Goal: Task Accomplishment & Management: Complete application form

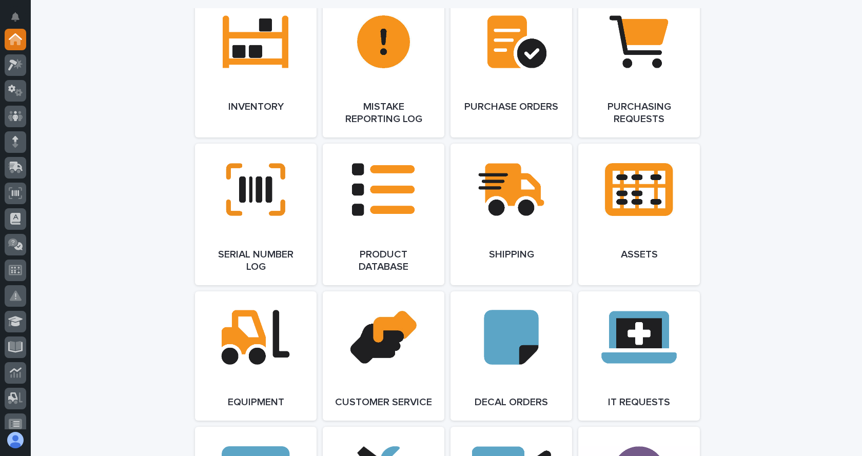
scroll to position [1078, 0]
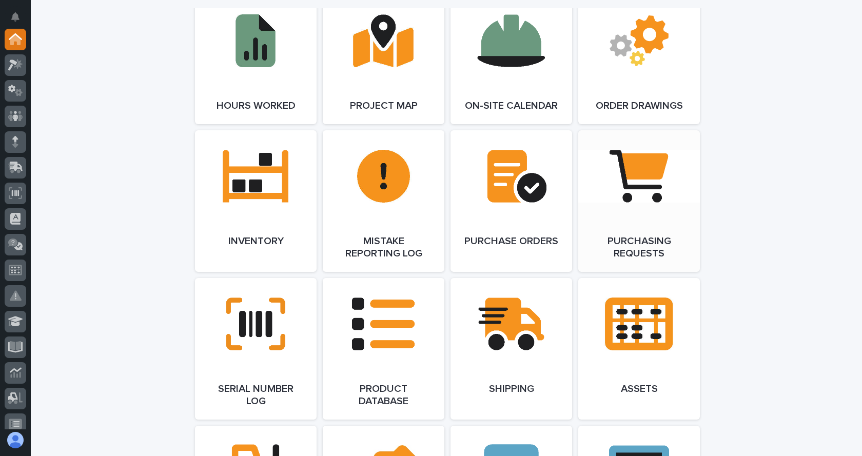
click at [631, 192] on link "Open Link" at bounding box center [639, 201] width 122 height 142
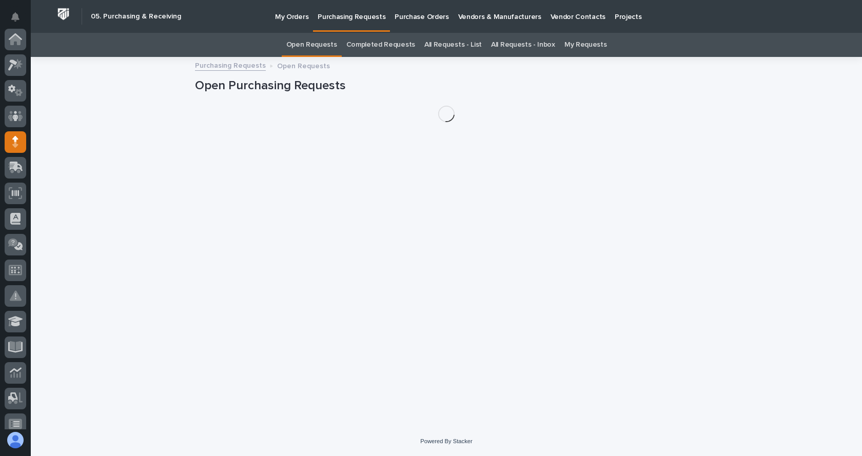
scroll to position [103, 0]
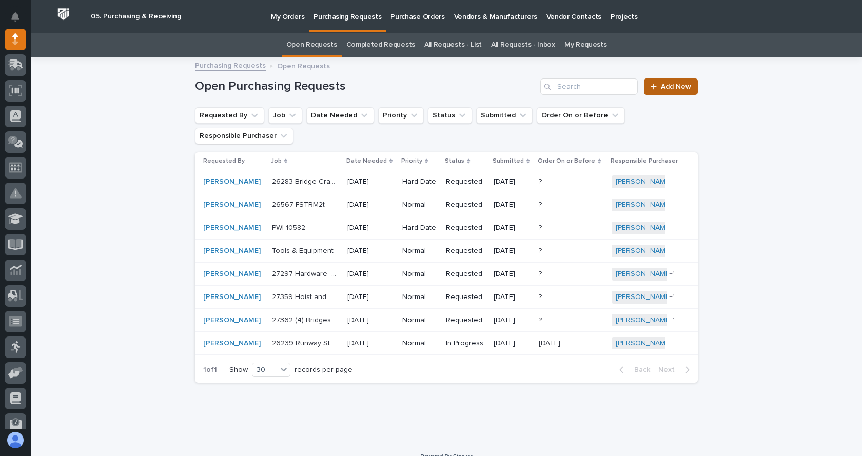
click at [668, 85] on span "Add New" at bounding box center [676, 86] width 30 height 7
click at [287, 17] on p "My Orders" at bounding box center [287, 11] width 33 height 22
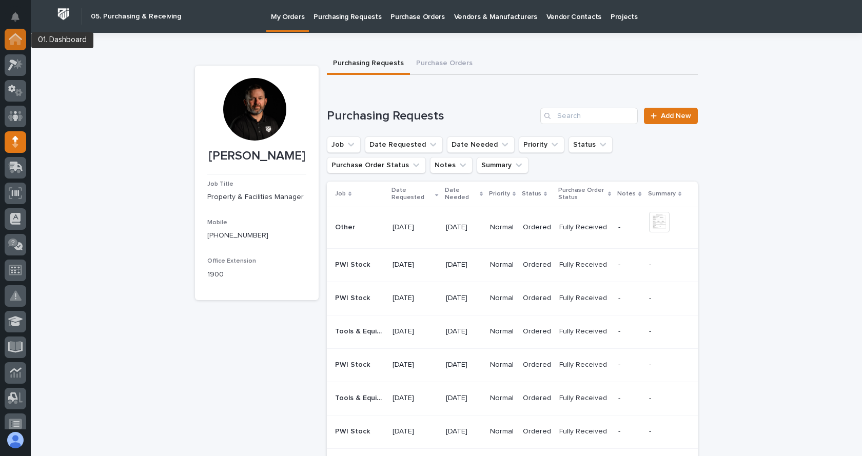
click at [17, 43] on icon at bounding box center [15, 40] width 10 height 10
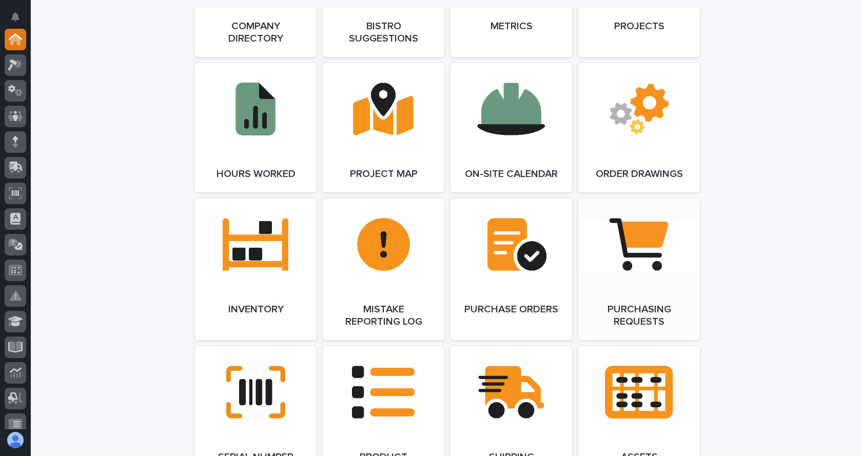
scroll to position [1027, 0]
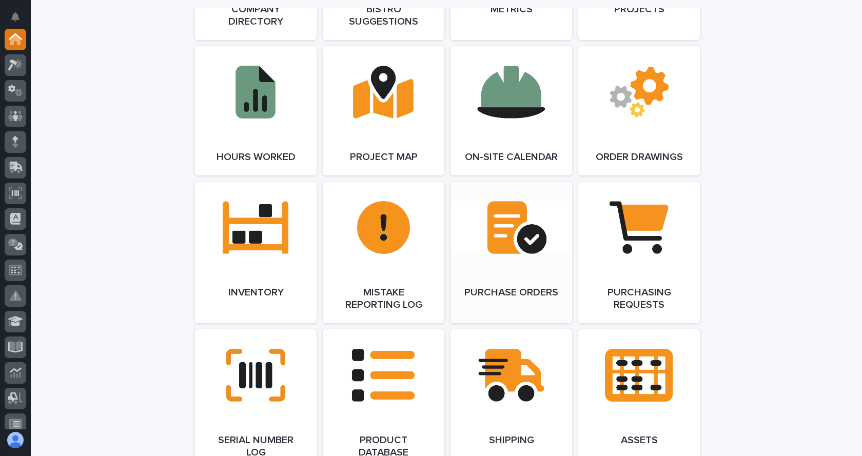
click at [483, 256] on link "Open Link" at bounding box center [512, 253] width 122 height 142
click at [513, 254] on span "Open Link" at bounding box center [511, 252] width 33 height 7
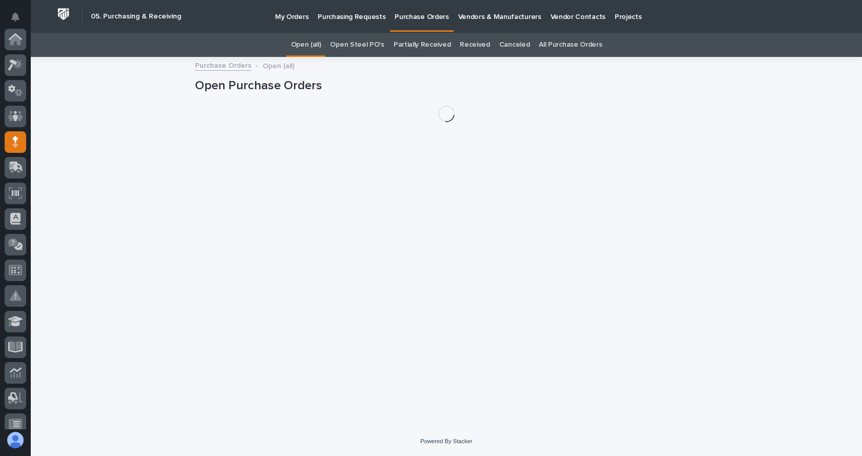
scroll to position [103, 0]
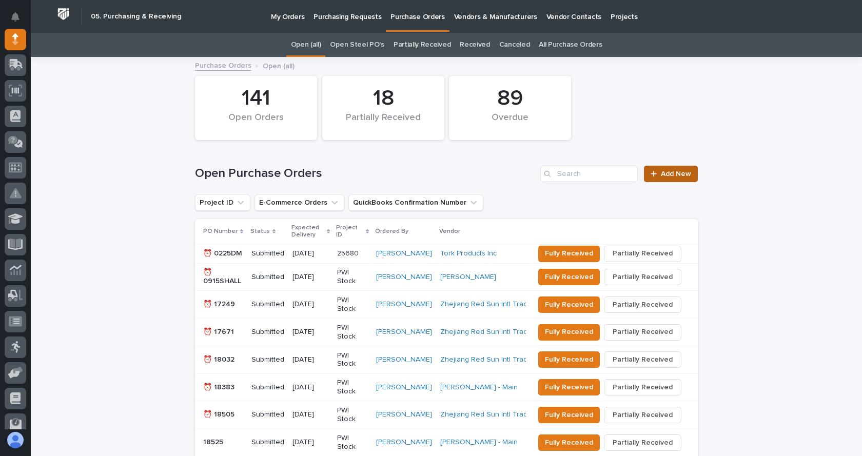
click at [668, 171] on span "Add New" at bounding box center [676, 173] width 30 height 7
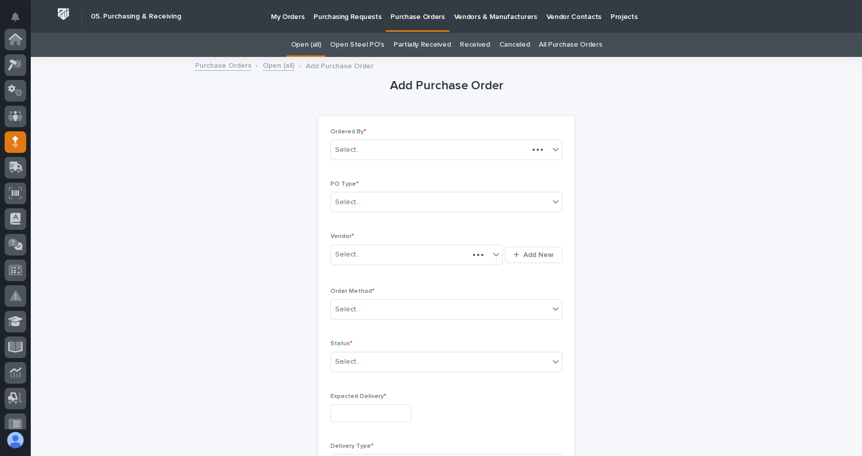
scroll to position [103, 0]
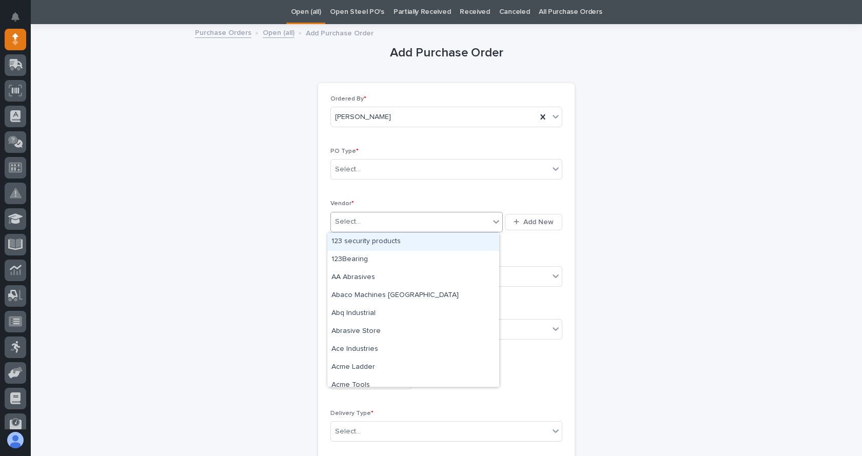
click at [491, 221] on icon at bounding box center [496, 222] width 10 height 10
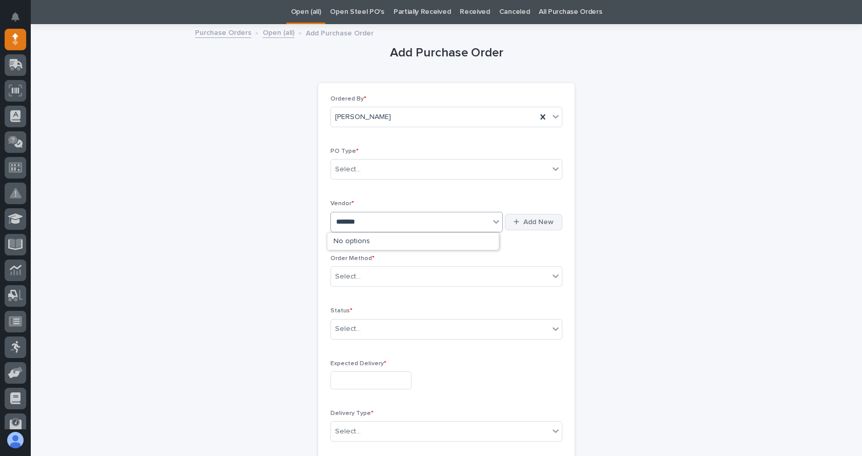
type input "*******"
click at [517, 222] on div "button" at bounding box center [519, 222] width 10 height 7
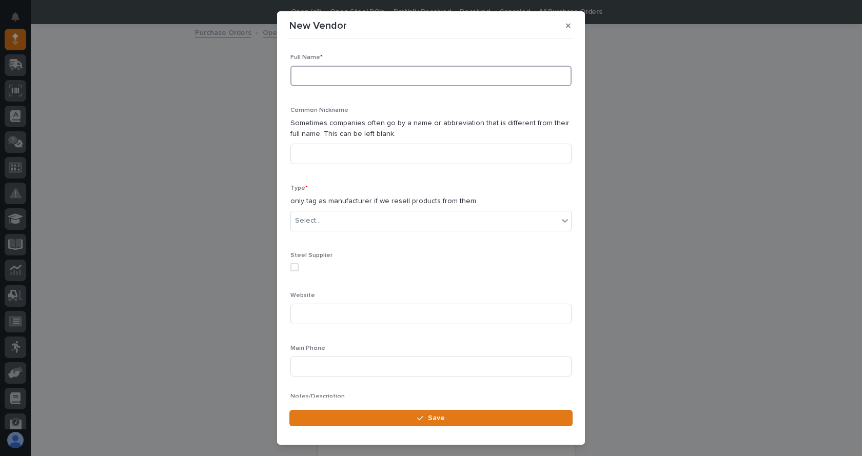
click at [331, 74] on input at bounding box center [431, 76] width 281 height 21
type input "WeldFabulous"
click at [341, 226] on div "Select..." at bounding box center [424, 221] width 267 height 17
click at [321, 237] on div "Supplier" at bounding box center [427, 241] width 273 height 18
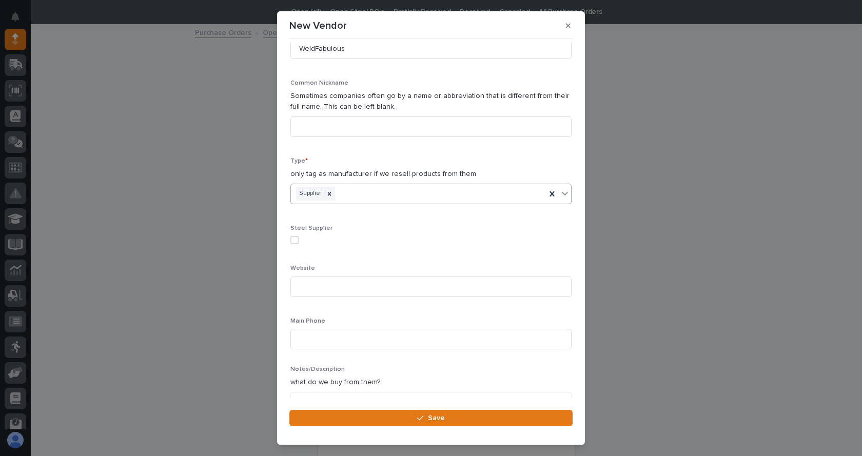
scroll to position [75, 0]
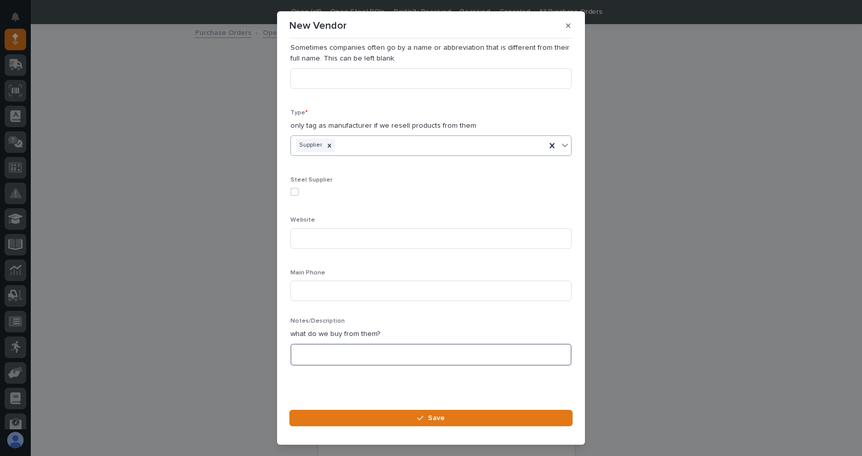
click at [323, 357] on textarea at bounding box center [431, 355] width 281 height 22
type textarea "*"
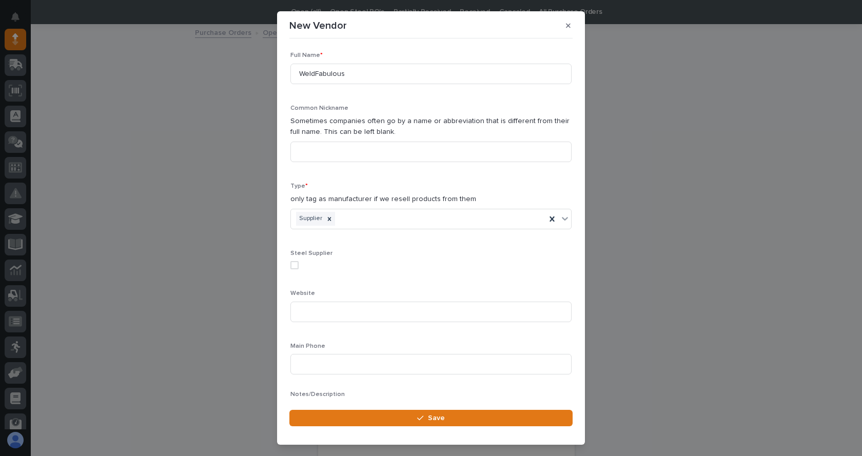
scroll to position [0, 0]
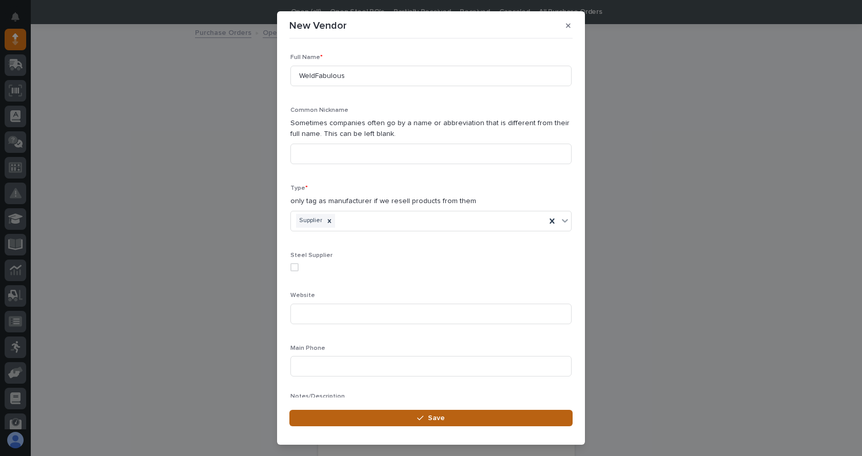
click at [427, 416] on div "button" at bounding box center [422, 418] width 10 height 7
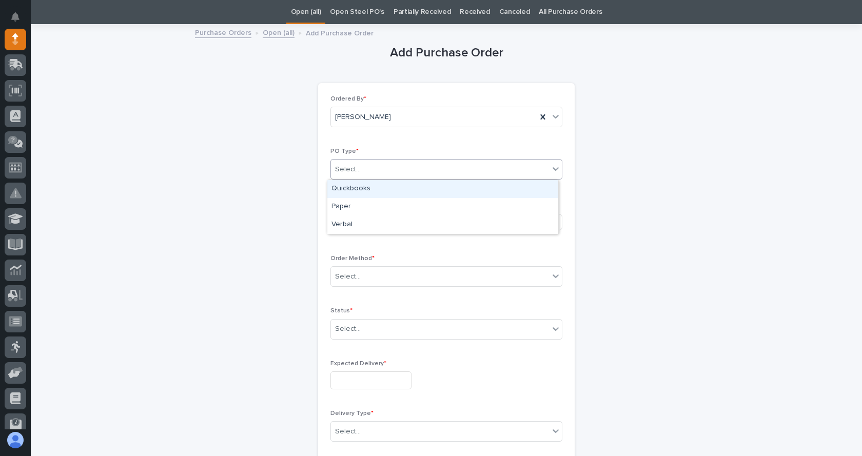
click at [359, 168] on div "Select..." at bounding box center [440, 169] width 218 height 17
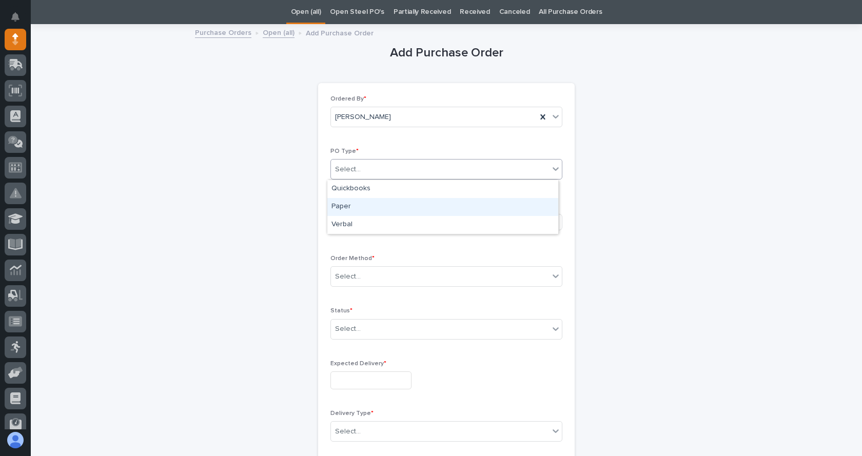
click at [344, 209] on div "Paper" at bounding box center [442, 207] width 231 height 18
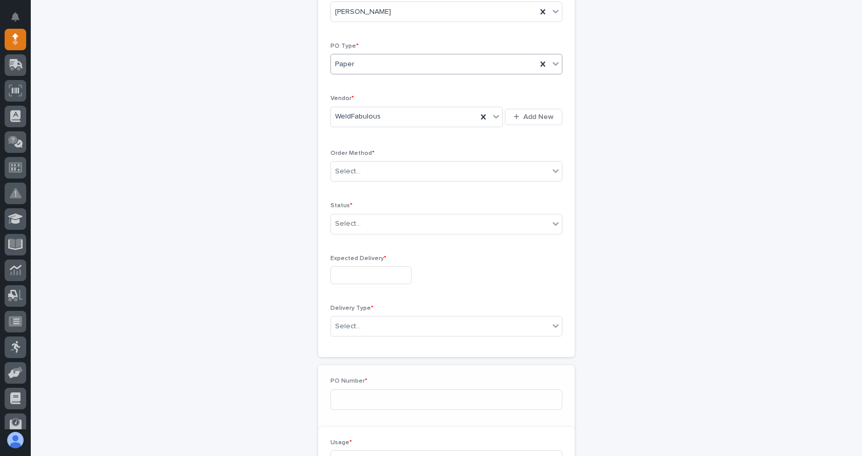
scroll to position [156, 0]
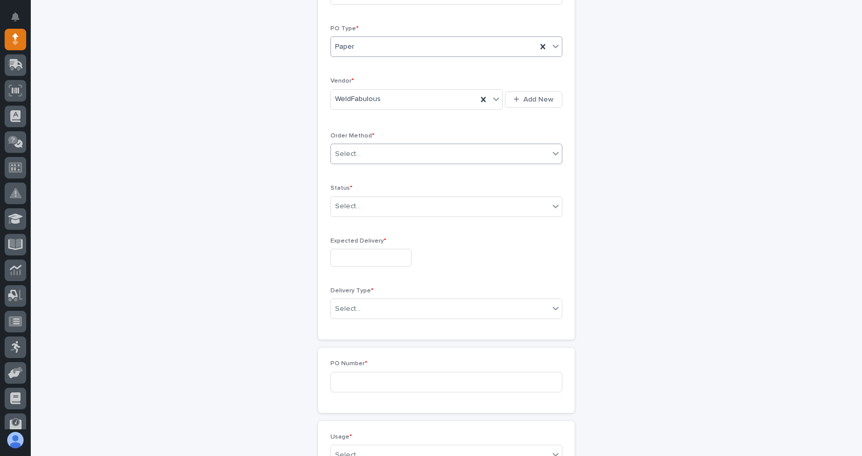
click at [349, 156] on div "Select..." at bounding box center [348, 154] width 26 height 11
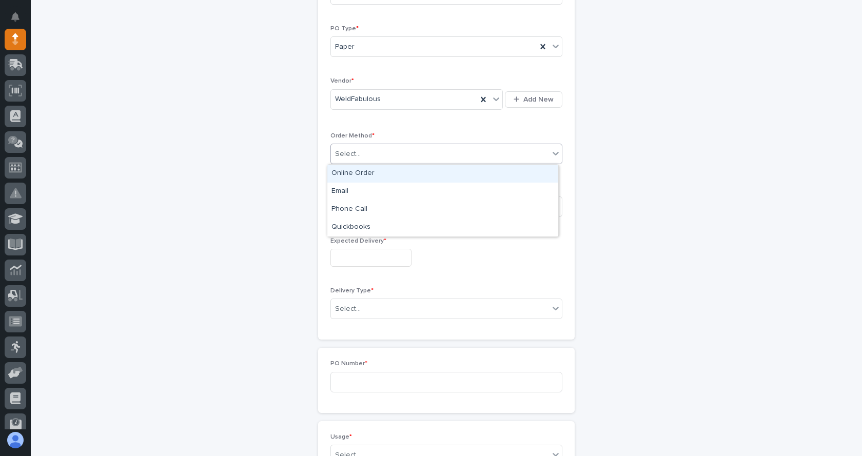
click at [358, 173] on div "Online Order" at bounding box center [442, 174] width 231 height 18
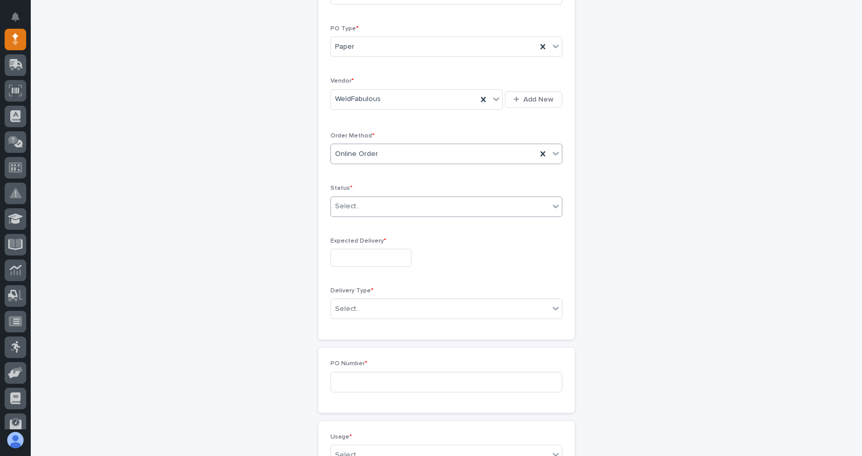
scroll to position [207, 0]
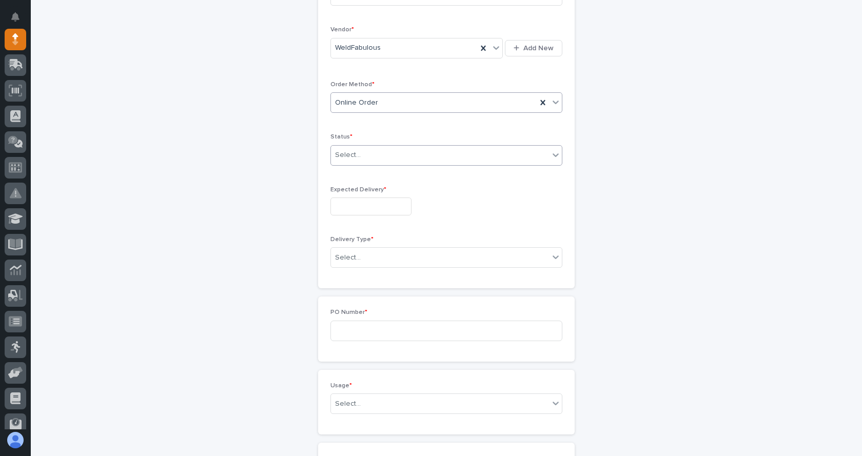
click at [394, 157] on div "Select..." at bounding box center [440, 155] width 218 height 17
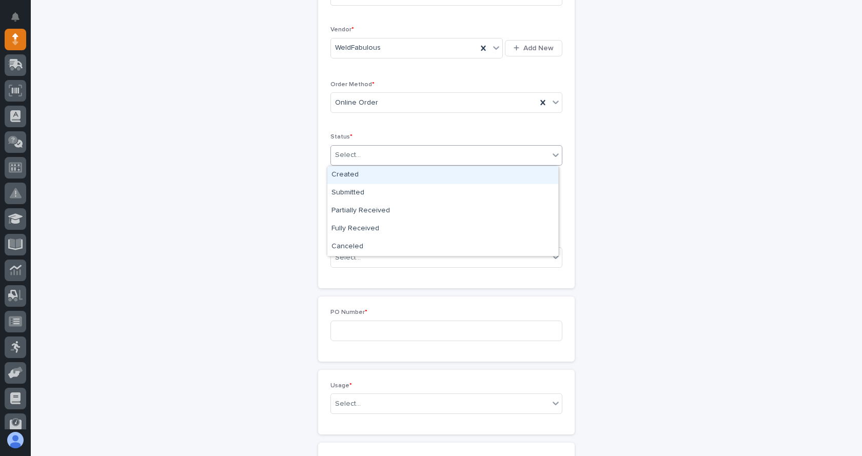
click at [352, 177] on div "Created" at bounding box center [442, 175] width 231 height 18
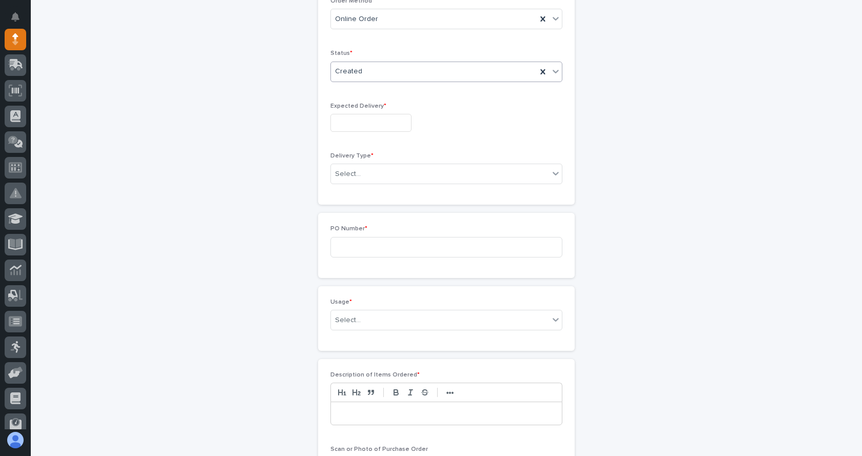
scroll to position [295, 0]
click at [364, 120] on input "text" at bounding box center [371, 119] width 81 height 18
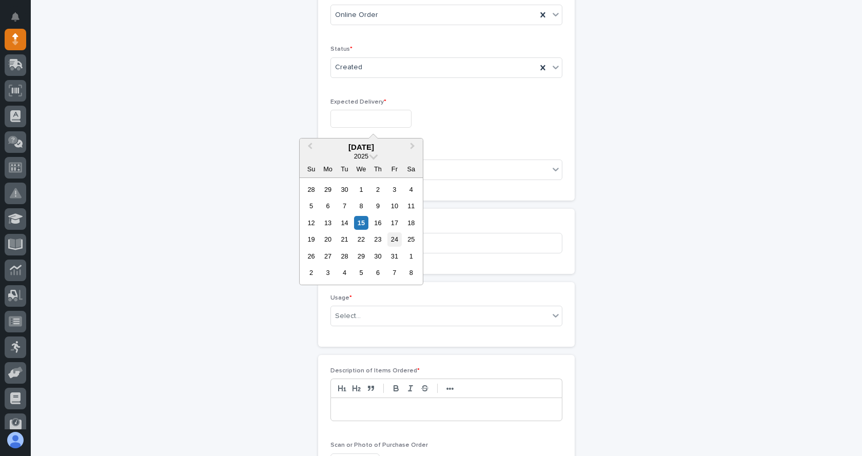
click at [396, 243] on div "24" at bounding box center [395, 240] width 14 height 14
type input "**********"
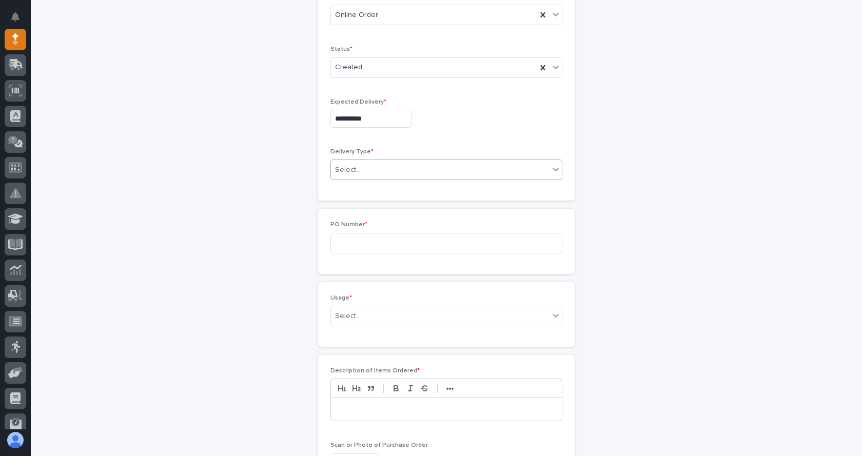
click at [378, 169] on div "Select..." at bounding box center [440, 170] width 218 height 17
click at [372, 187] on div "Deliver to PWI" at bounding box center [442, 190] width 231 height 18
click at [371, 244] on input at bounding box center [447, 243] width 232 height 21
type input "7917JL"
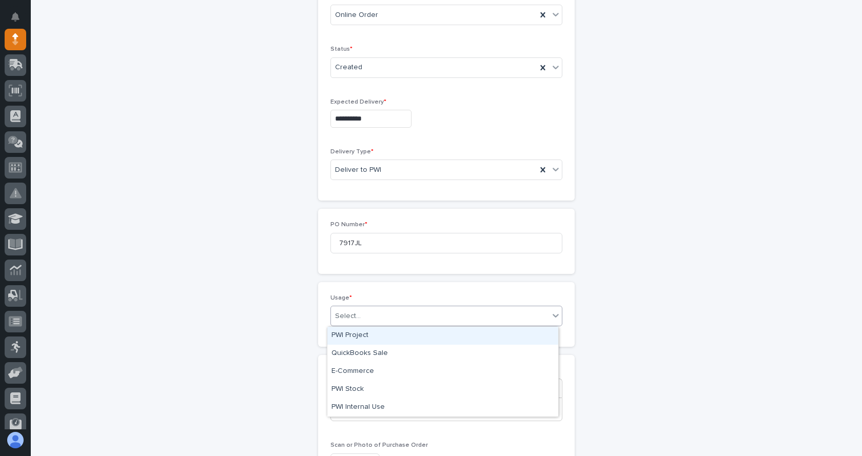
click at [365, 320] on div "Select..." at bounding box center [440, 316] width 218 height 17
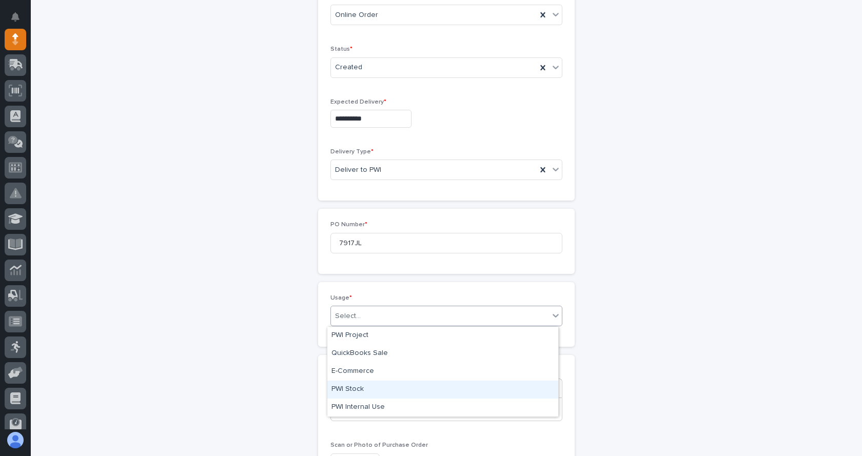
click at [351, 390] on div "PWI Stock" at bounding box center [442, 390] width 231 height 18
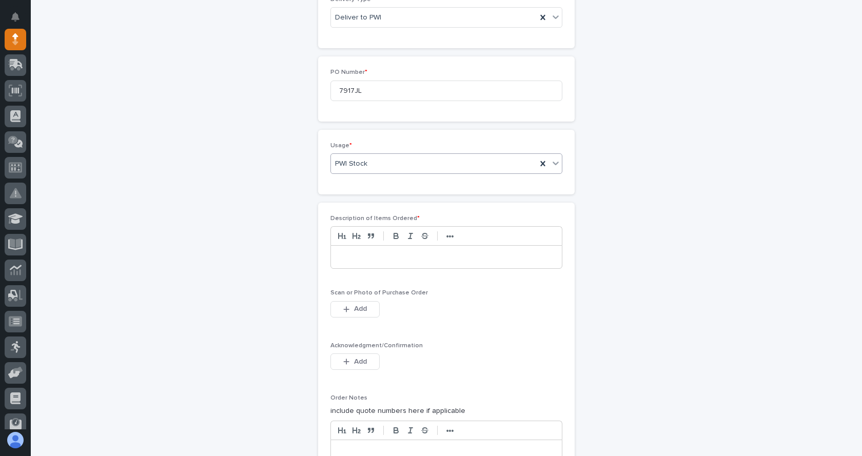
scroll to position [449, 0]
click at [357, 253] on p at bounding box center [447, 255] width 216 height 10
click at [354, 308] on span "Add" at bounding box center [360, 307] width 13 height 9
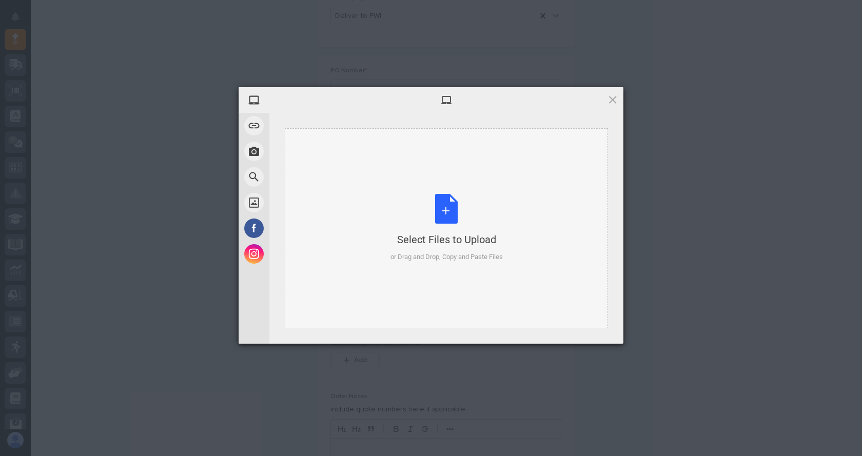
click at [438, 213] on div "Select Files to Upload or Drag and Drop, Copy and Paste Files" at bounding box center [447, 228] width 112 height 68
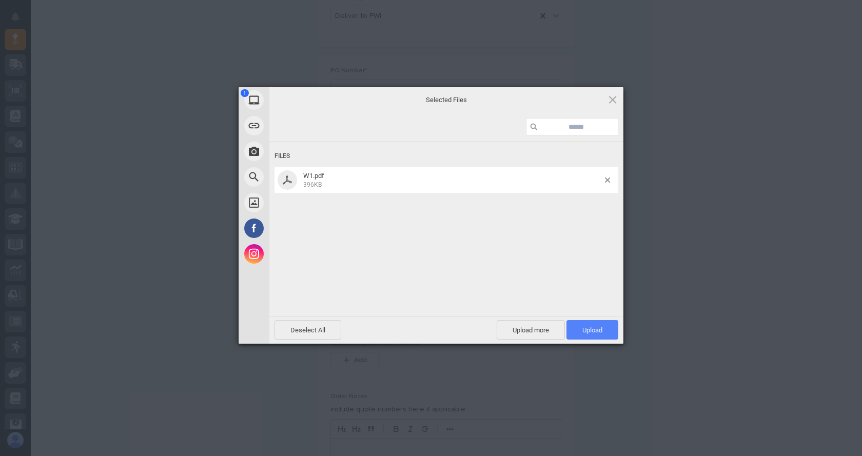
click at [594, 333] on span "Upload 1" at bounding box center [593, 330] width 20 height 8
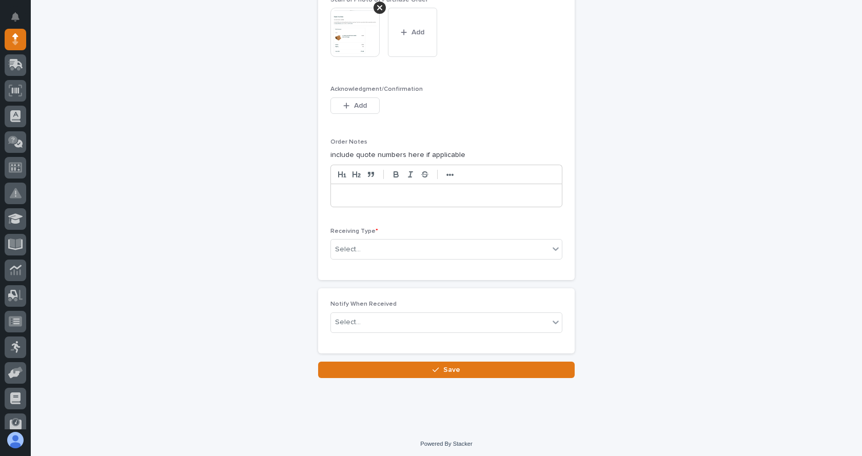
scroll to position [743, 0]
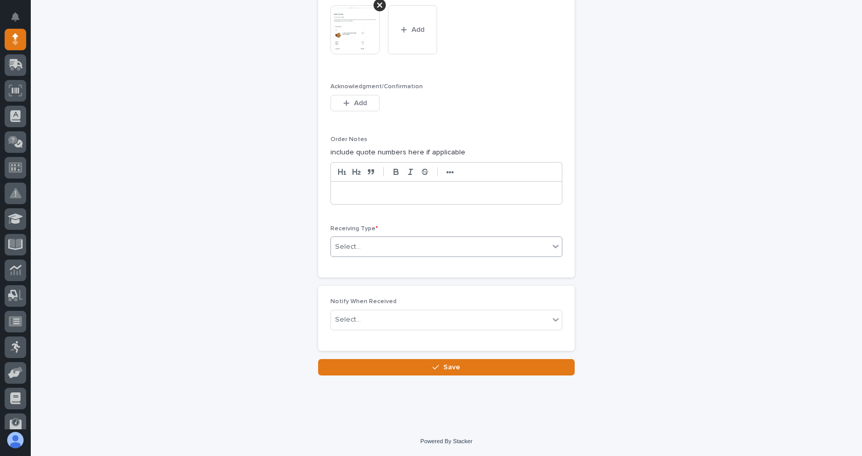
click at [399, 244] on div "Select..." at bounding box center [440, 247] width 218 height 17
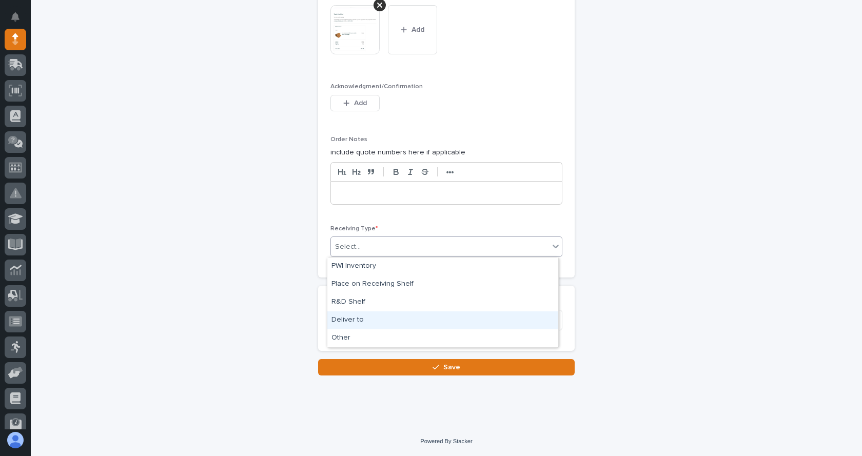
click at [341, 321] on div "Deliver to" at bounding box center [442, 321] width 231 height 18
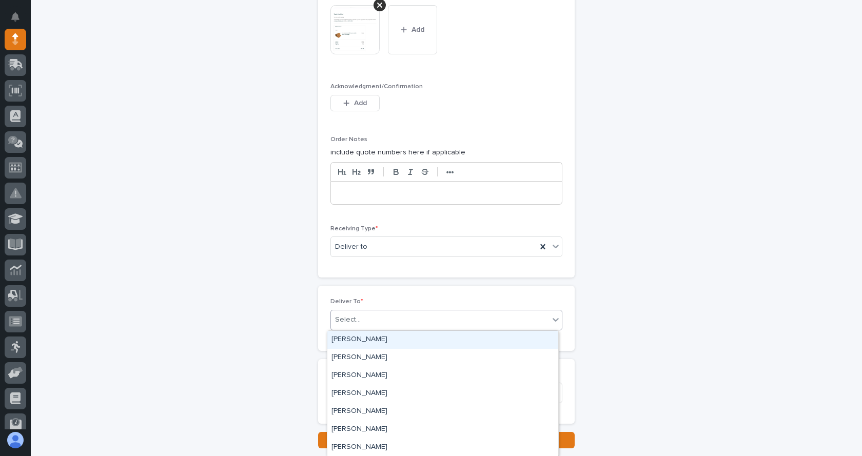
click at [364, 322] on div "Select..." at bounding box center [440, 320] width 218 height 17
type input "****"
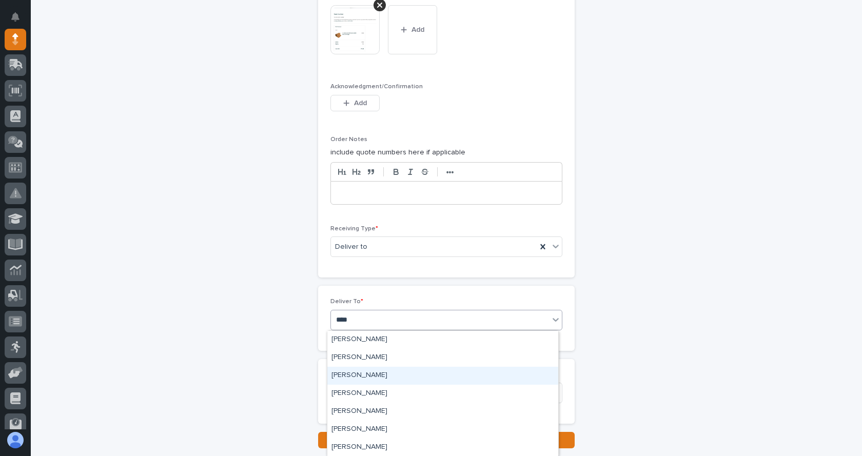
click at [372, 374] on div "[PERSON_NAME]" at bounding box center [442, 376] width 231 height 18
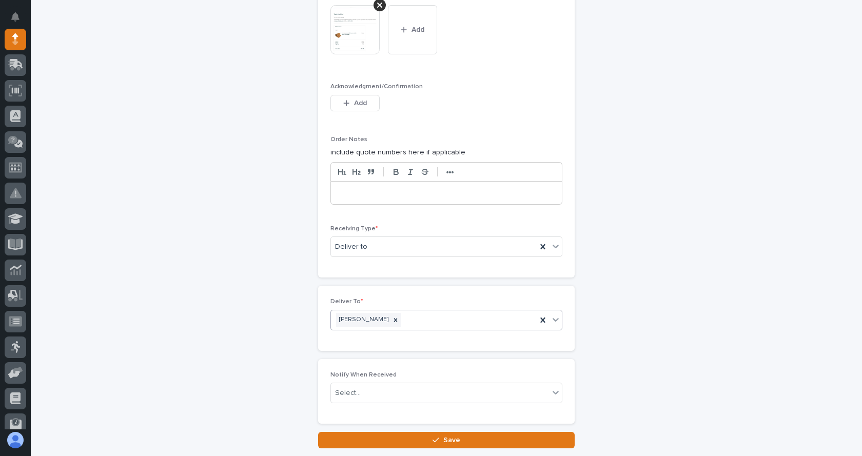
scroll to position [794, 0]
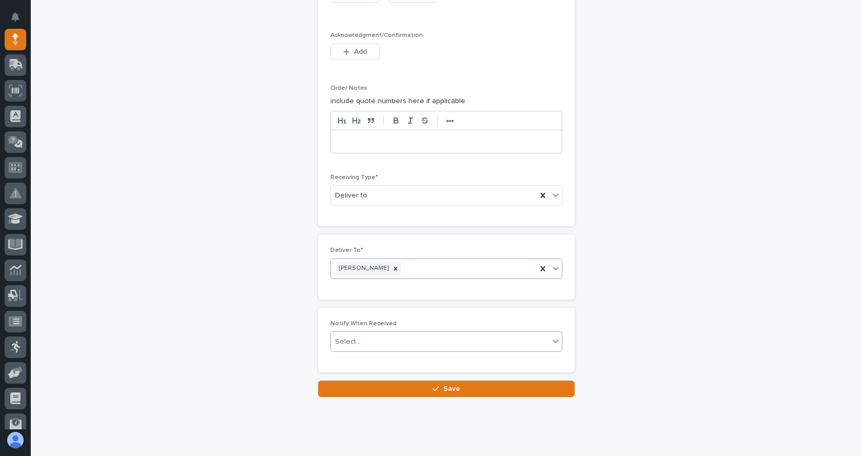
click at [389, 343] on div "Select..." at bounding box center [440, 342] width 218 height 17
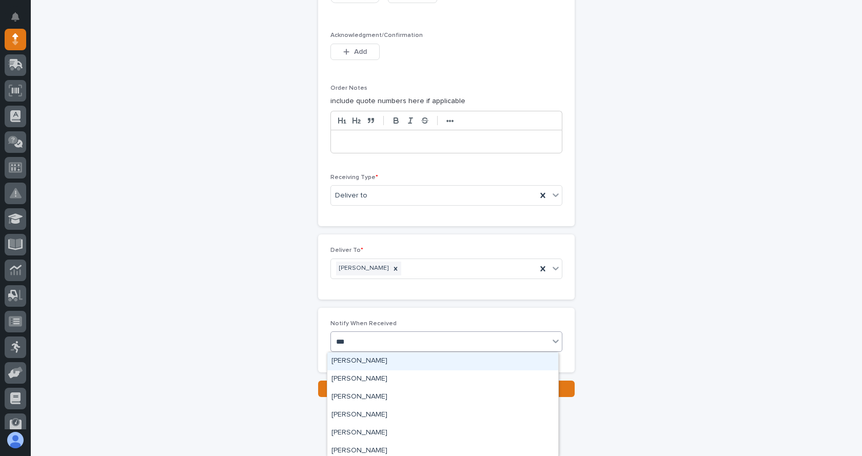
type input "****"
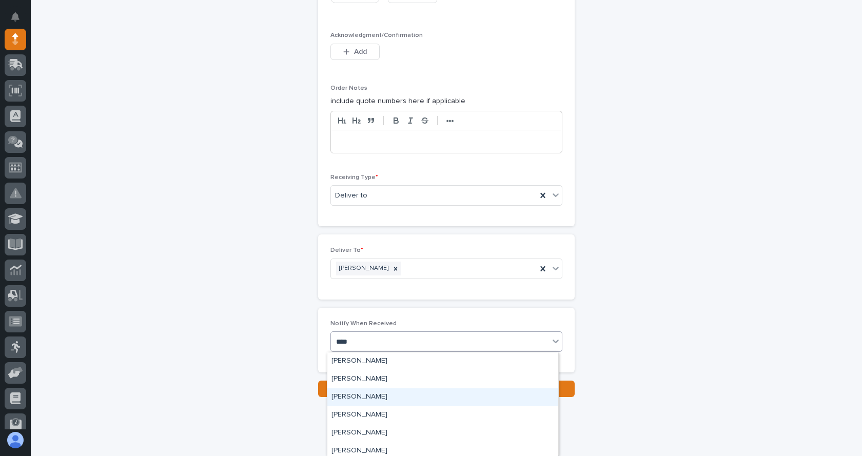
click at [367, 394] on div "[PERSON_NAME]" at bounding box center [442, 398] width 231 height 18
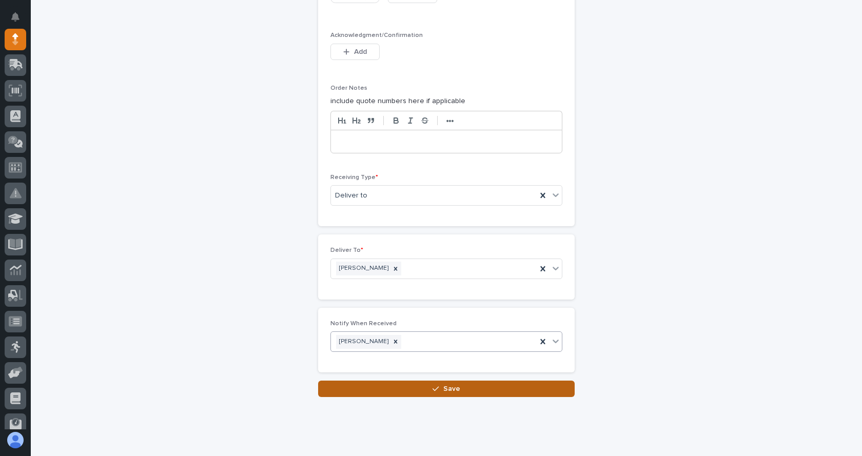
click at [457, 390] on button "Save" at bounding box center [446, 389] width 257 height 16
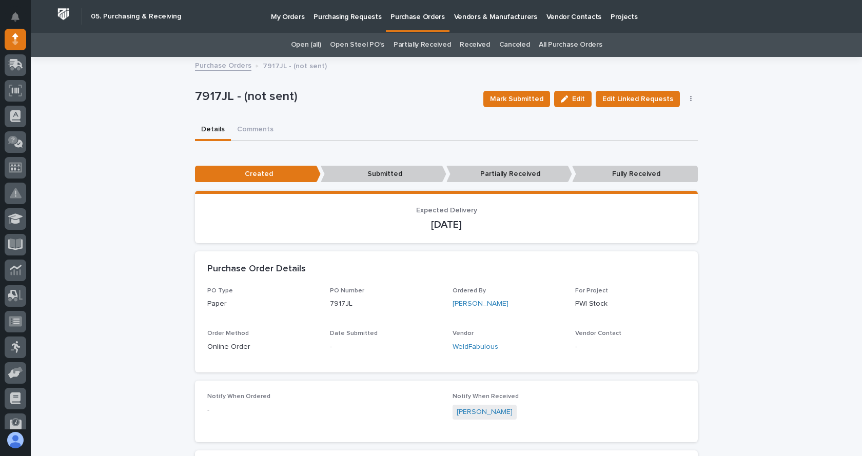
click at [330, 13] on p "Purchasing Requests" at bounding box center [348, 11] width 68 height 22
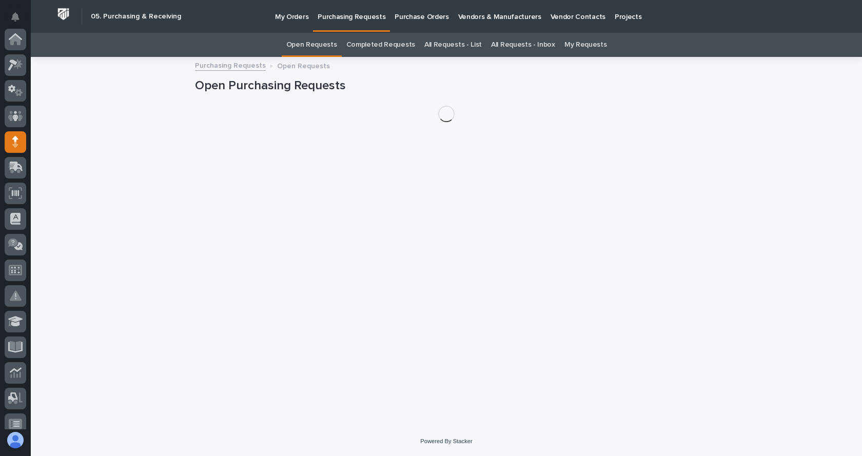
scroll to position [103, 0]
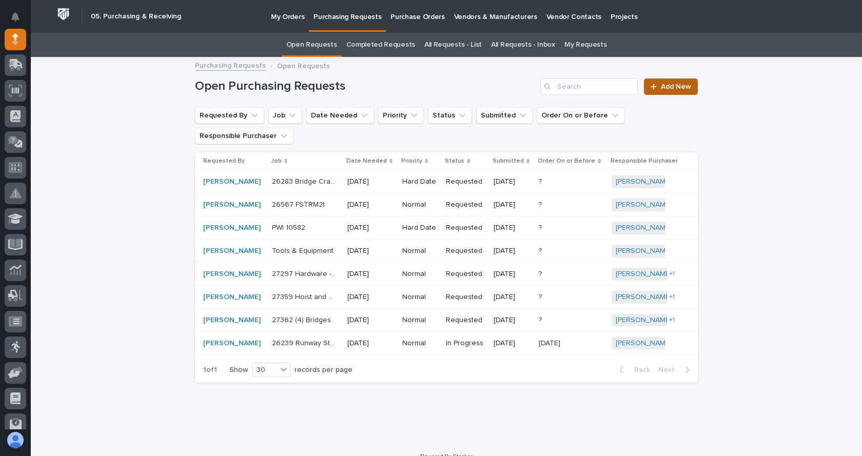
click at [654, 83] on div at bounding box center [656, 86] width 10 height 7
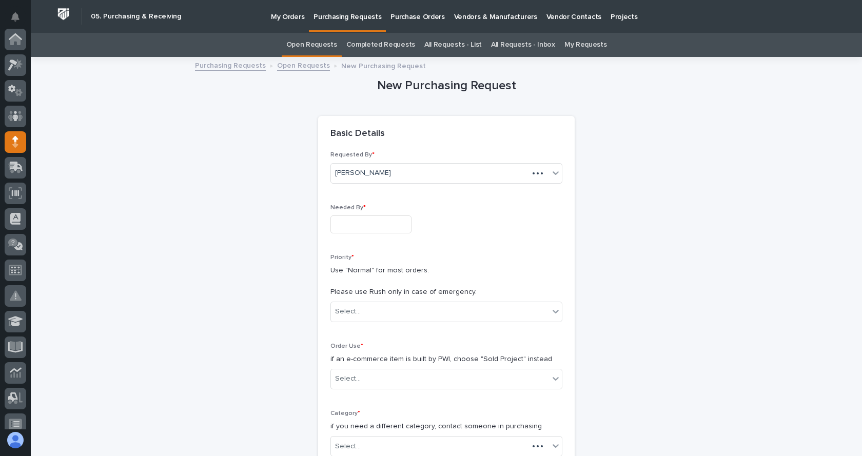
scroll to position [103, 0]
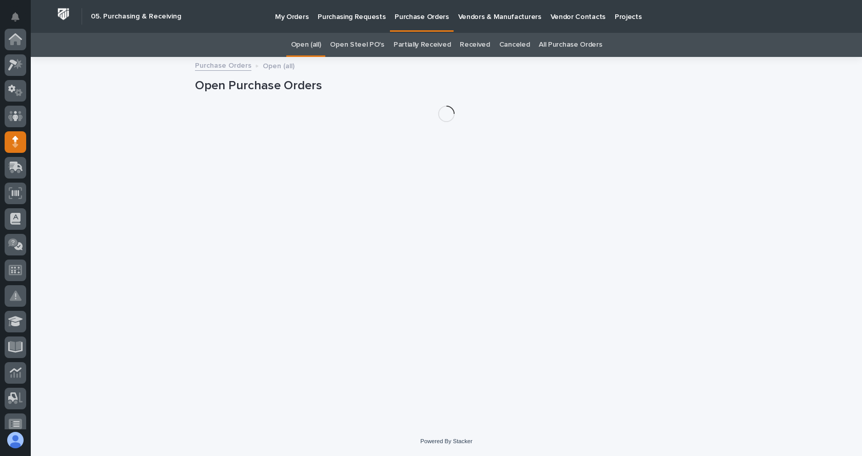
scroll to position [103, 0]
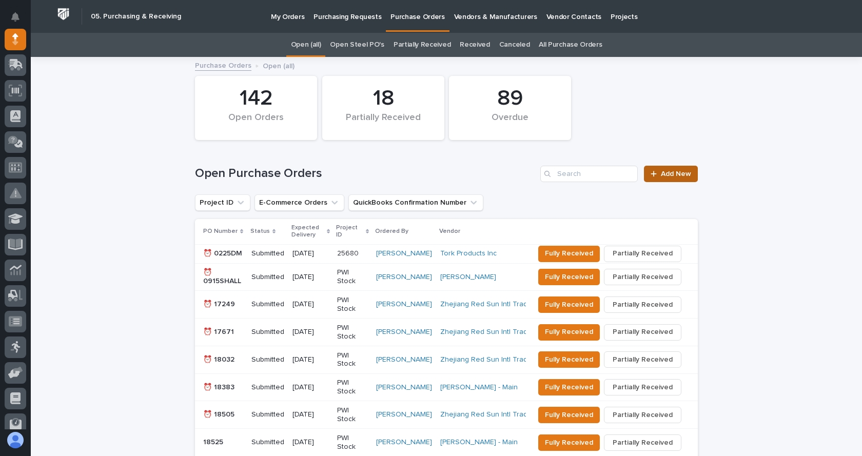
click at [662, 177] on span "Add New" at bounding box center [676, 173] width 30 height 7
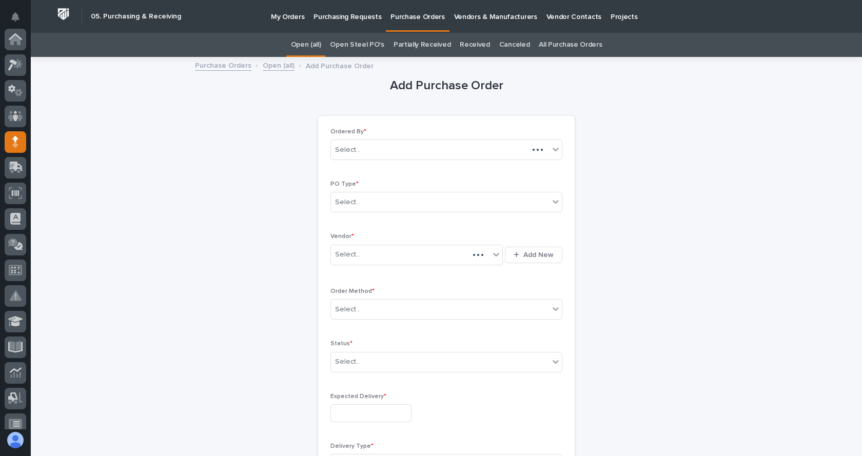
scroll to position [103, 0]
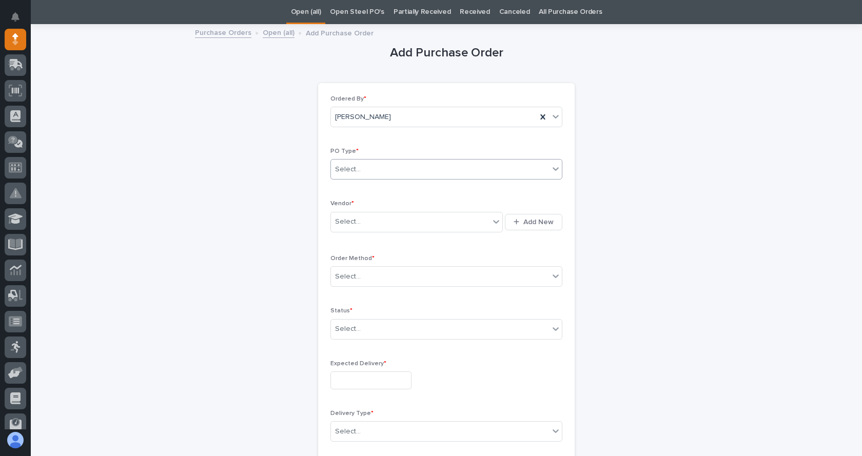
click at [445, 169] on div "Select..." at bounding box center [440, 169] width 218 height 17
click at [354, 204] on div "Paper" at bounding box center [442, 207] width 231 height 18
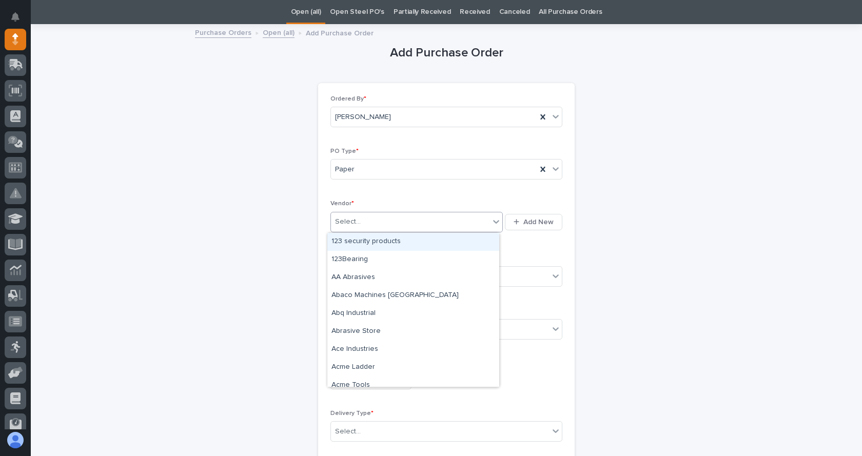
click at [354, 220] on div "Select..." at bounding box center [348, 222] width 26 height 11
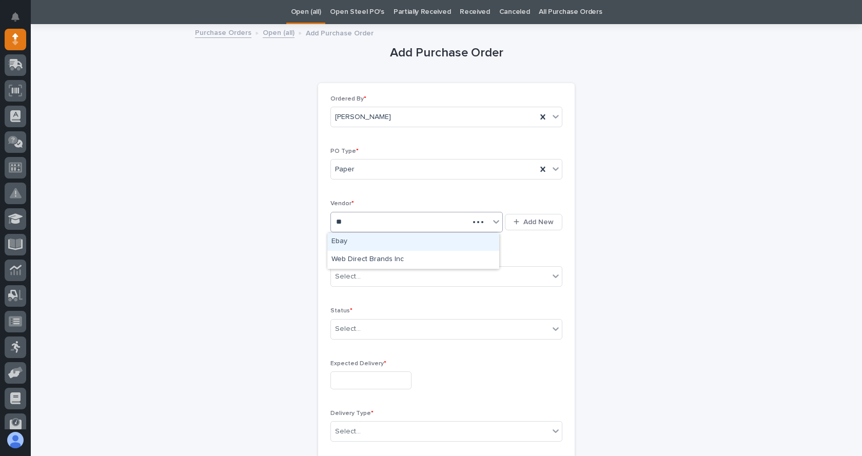
type input "***"
click at [355, 238] on div "Ebay" at bounding box center [413, 242] width 172 height 18
click at [421, 276] on div "Select..." at bounding box center [440, 276] width 218 height 17
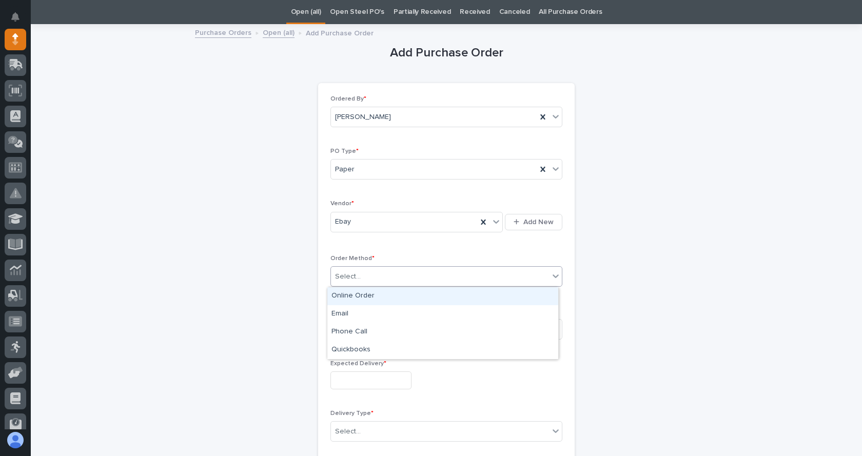
click at [364, 292] on div "Online Order" at bounding box center [442, 296] width 231 height 18
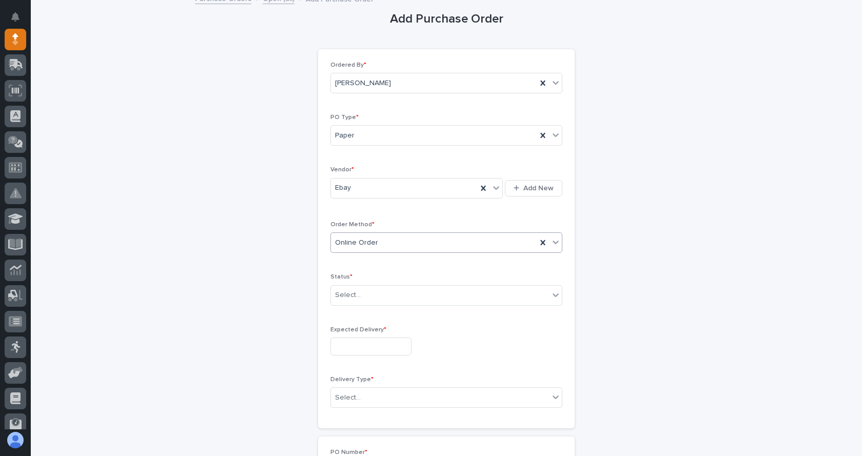
scroll to position [84, 0]
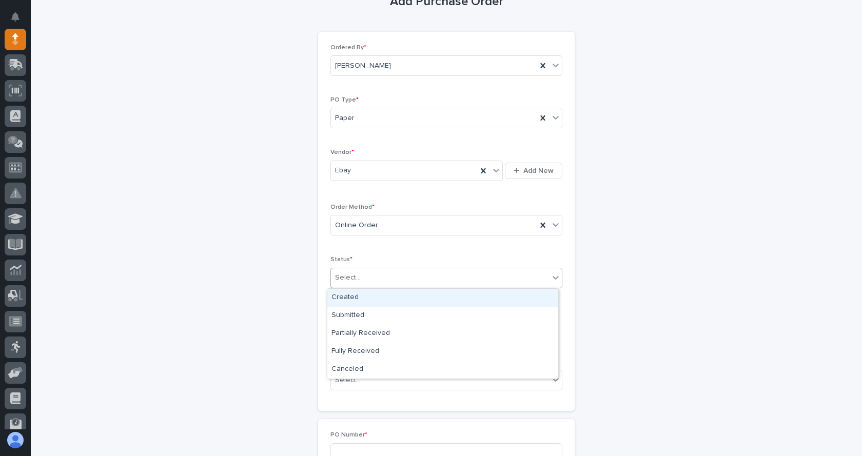
click at [404, 281] on div "Select..." at bounding box center [440, 277] width 218 height 17
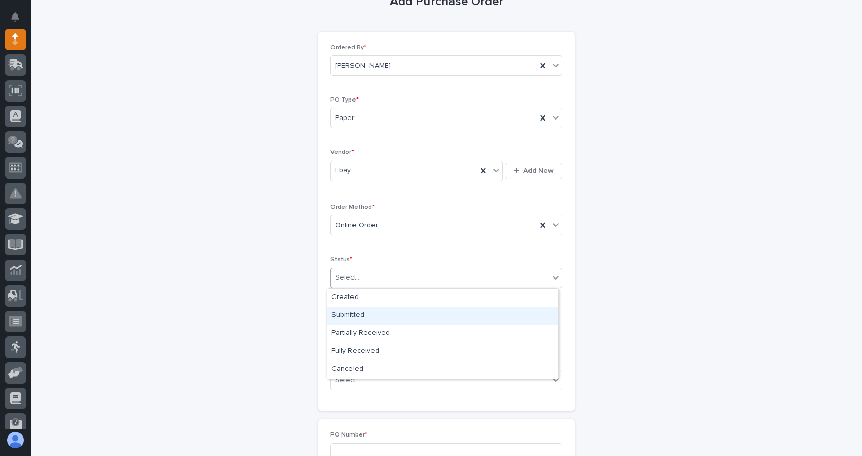
click at [348, 316] on div "Submitted" at bounding box center [442, 316] width 231 height 18
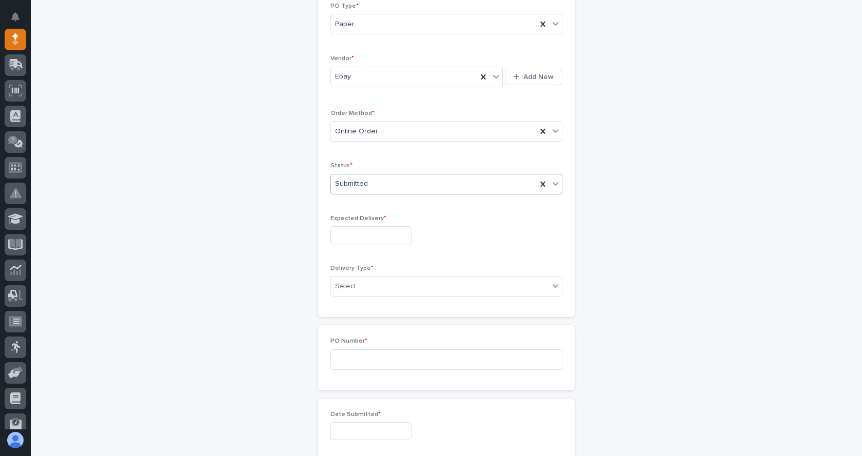
scroll to position [188, 0]
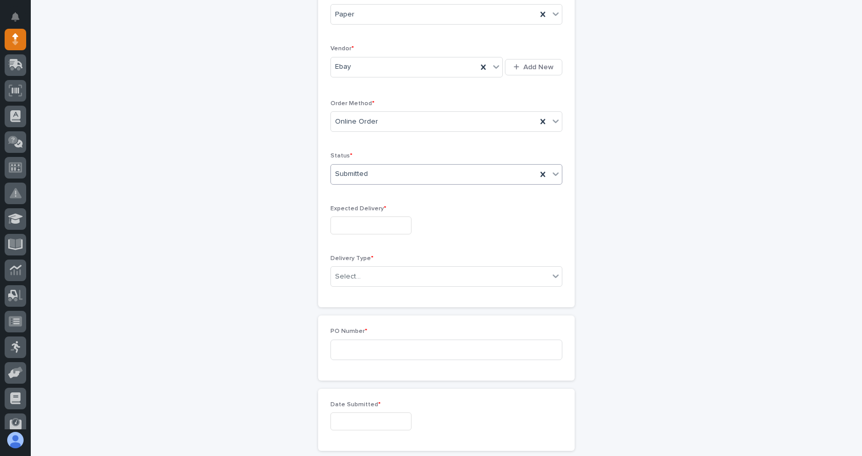
click at [351, 224] on input "text" at bounding box center [371, 226] width 81 height 18
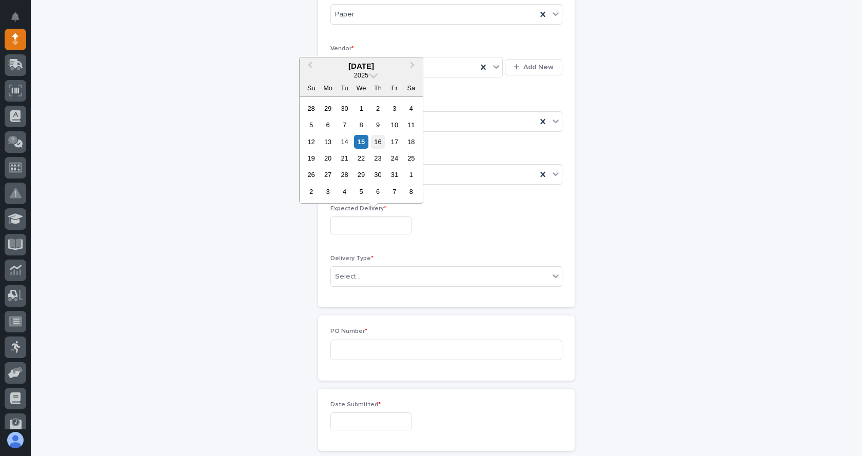
click at [376, 141] on div "16" at bounding box center [378, 142] width 14 height 14
type input "**********"
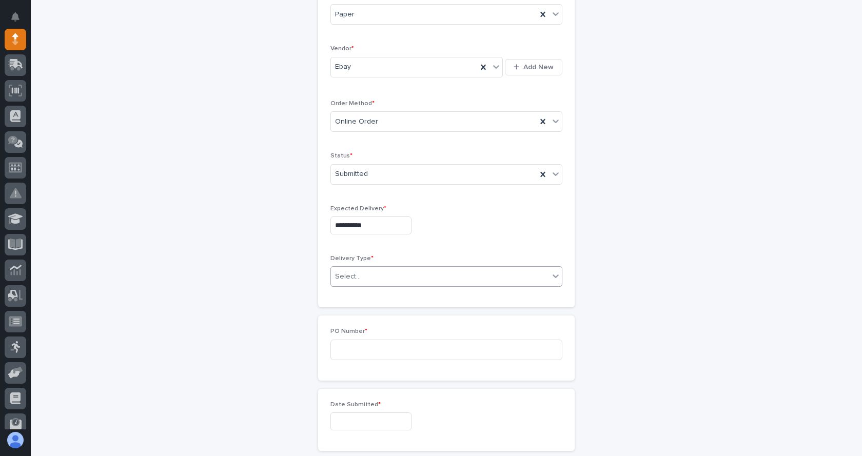
click at [384, 275] on div "Select..." at bounding box center [440, 276] width 218 height 17
click at [362, 291] on div "Deliver to PWI" at bounding box center [442, 296] width 231 height 18
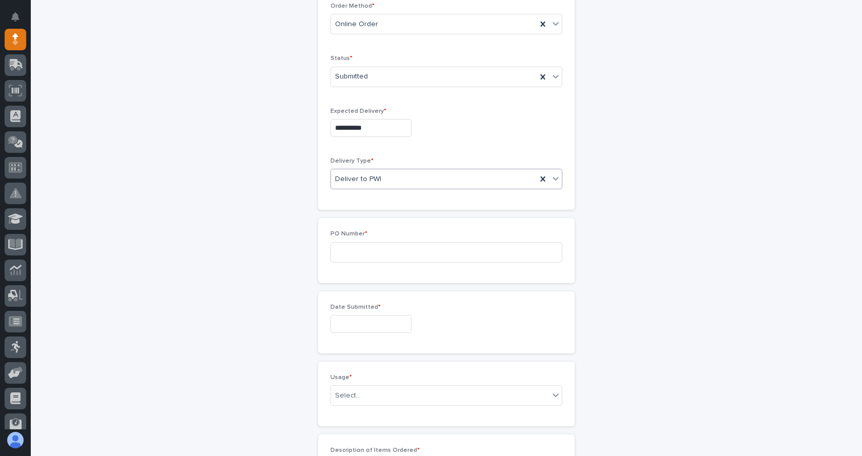
scroll to position [291, 0]
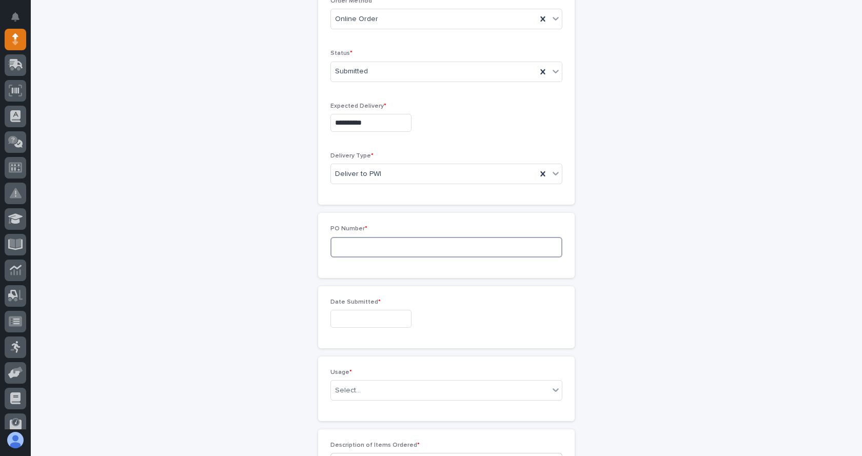
click at [382, 247] on input at bounding box center [447, 247] width 232 height 21
type input "7915JL"
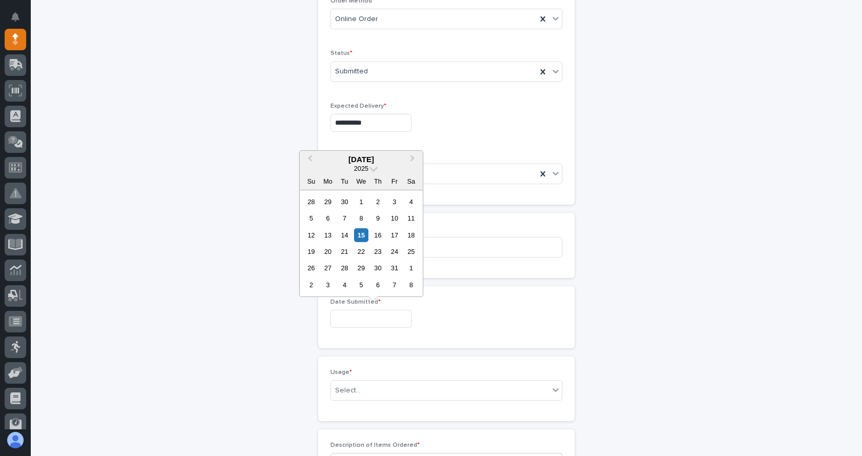
click at [360, 318] on input "text" at bounding box center [371, 319] width 81 height 18
click at [359, 236] on div "15" at bounding box center [361, 235] width 14 height 14
type input "**********"
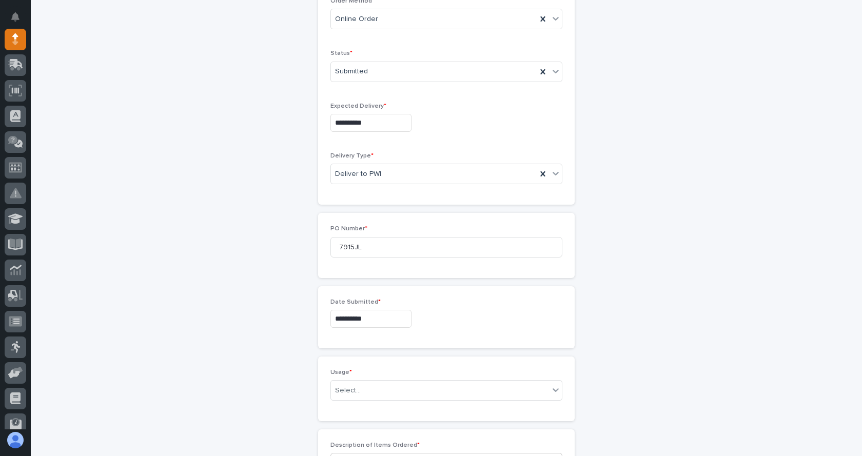
scroll to position [393, 0]
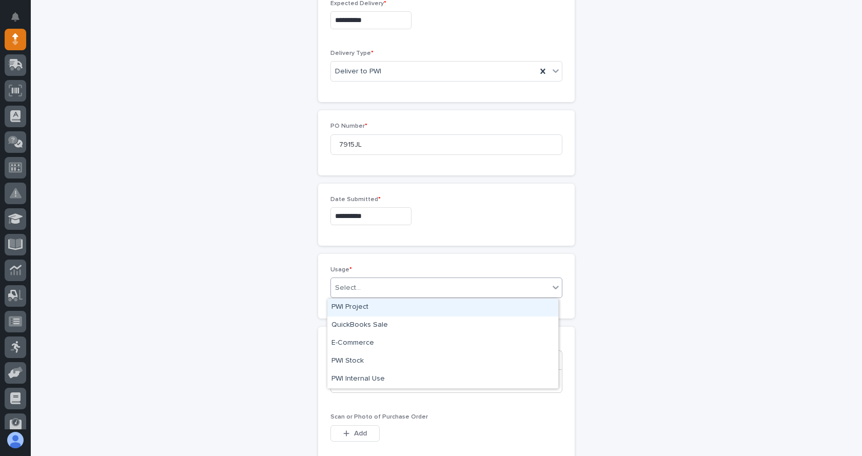
click at [405, 290] on div "Select..." at bounding box center [440, 288] width 218 height 17
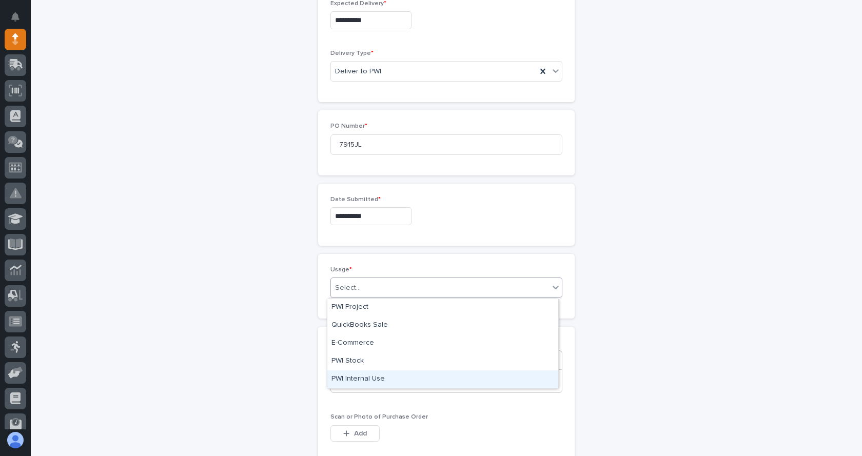
click at [355, 376] on div "PWI Internal Use" at bounding box center [442, 380] width 231 height 18
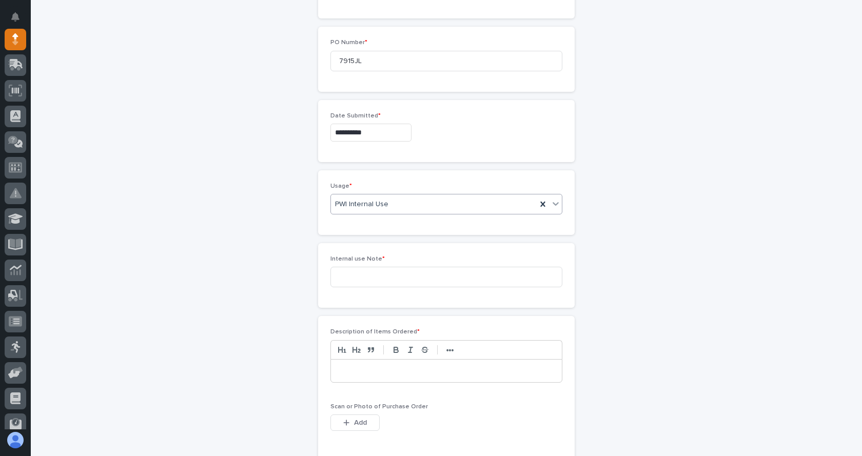
scroll to position [481, 0]
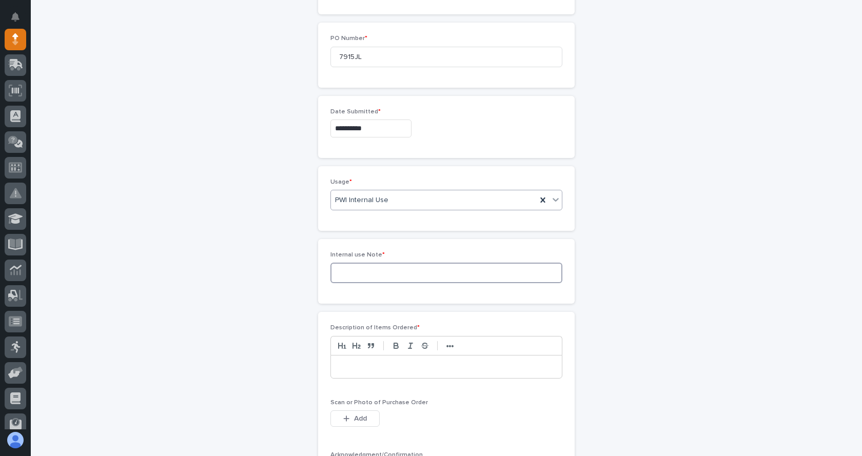
click at [358, 272] on input at bounding box center [447, 273] width 232 height 21
type input "repair on paint air makeup"
click at [447, 300] on div "Internal use Note * repair on paint air makeup" at bounding box center [446, 271] width 257 height 65
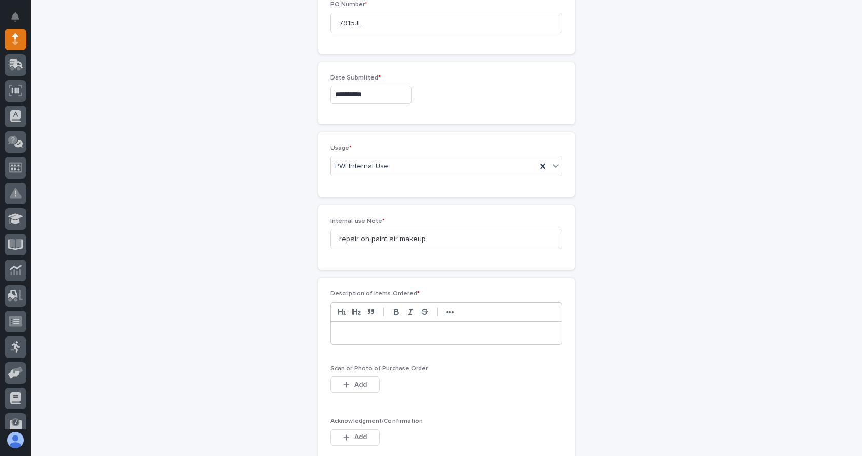
scroll to position [532, 0]
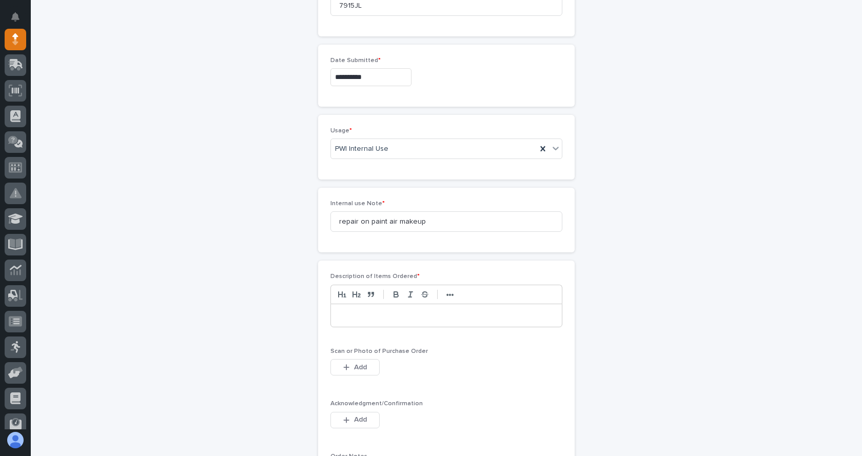
click at [394, 315] on p at bounding box center [447, 316] width 216 height 10
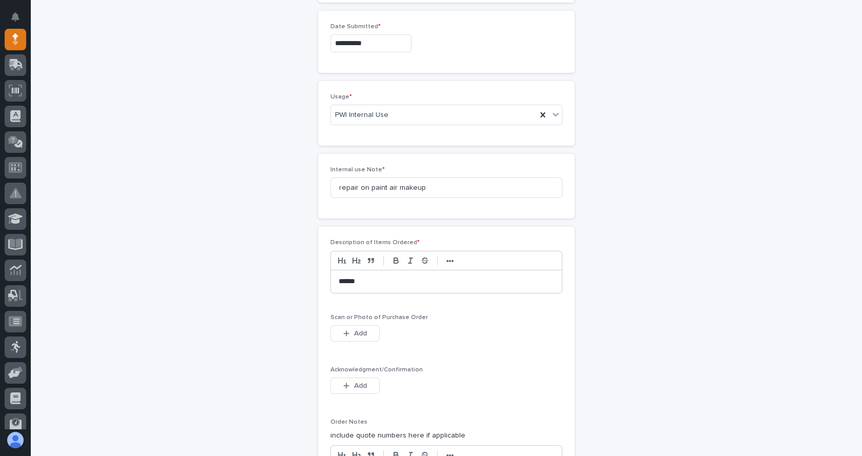
scroll to position [584, 0]
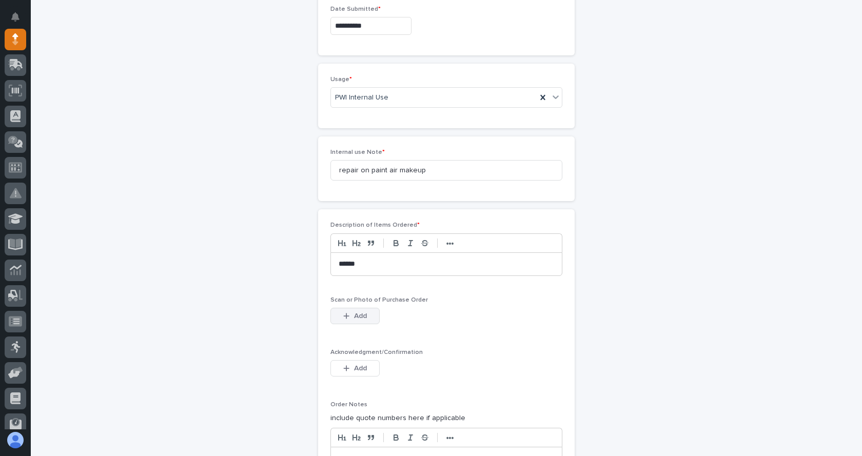
click at [343, 314] on icon "button" at bounding box center [346, 316] width 6 height 7
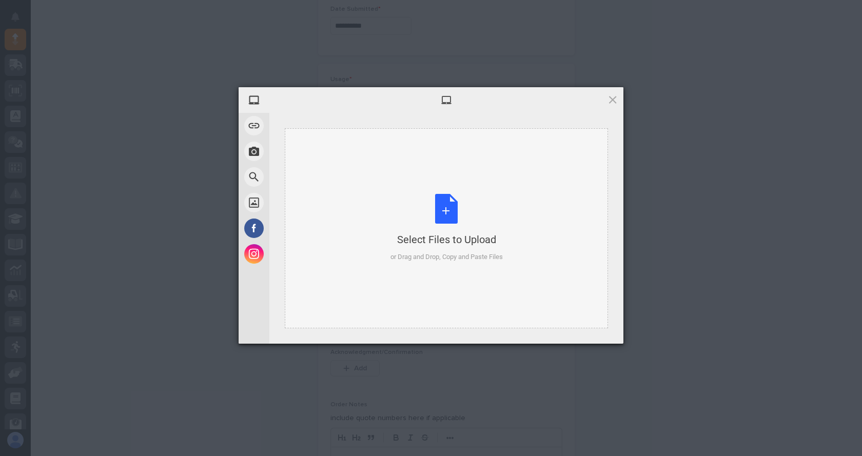
click at [444, 219] on div "Select Files to Upload or Drag and Drop, Copy and Paste Files" at bounding box center [447, 228] width 112 height 68
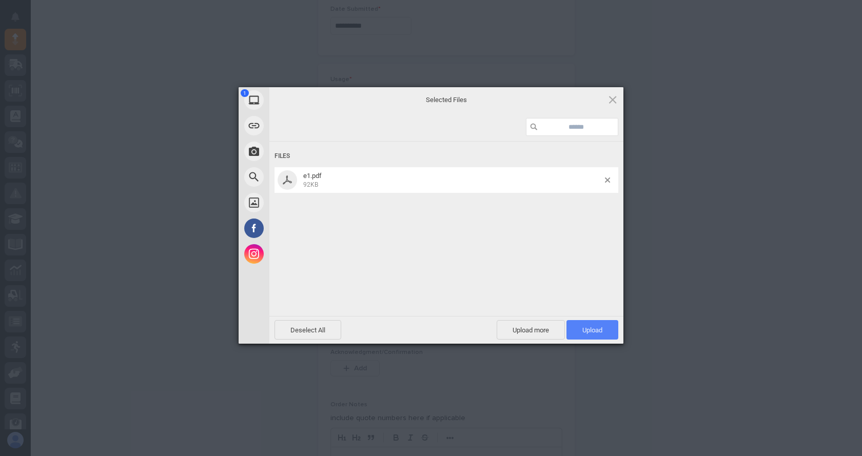
click at [601, 329] on span "Upload 1" at bounding box center [593, 330] width 20 height 8
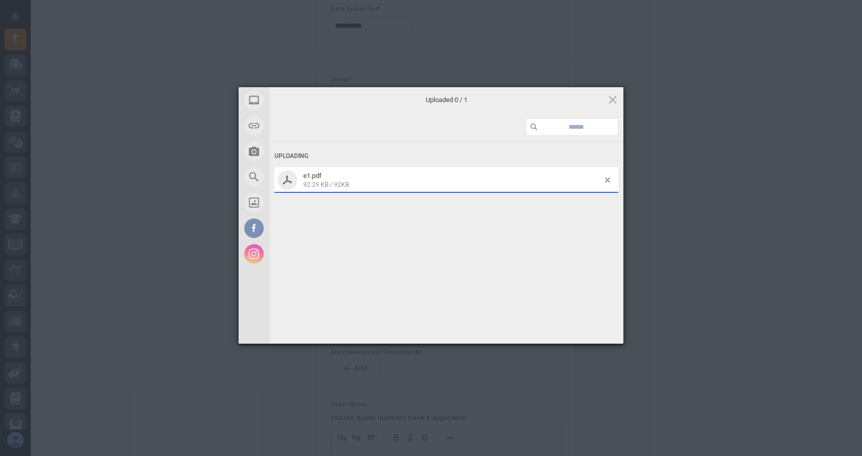
scroll to position [602, 0]
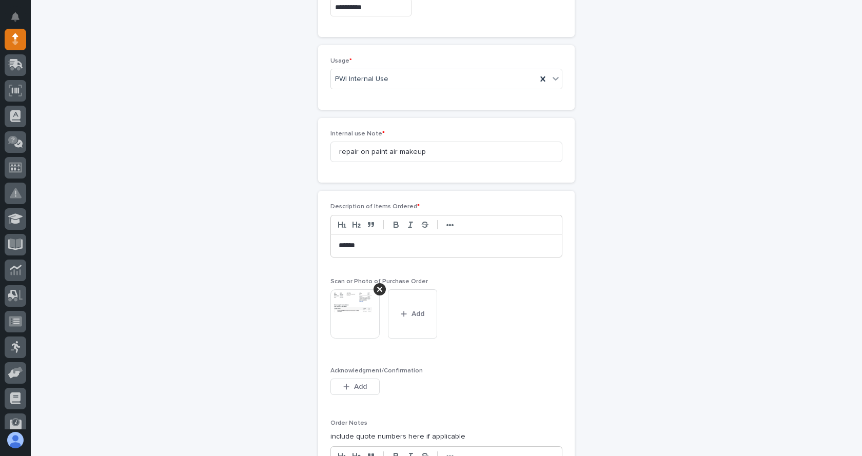
click at [353, 304] on img at bounding box center [355, 314] width 49 height 49
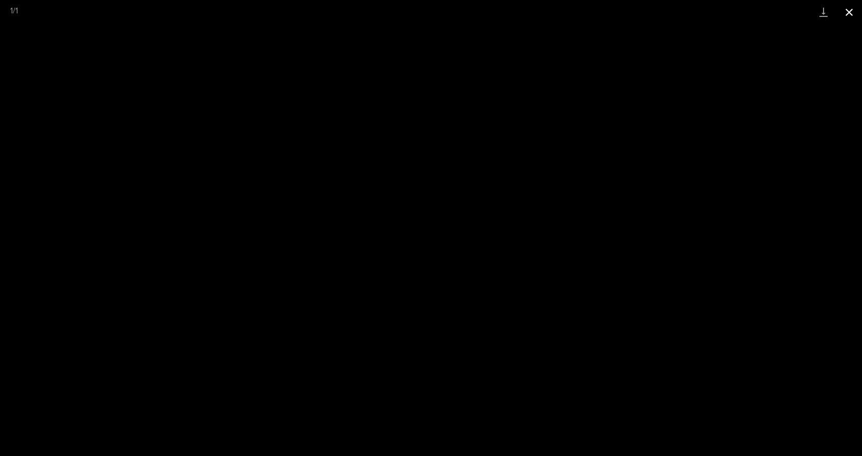
click at [848, 11] on button "Close gallery" at bounding box center [850, 12] width 26 height 24
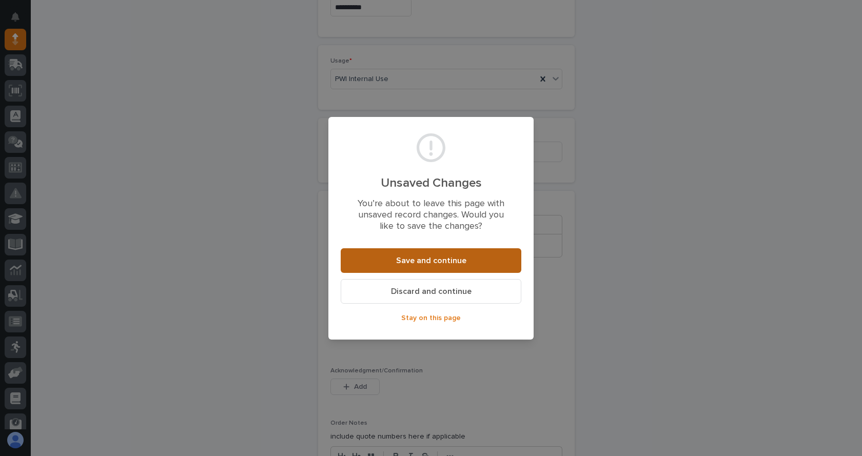
click at [456, 259] on span "Save and continue" at bounding box center [431, 261] width 70 height 11
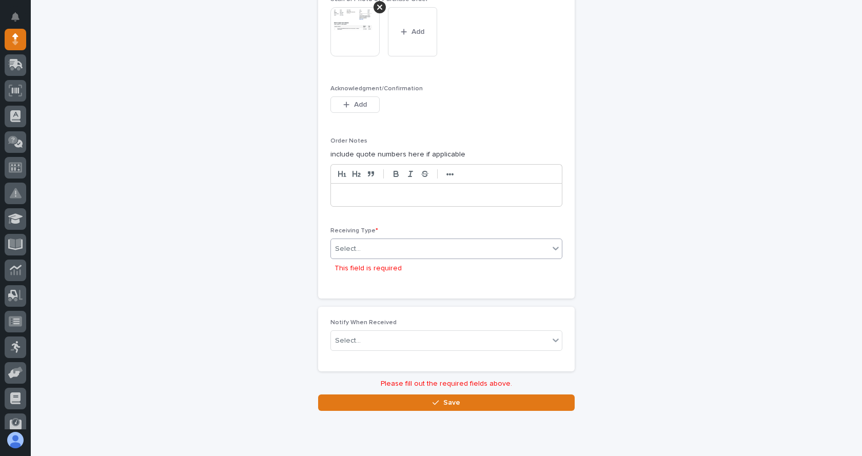
scroll to position [905, 0]
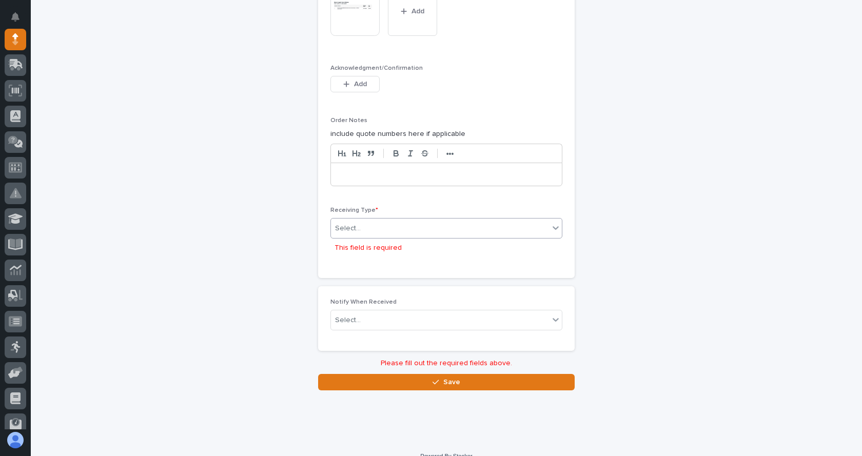
click at [380, 226] on div "Select..." at bounding box center [440, 228] width 218 height 17
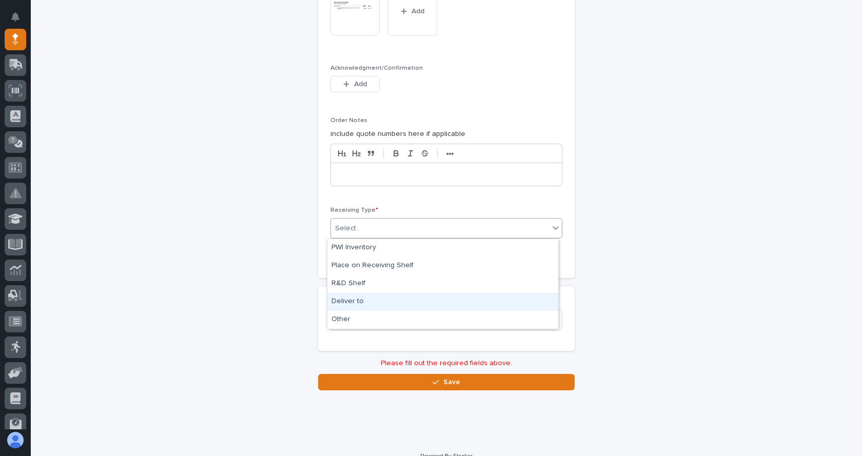
click at [352, 300] on div "Deliver to" at bounding box center [442, 302] width 231 height 18
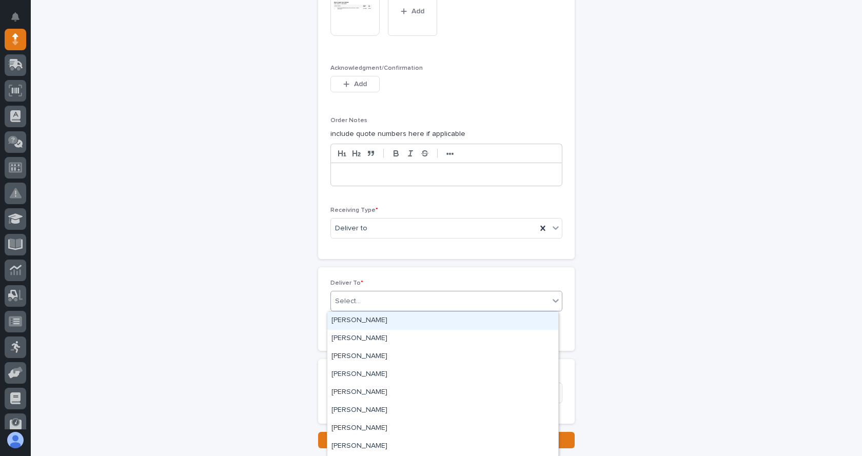
click at [352, 300] on div "Select..." at bounding box center [348, 301] width 26 height 11
type input "****"
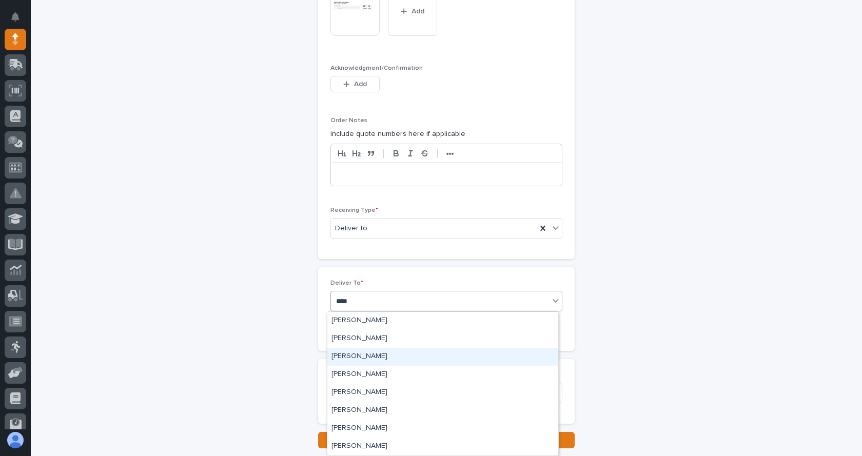
click at [365, 354] on div "[PERSON_NAME]" at bounding box center [442, 357] width 231 height 18
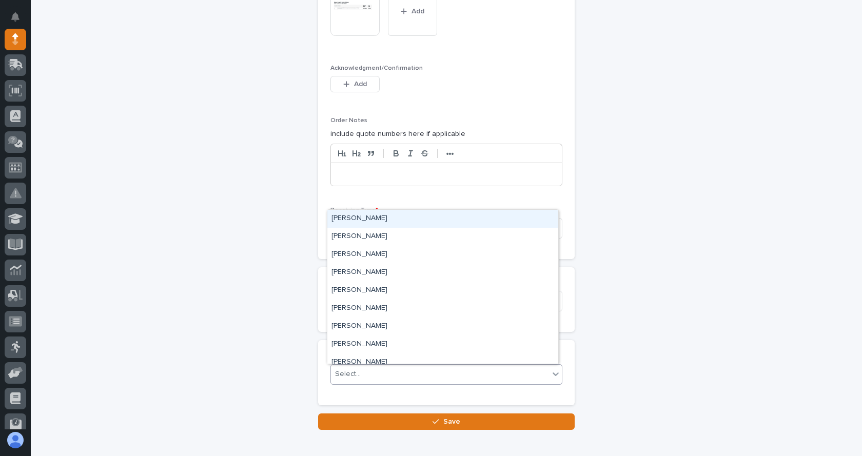
click at [390, 373] on div "Select..." at bounding box center [440, 374] width 218 height 17
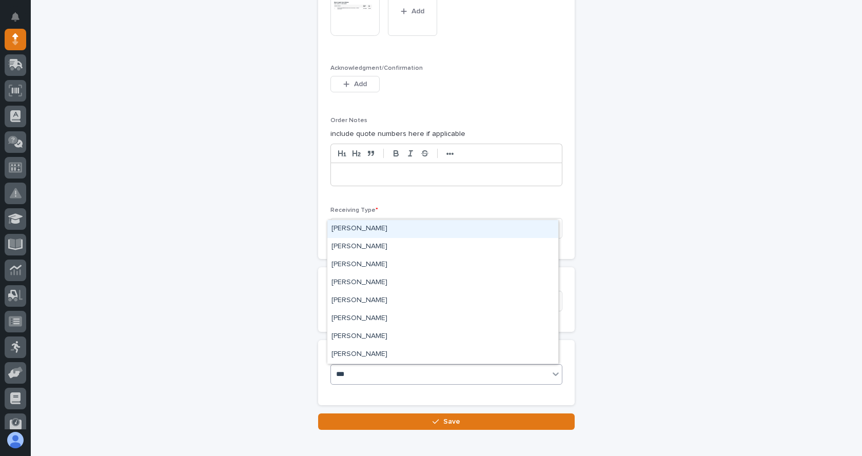
type input "****"
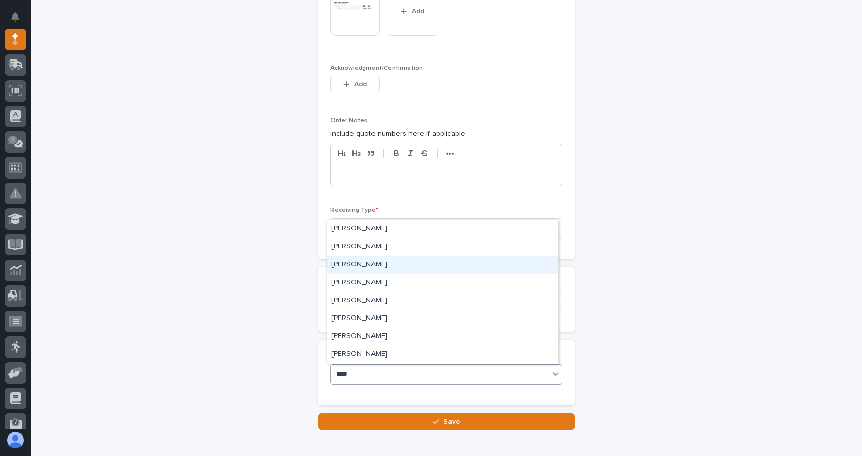
click at [367, 266] on div "[PERSON_NAME]" at bounding box center [442, 265] width 231 height 18
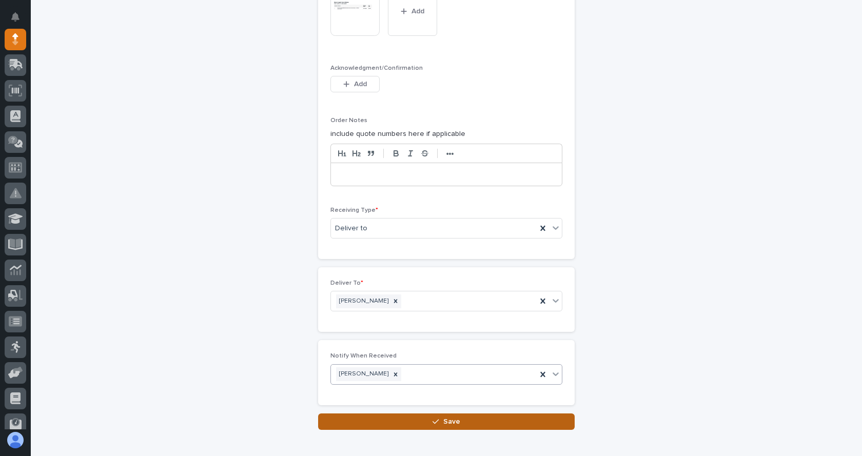
click at [436, 421] on div "button" at bounding box center [438, 421] width 10 height 7
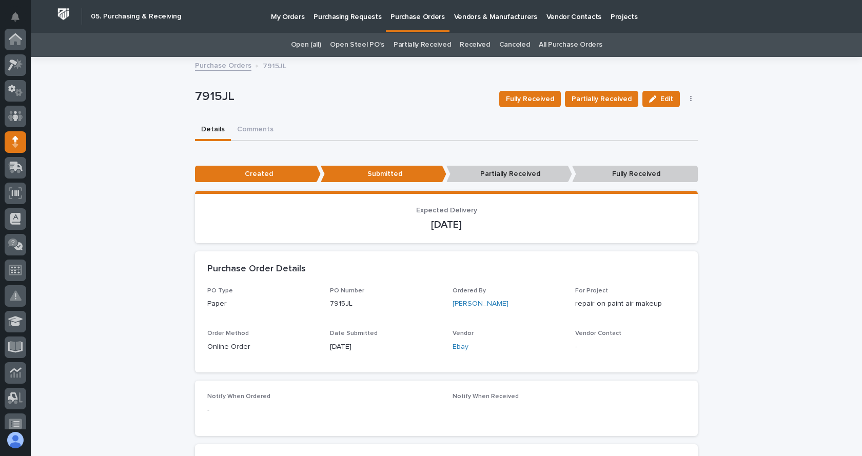
scroll to position [103, 0]
click at [229, 66] on link "Purchase Orders" at bounding box center [223, 65] width 56 height 12
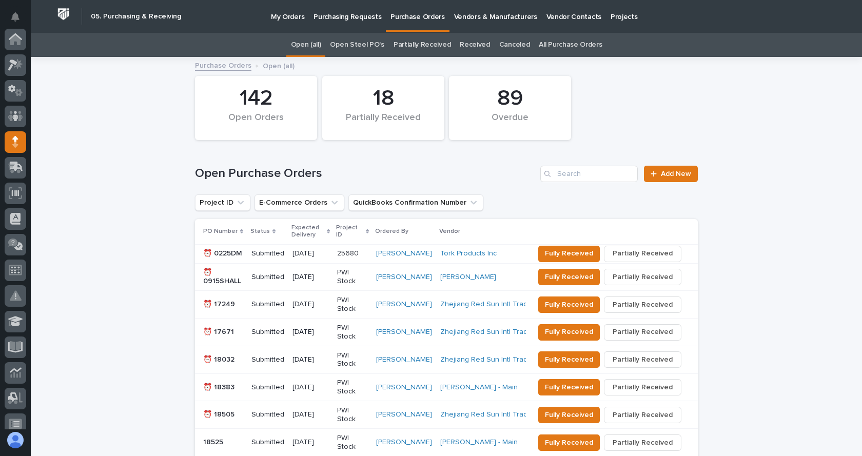
scroll to position [103, 0]
click at [672, 172] on span "Add New" at bounding box center [676, 173] width 30 height 7
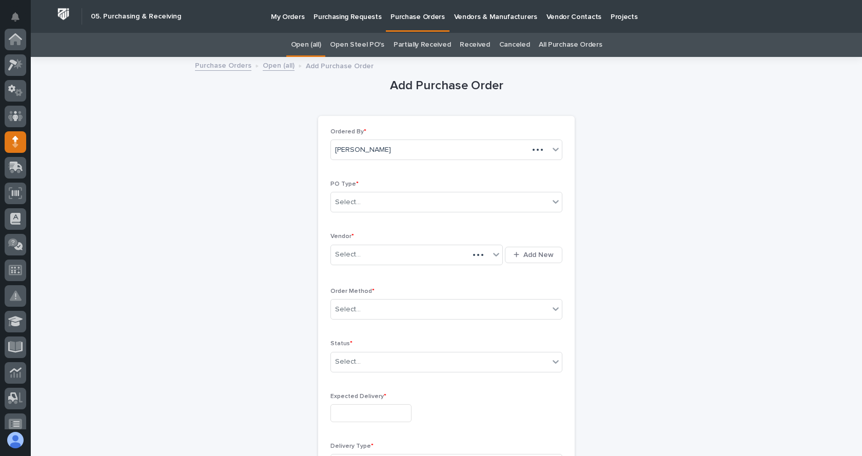
scroll to position [103, 0]
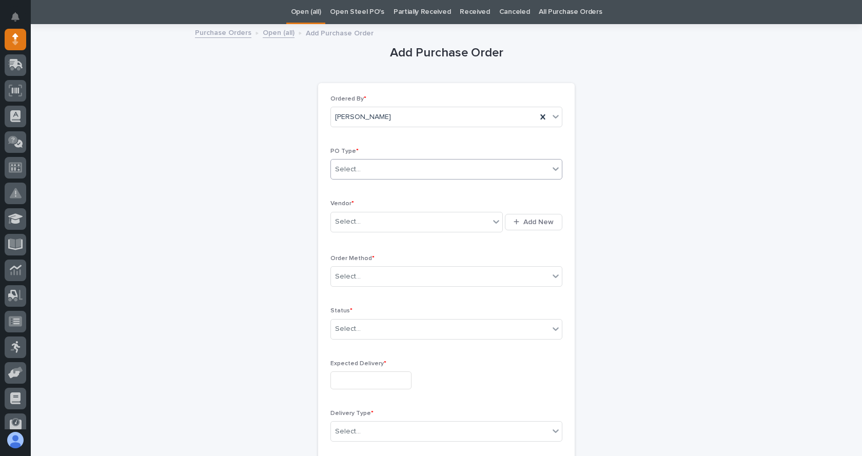
click at [364, 176] on div "Select..." at bounding box center [440, 169] width 218 height 17
click at [346, 205] on div "Paper" at bounding box center [442, 207] width 231 height 18
click at [353, 218] on div "Select..." at bounding box center [348, 222] width 26 height 11
type input "***"
click at [357, 234] on div "Zoro" at bounding box center [413, 242] width 172 height 18
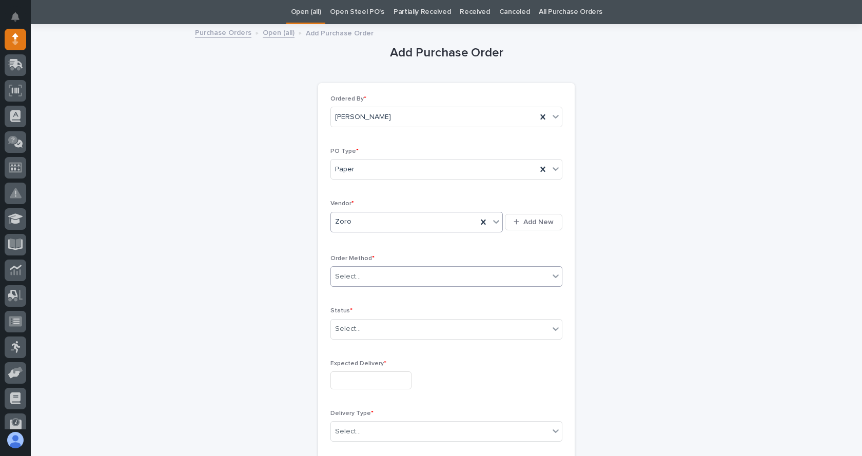
click at [373, 276] on div "Select..." at bounding box center [440, 276] width 218 height 17
click at [363, 296] on div "Online Order" at bounding box center [442, 296] width 231 height 18
click at [394, 329] on div "Select..." at bounding box center [440, 329] width 218 height 17
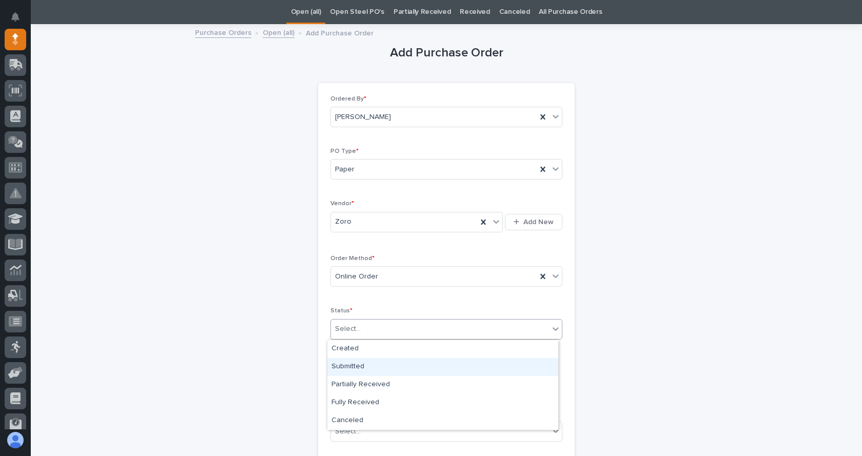
click at [343, 368] on div "Submitted" at bounding box center [442, 367] width 231 height 18
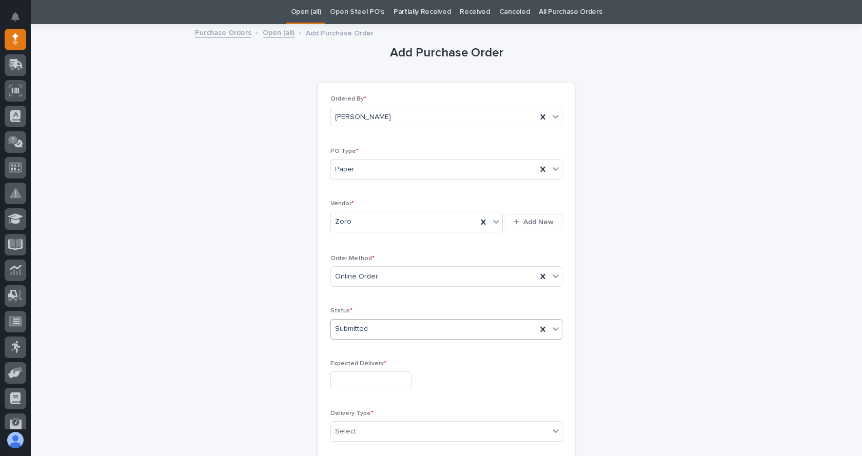
scroll to position [84, 0]
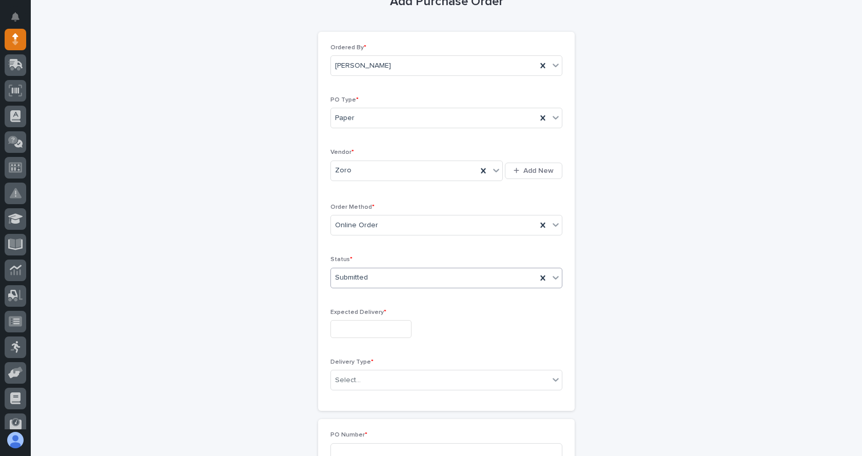
click at [363, 326] on input "text" at bounding box center [371, 329] width 81 height 18
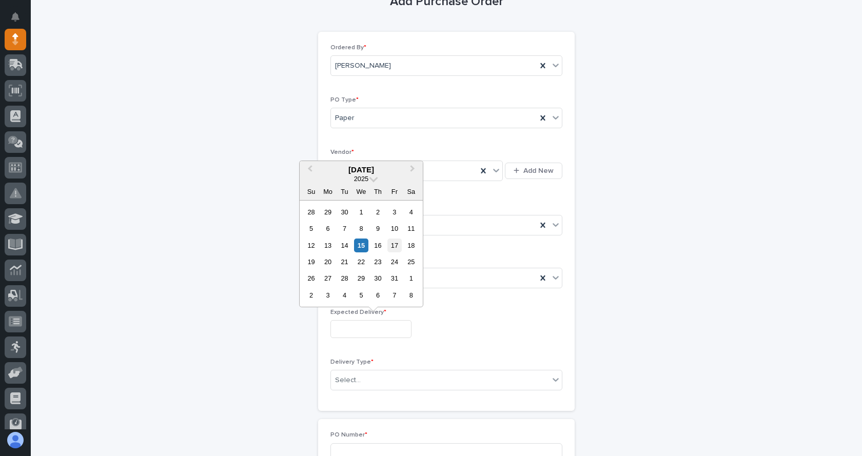
click at [395, 242] on div "17" at bounding box center [395, 246] width 14 height 14
type input "**********"
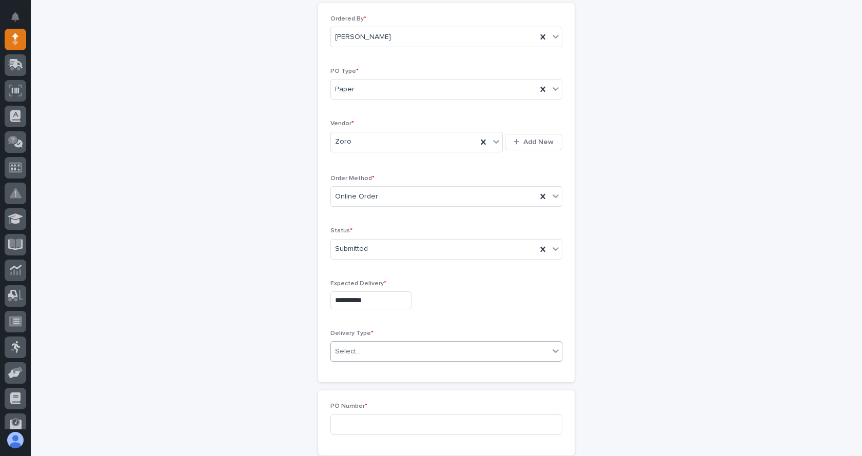
scroll to position [136, 0]
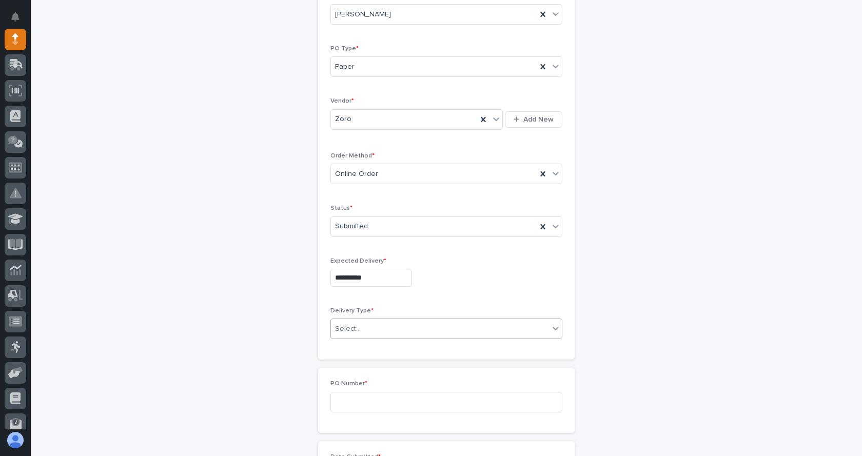
click at [372, 322] on div "Select..." at bounding box center [440, 329] width 218 height 17
click at [353, 349] on div "Deliver to PWI" at bounding box center [442, 349] width 231 height 18
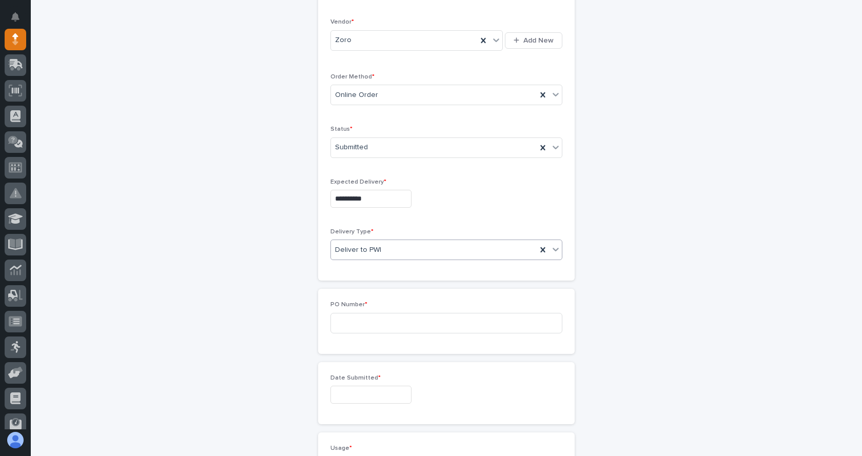
scroll to position [238, 0]
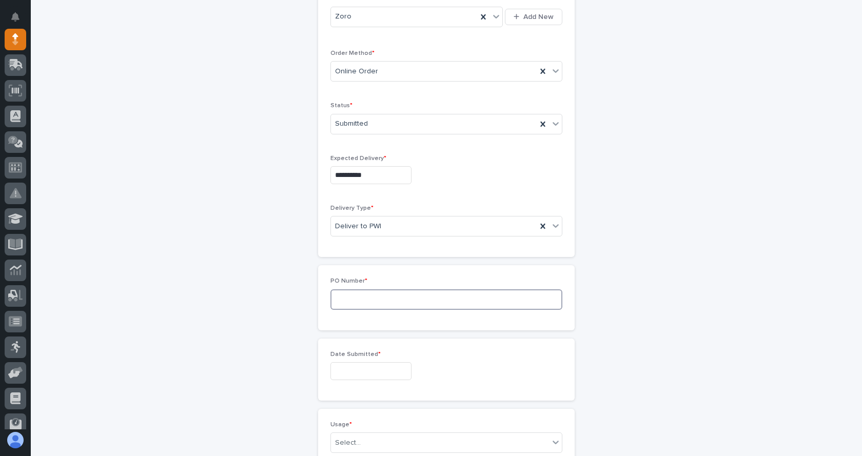
click at [352, 297] on input at bounding box center [447, 300] width 232 height 21
type input "7916JL"
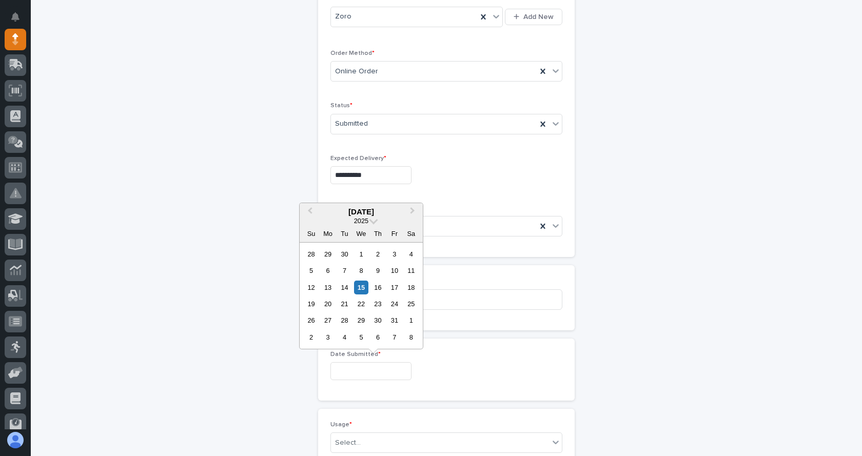
click at [383, 373] on input "text" at bounding box center [371, 371] width 81 height 18
click at [364, 288] on div "15" at bounding box center [361, 288] width 14 height 14
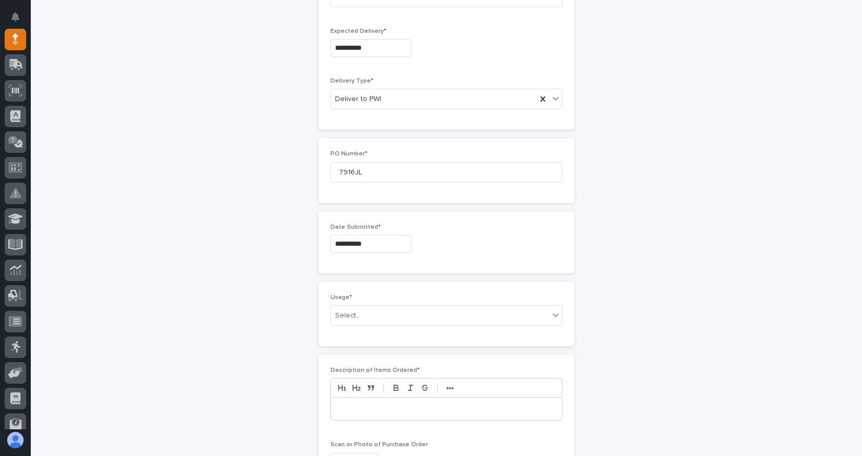
scroll to position [392, 0]
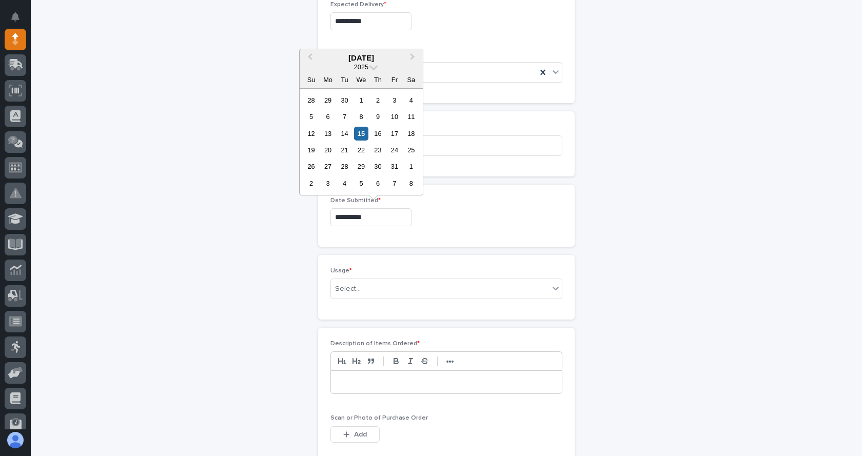
drag, startPoint x: 379, startPoint y: 216, endPoint x: 339, endPoint y: 212, distance: 39.7
click at [341, 217] on input "**********" at bounding box center [371, 217] width 81 height 18
click at [344, 133] on div "14" at bounding box center [345, 134] width 14 height 14
type input "**********"
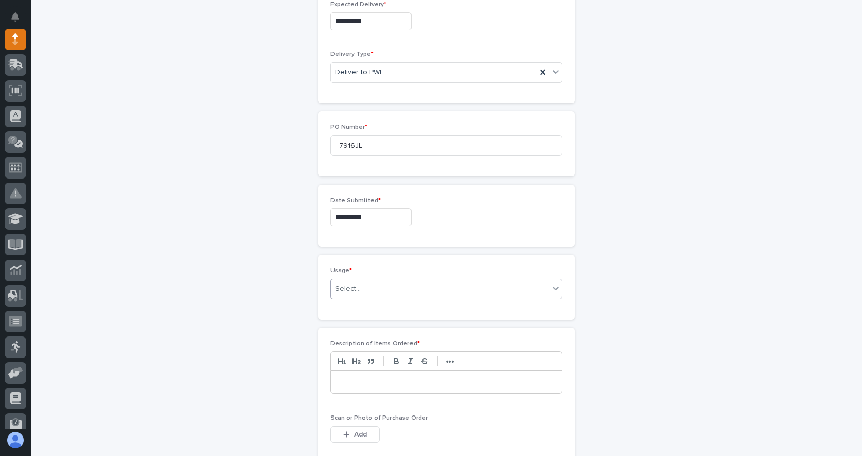
click at [362, 285] on div "Select..." at bounding box center [440, 289] width 218 height 17
click at [356, 358] on div "PWI Stock" at bounding box center [442, 363] width 231 height 18
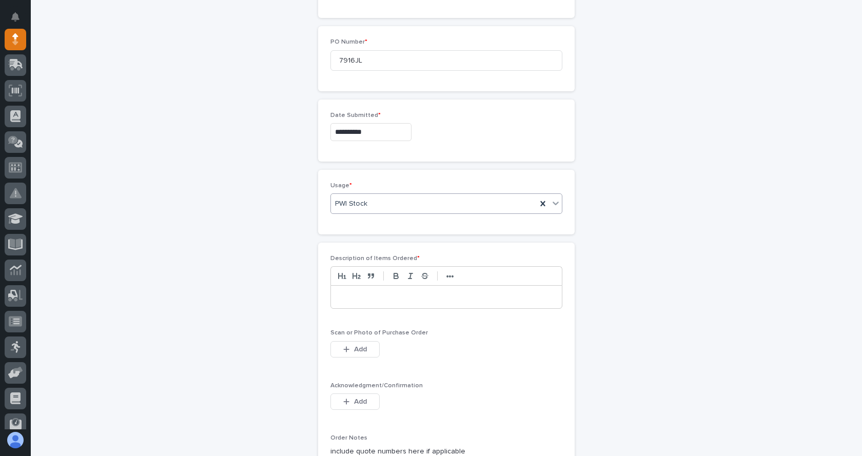
scroll to position [495, 0]
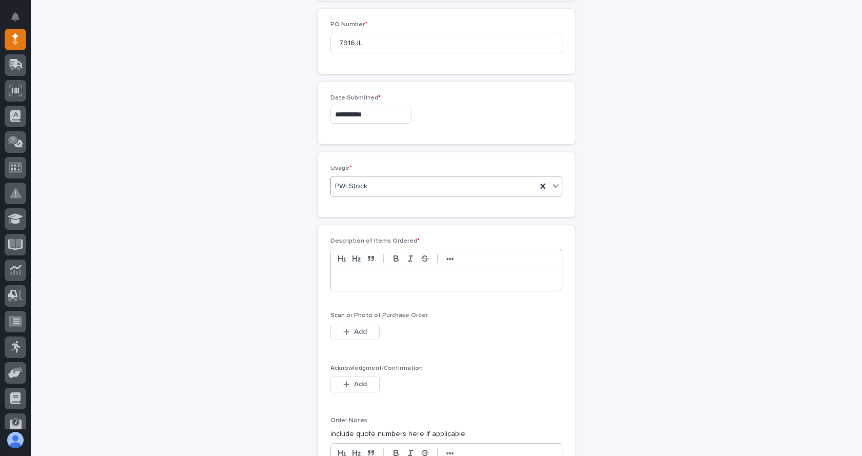
click at [353, 279] on p at bounding box center [447, 280] width 216 height 10
click at [331, 279] on div "******" at bounding box center [446, 279] width 231 height 23
click at [372, 279] on p "*********" at bounding box center [447, 280] width 216 height 10
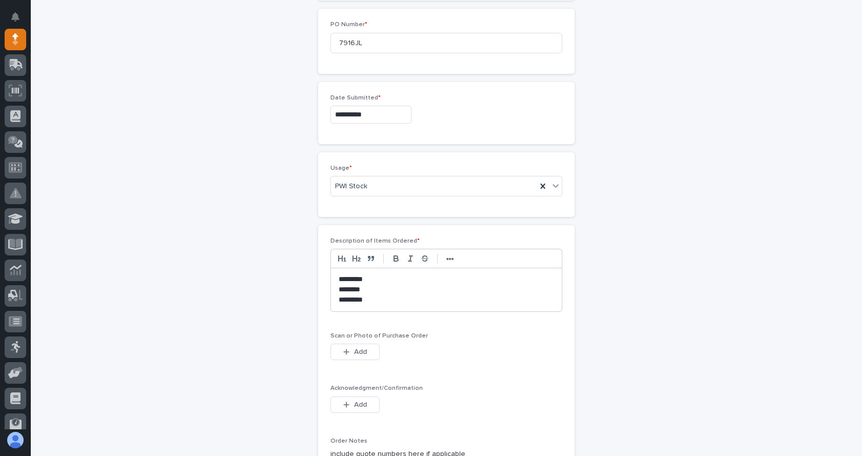
scroll to position [546, 0]
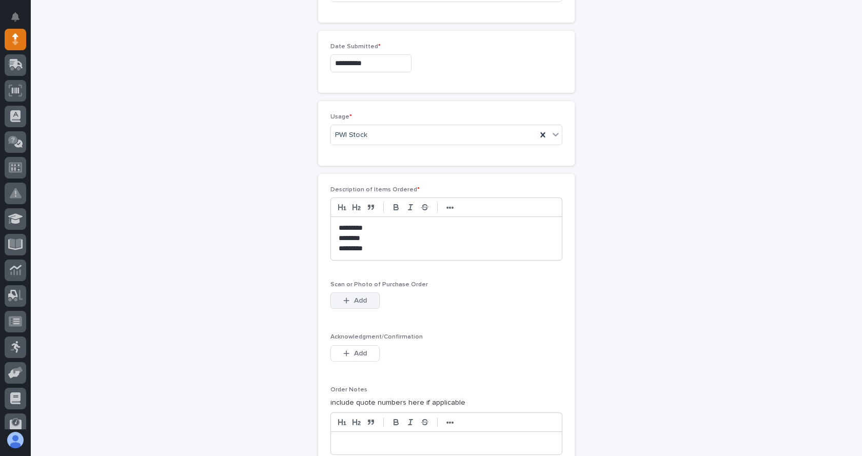
click at [343, 302] on icon "button" at bounding box center [346, 300] width 6 height 7
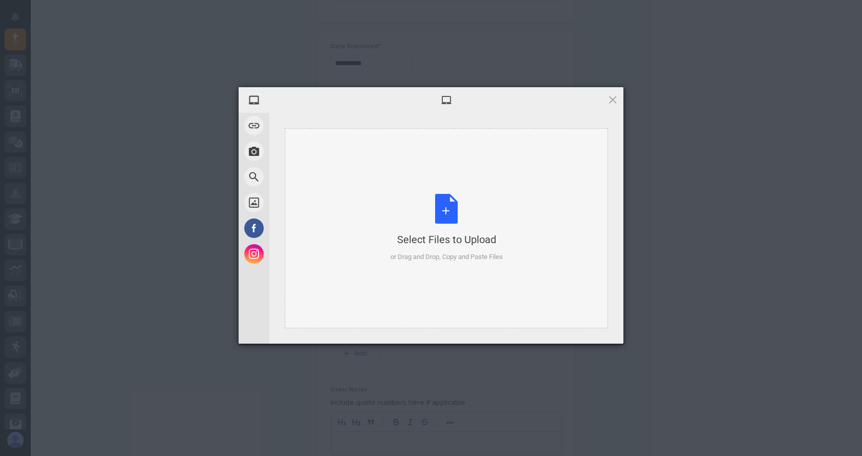
click at [438, 218] on div "Select Files to Upload or Drag and Drop, Copy and Paste Files" at bounding box center [447, 228] width 112 height 68
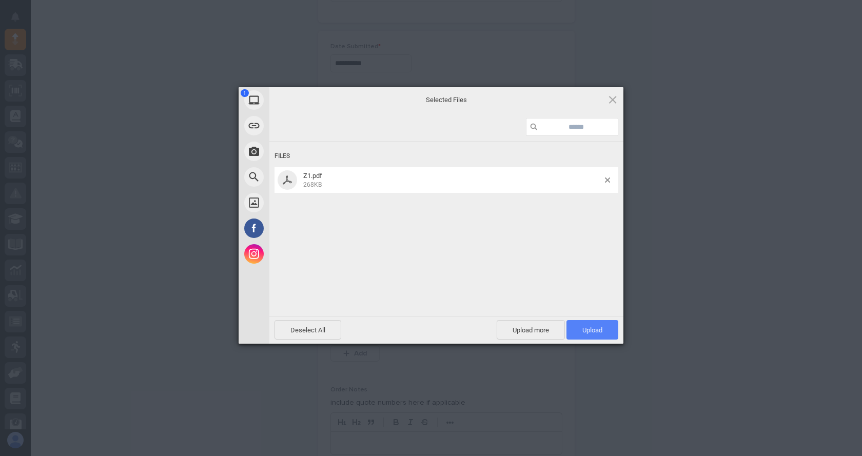
click at [586, 333] on span "Upload 1" at bounding box center [593, 330] width 20 height 8
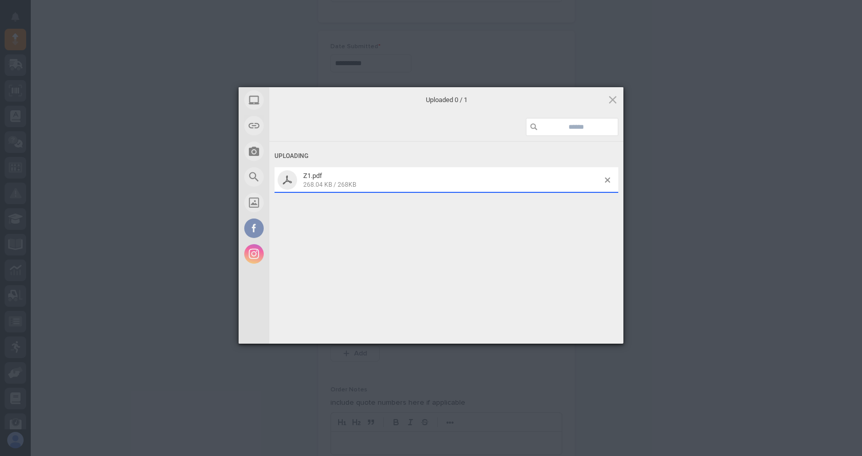
scroll to position [565, 0]
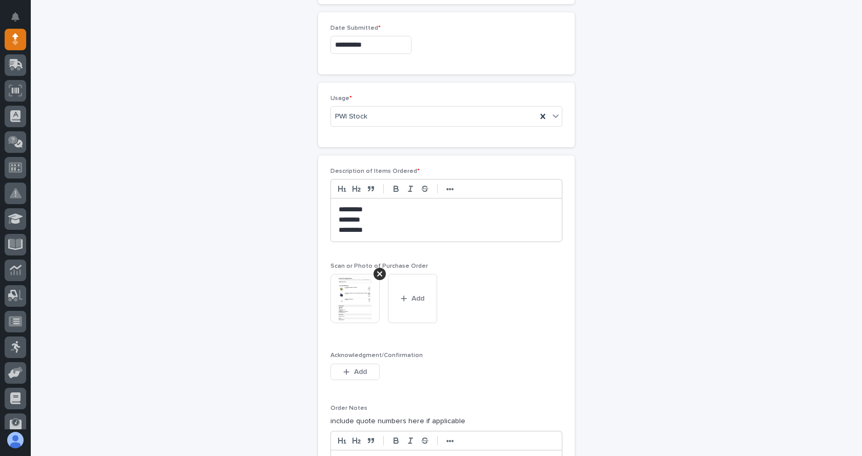
click at [348, 295] on img at bounding box center [355, 298] width 49 height 49
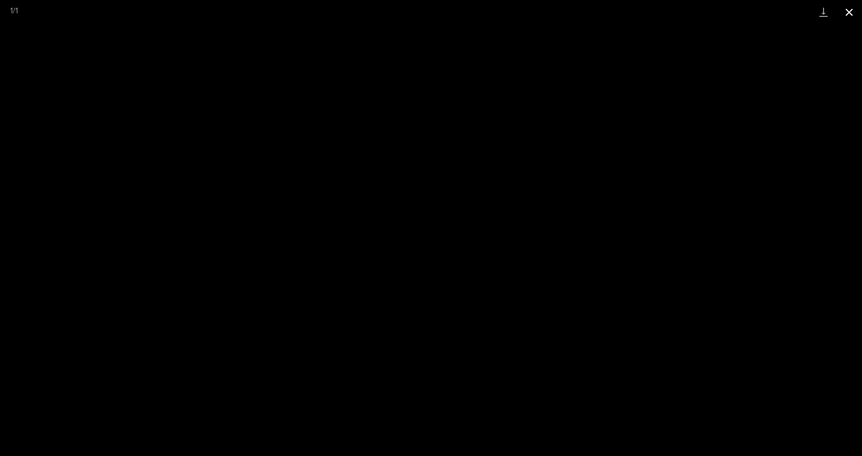
click at [846, 15] on button "Close gallery" at bounding box center [850, 12] width 26 height 24
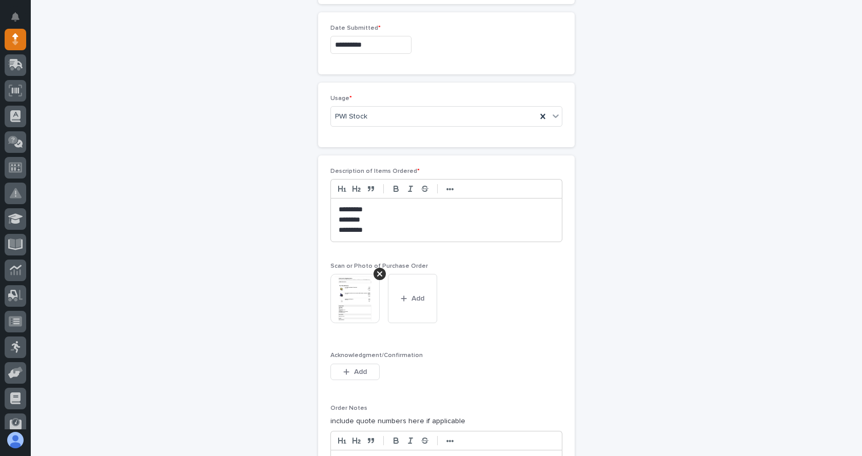
click at [362, 234] on p "*********" at bounding box center [447, 230] width 216 height 10
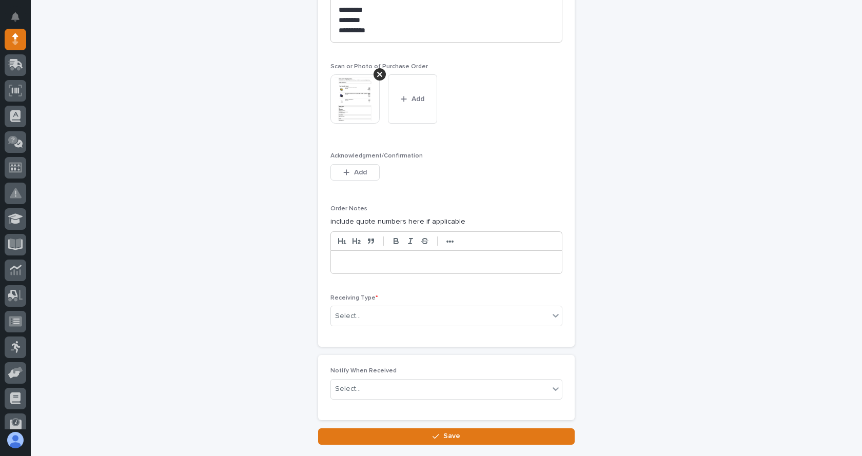
scroll to position [770, 0]
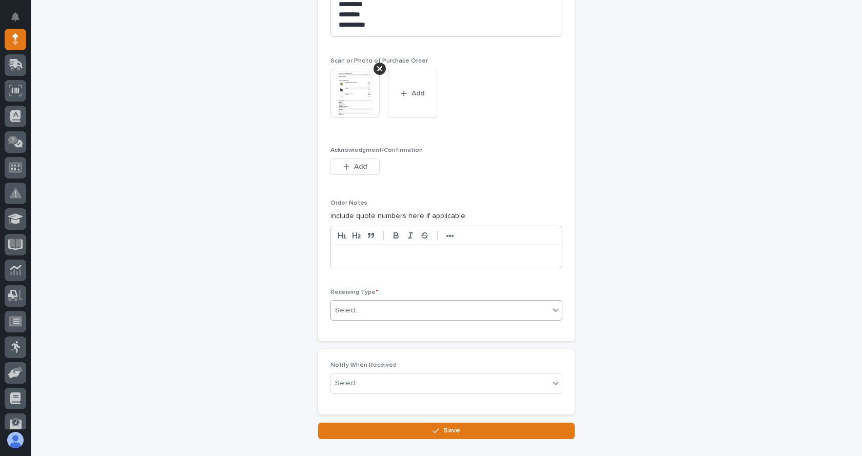
click at [370, 311] on div "Select..." at bounding box center [440, 310] width 218 height 17
click at [367, 326] on div "PWI Inventory" at bounding box center [442, 330] width 231 height 18
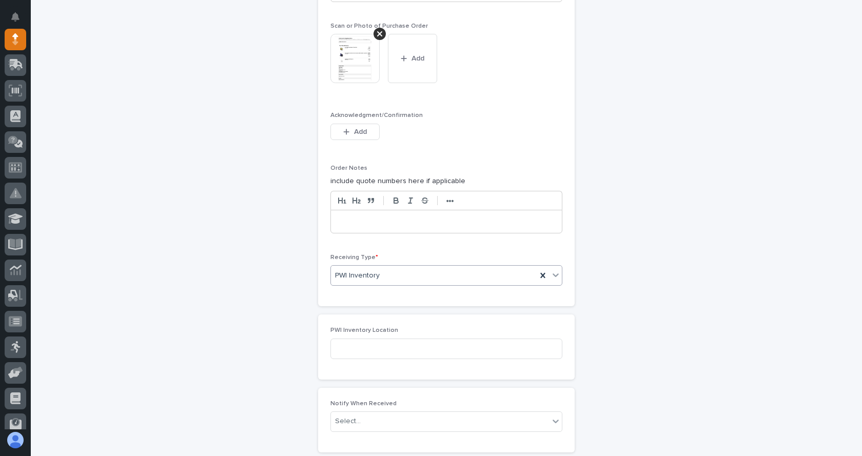
scroll to position [821, 0]
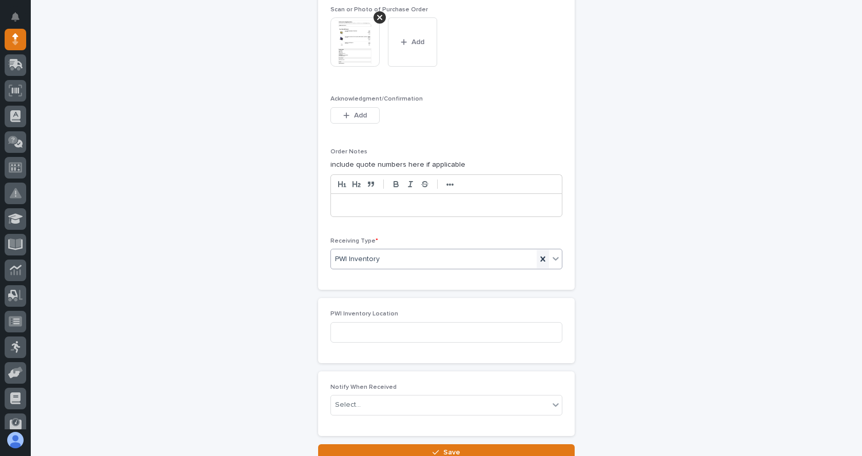
click at [541, 260] on icon at bounding box center [543, 259] width 5 height 5
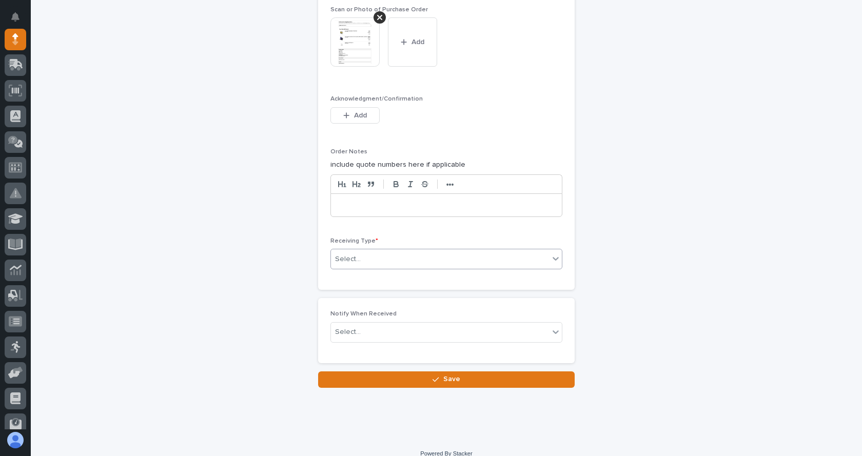
click at [359, 255] on div "Select..." at bounding box center [440, 259] width 218 height 17
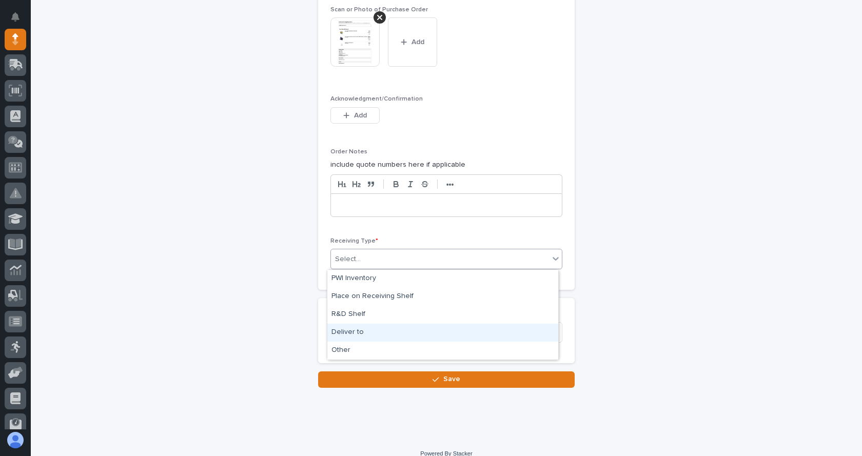
click at [346, 330] on div "Deliver to" at bounding box center [442, 333] width 231 height 18
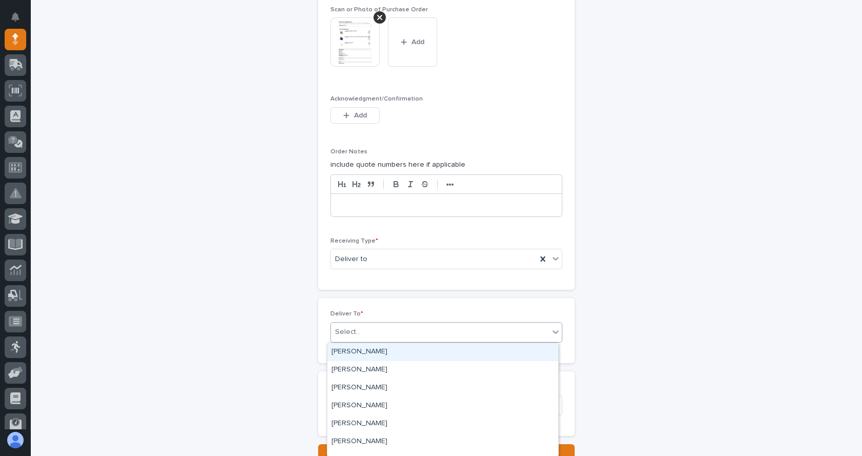
click at [369, 333] on div "Select..." at bounding box center [440, 332] width 218 height 17
type input "****"
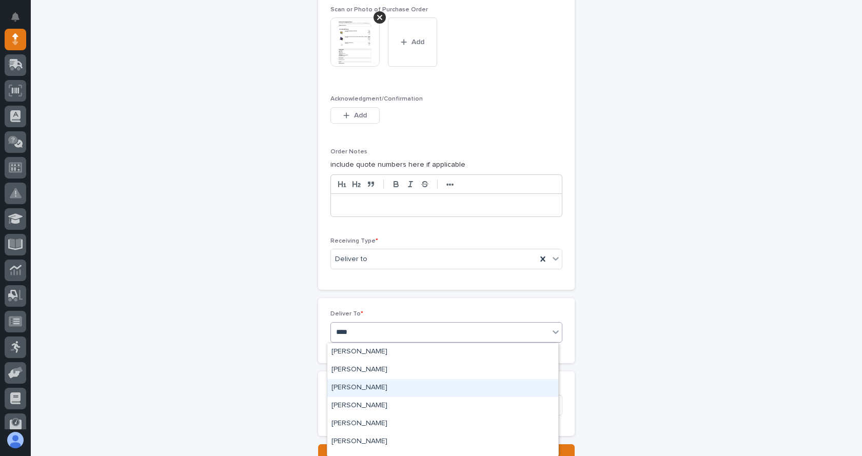
click at [367, 385] on div "[PERSON_NAME]" at bounding box center [442, 388] width 231 height 18
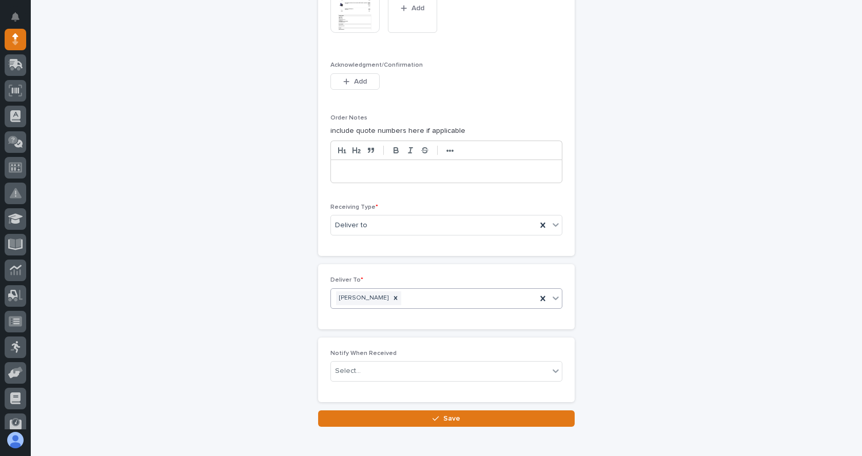
scroll to position [873, 0]
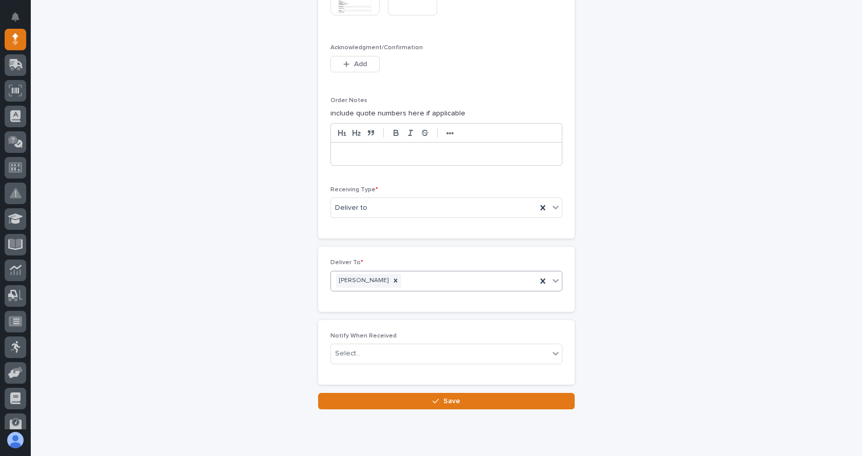
click at [350, 348] on div "Select..." at bounding box center [440, 353] width 218 height 17
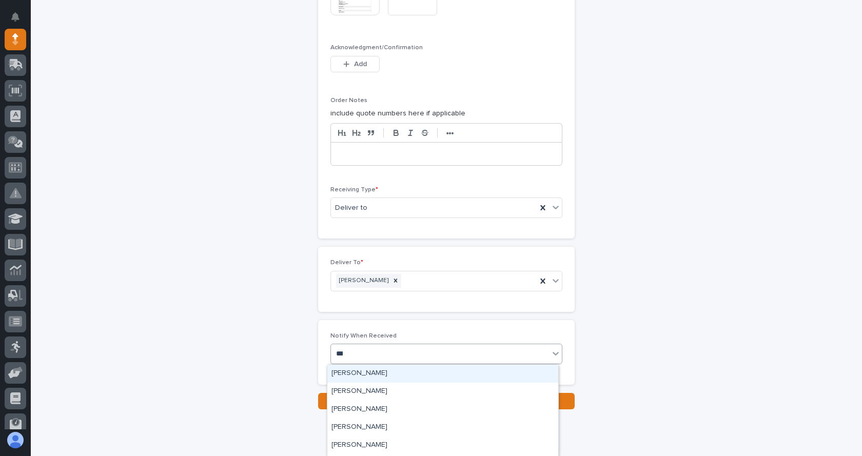
type input "****"
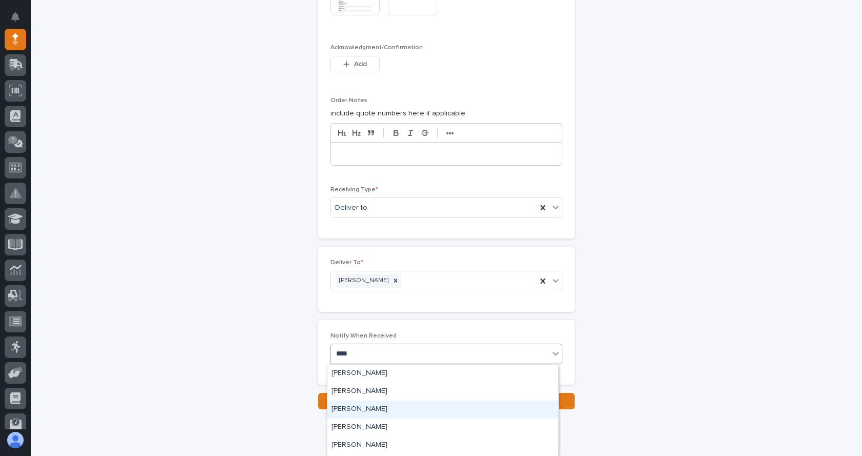
click at [365, 409] on div "[PERSON_NAME]" at bounding box center [442, 410] width 231 height 18
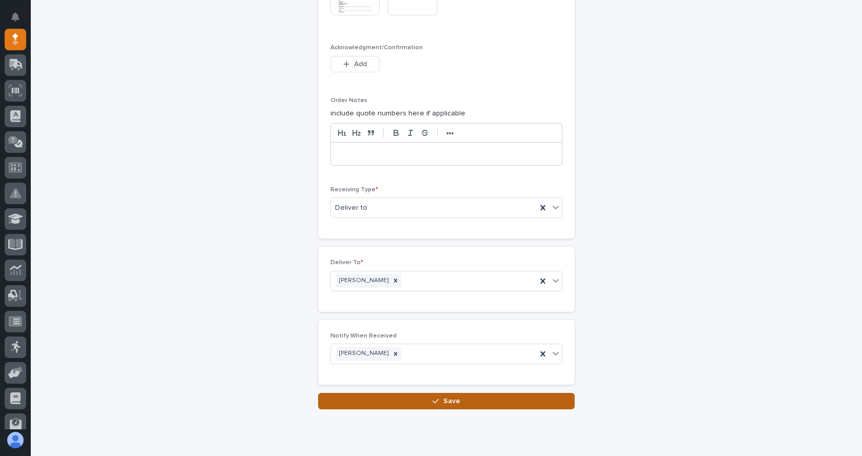
click at [426, 403] on button "Save" at bounding box center [446, 401] width 257 height 16
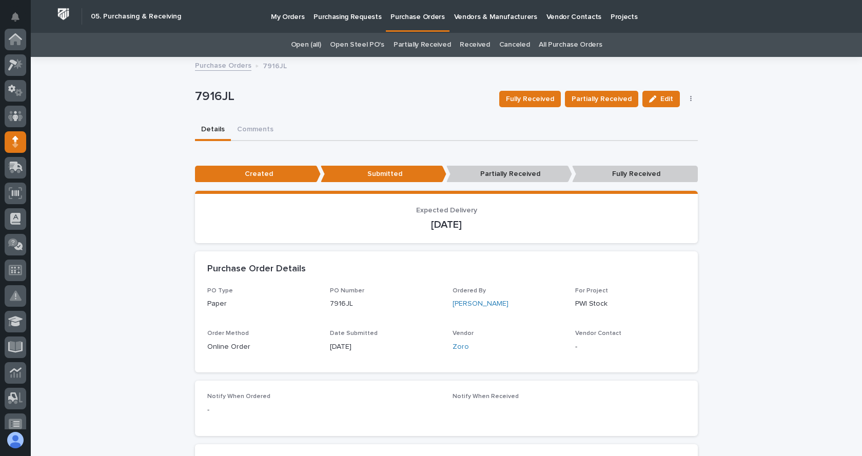
scroll to position [103, 0]
click at [323, 17] on p "Purchasing Requests" at bounding box center [348, 11] width 68 height 22
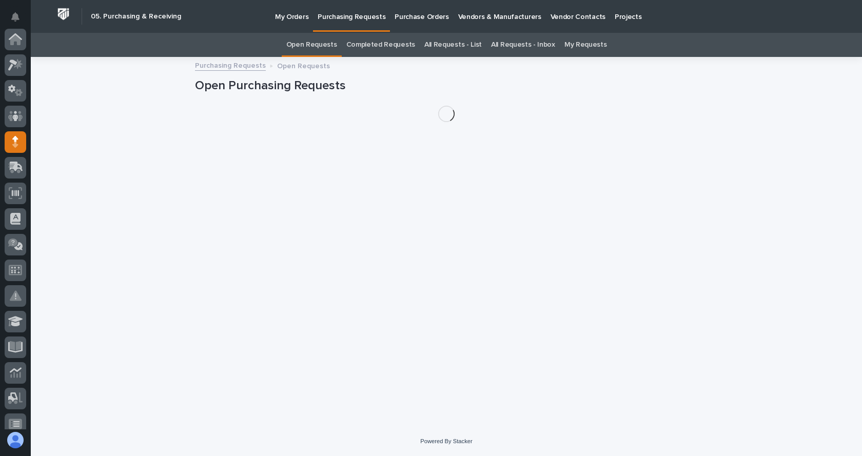
scroll to position [103, 0]
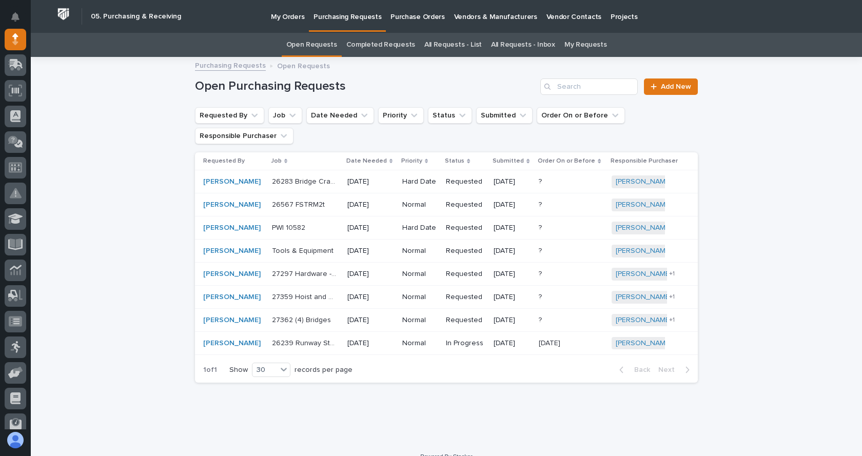
click at [241, 67] on link "Purchasing Requests" at bounding box center [230, 65] width 71 height 12
click at [219, 67] on link "Purchasing Requests" at bounding box center [230, 65] width 71 height 12
click at [409, 17] on p "Purchase Orders" at bounding box center [418, 11] width 54 height 22
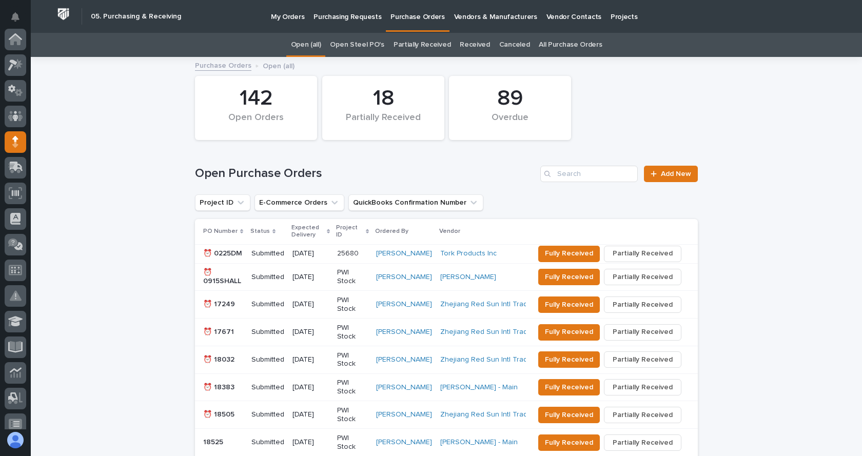
scroll to position [103, 0]
click at [680, 180] on link "Add New" at bounding box center [671, 174] width 54 height 16
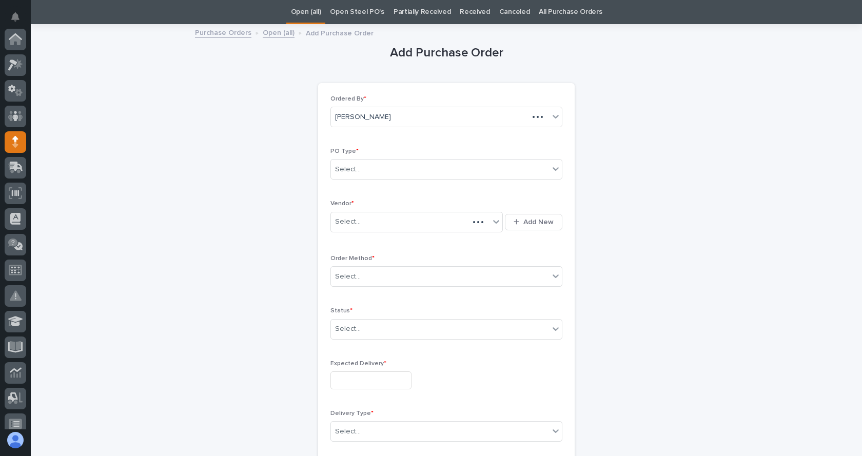
scroll to position [103, 0]
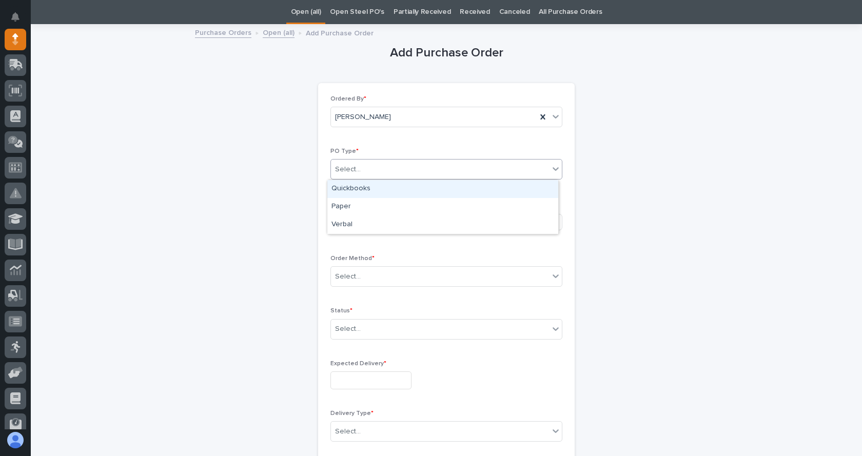
click at [394, 172] on div "Select..." at bounding box center [440, 169] width 218 height 17
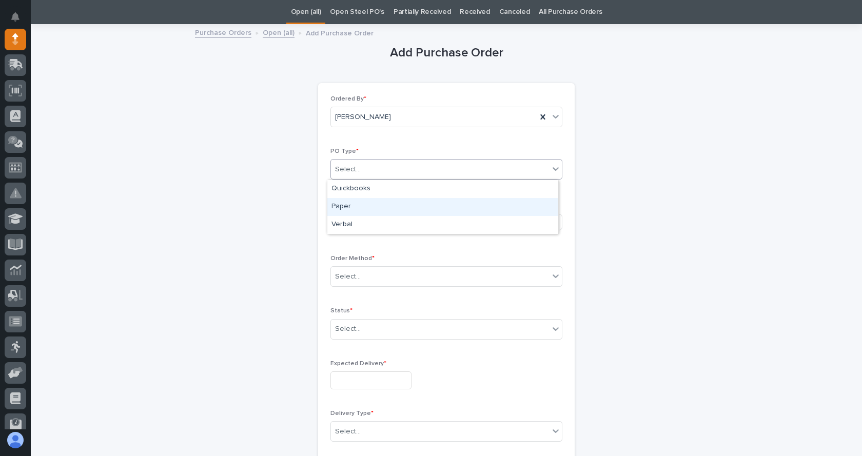
click at [348, 204] on div "Paper" at bounding box center [442, 207] width 231 height 18
click at [361, 221] on div "Select..." at bounding box center [410, 222] width 159 height 17
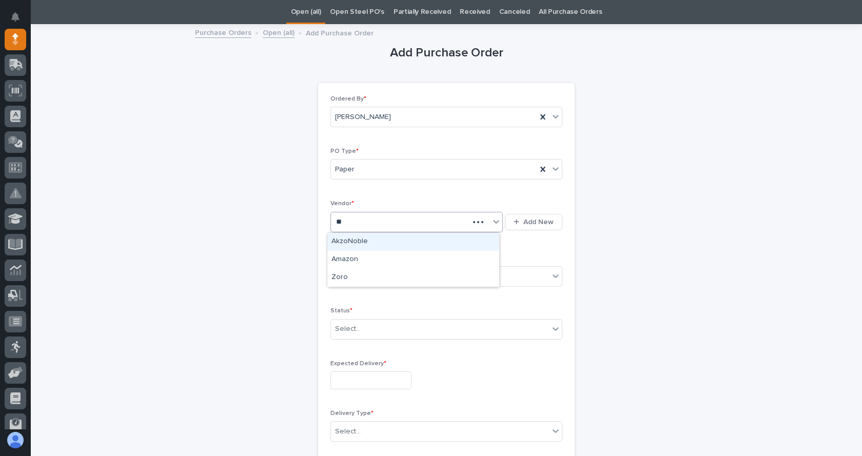
type input "***"
click at [364, 235] on div "Zoro" at bounding box center [413, 242] width 172 height 18
click at [366, 274] on div "Select..." at bounding box center [440, 276] width 218 height 17
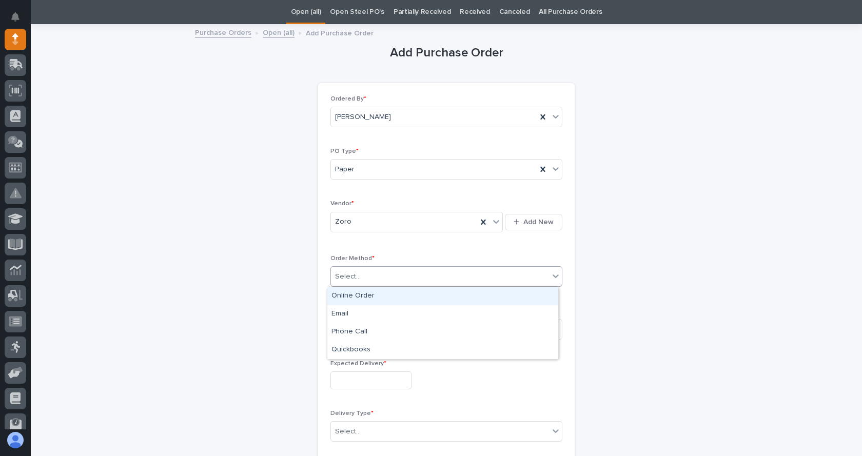
click at [363, 298] on div "Online Order" at bounding box center [442, 296] width 231 height 18
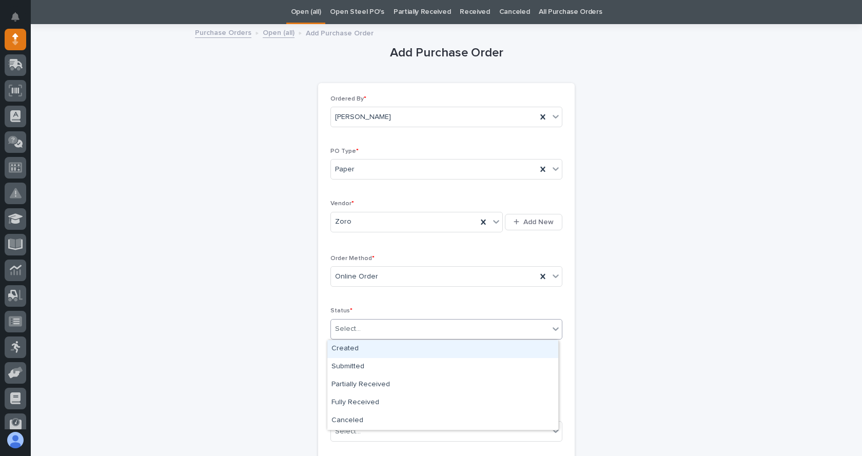
click at [378, 330] on div "Select..." at bounding box center [440, 329] width 218 height 17
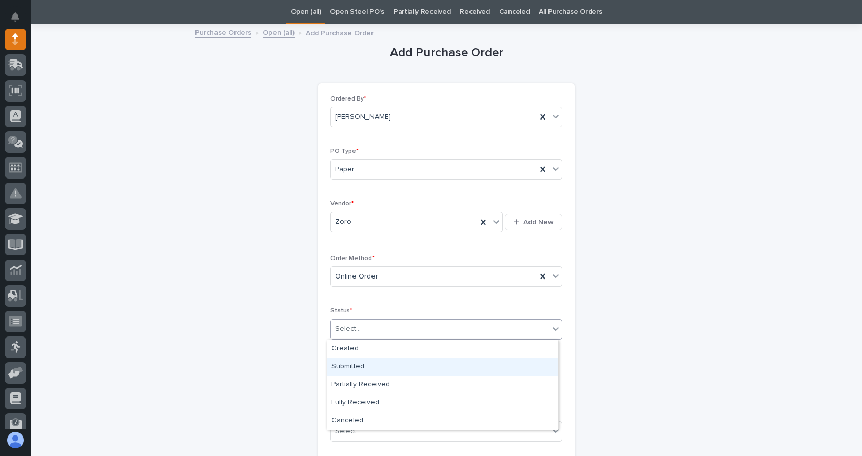
click at [357, 361] on div "Submitted" at bounding box center [442, 367] width 231 height 18
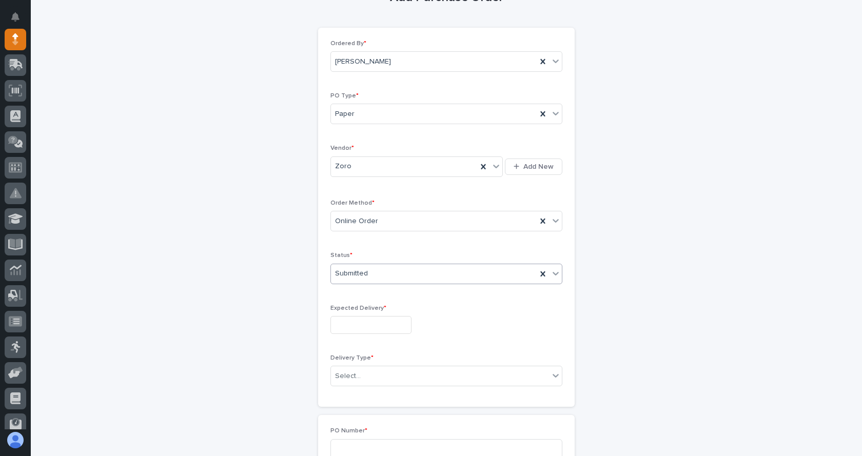
scroll to position [136, 0]
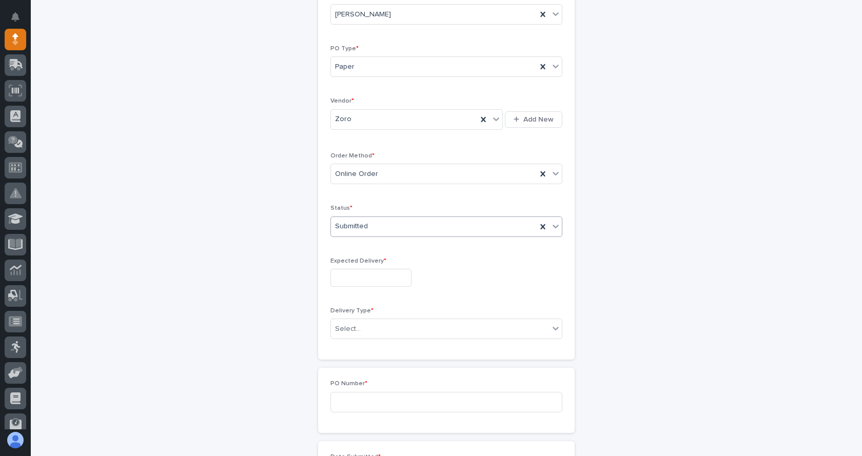
click at [351, 281] on input "text" at bounding box center [371, 278] width 81 height 18
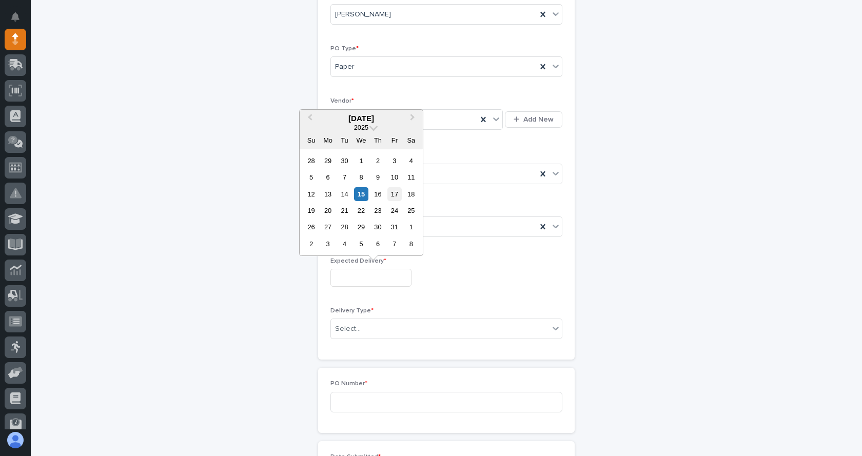
click at [396, 195] on div "17" at bounding box center [395, 194] width 14 height 14
type input "**********"
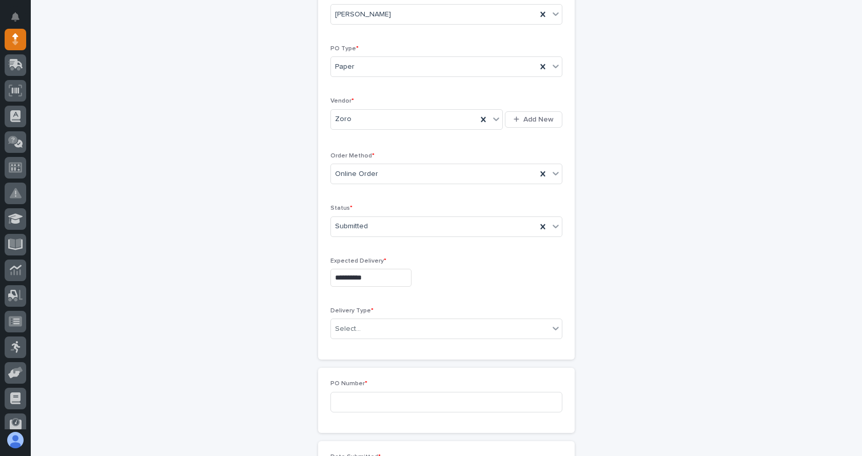
scroll to position [187, 0]
click at [362, 278] on input "text" at bounding box center [362, 278] width 1 height 9
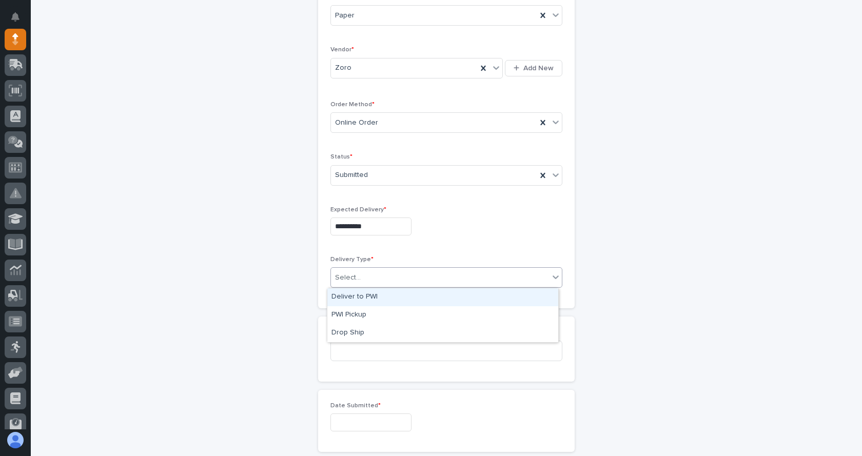
click at [360, 301] on div "Deliver to PWI" at bounding box center [442, 297] width 231 height 18
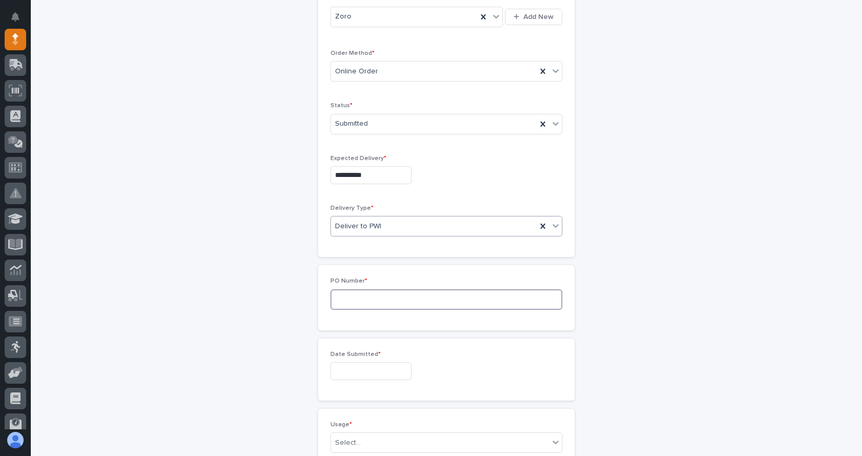
click at [369, 300] on input at bounding box center [447, 300] width 232 height 21
type input "7919JL"
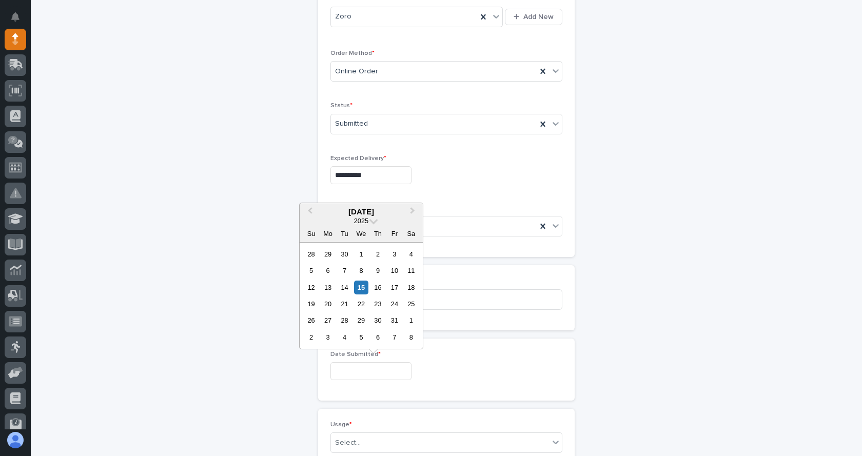
click at [356, 367] on input "text" at bounding box center [371, 371] width 81 height 18
click at [340, 284] on div "14" at bounding box center [345, 288] width 14 height 14
type input "**********"
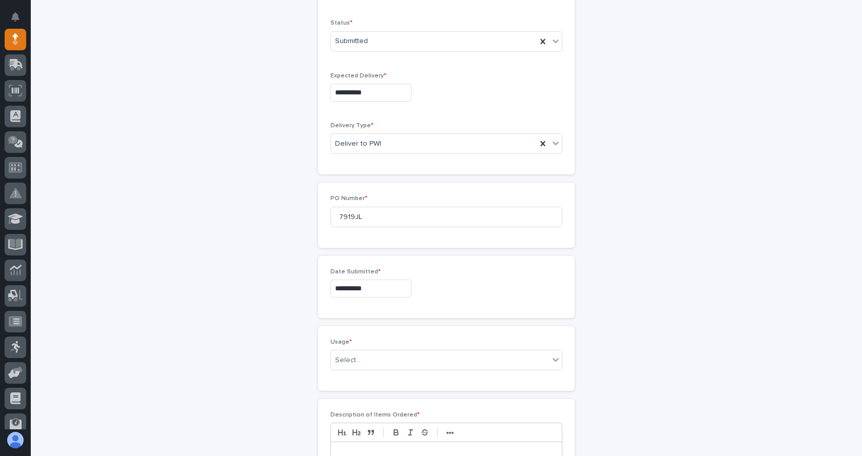
scroll to position [341, 0]
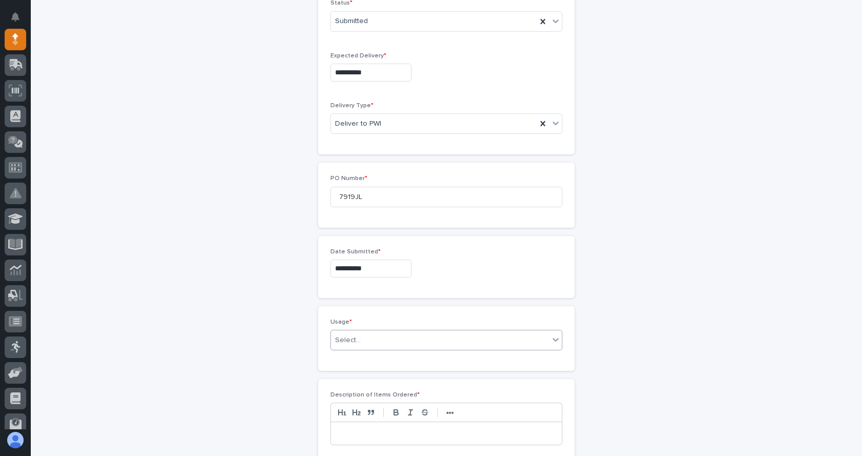
click at [365, 336] on div "Select..." at bounding box center [440, 340] width 218 height 17
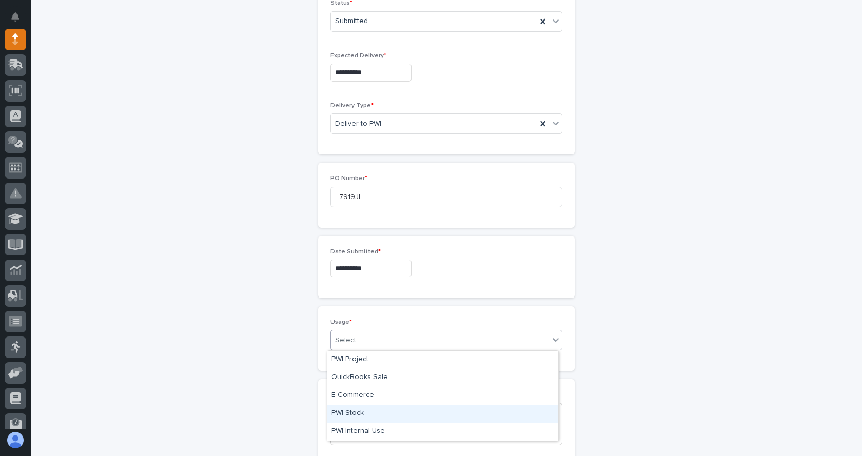
click at [355, 414] on div "PWI Stock" at bounding box center [442, 414] width 231 height 18
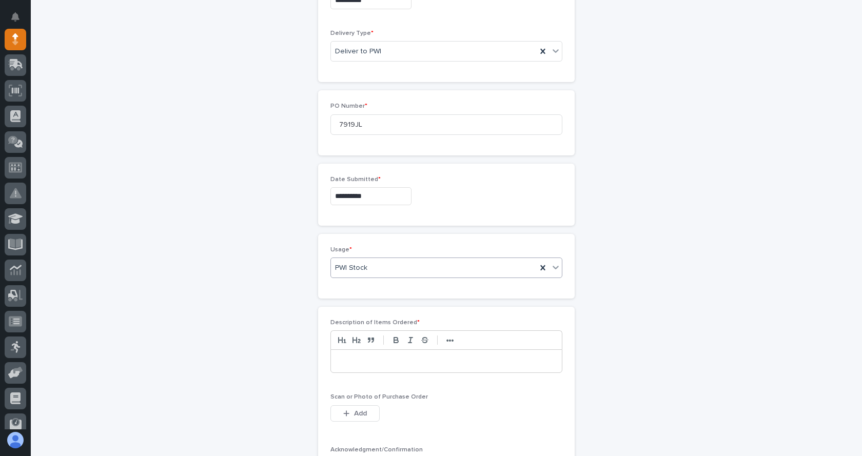
scroll to position [443, 0]
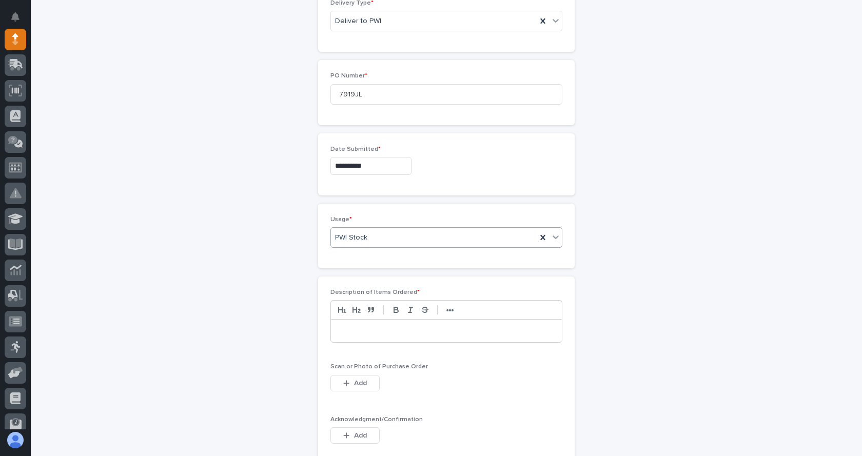
click at [358, 336] on p at bounding box center [447, 331] width 216 height 10
click at [465, 334] on p "**********" at bounding box center [447, 331] width 216 height 10
click at [339, 342] on p "**********" at bounding box center [447, 341] width 216 height 10
click at [354, 392] on span "Add" at bounding box center [360, 393] width 13 height 9
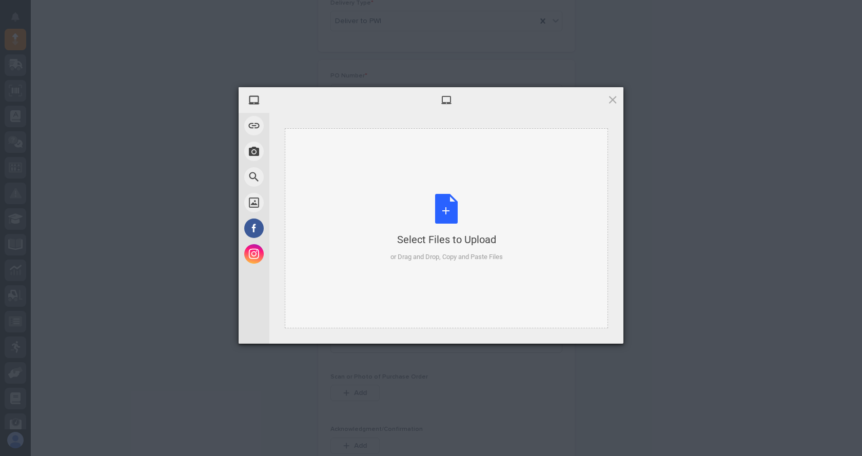
click at [436, 210] on div "Select Files to Upload or Drag and Drop, Copy and Paste Files" at bounding box center [447, 228] width 112 height 68
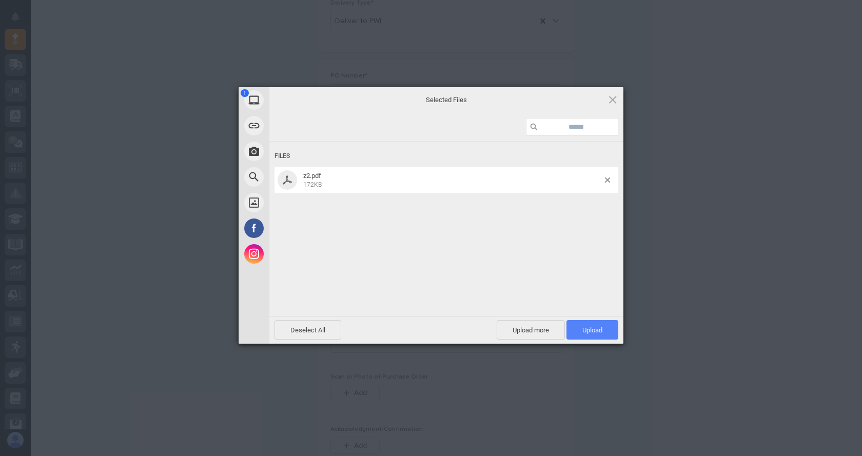
click at [594, 325] on span "Upload 1" at bounding box center [593, 330] width 52 height 20
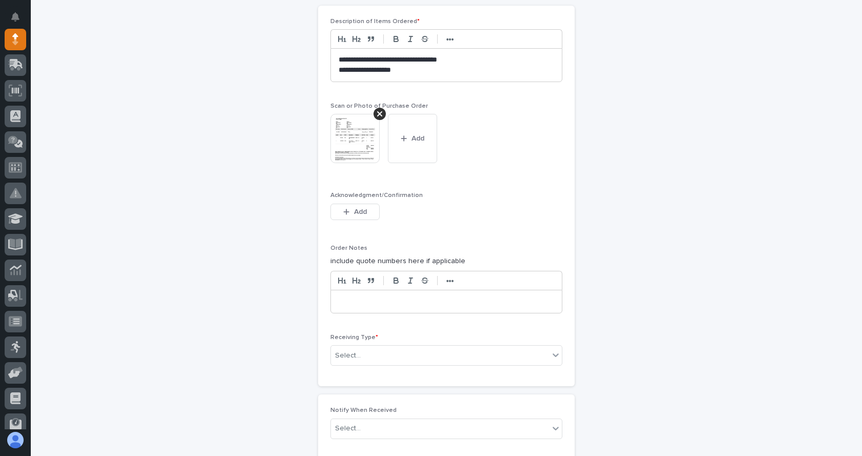
scroll to position [719, 0]
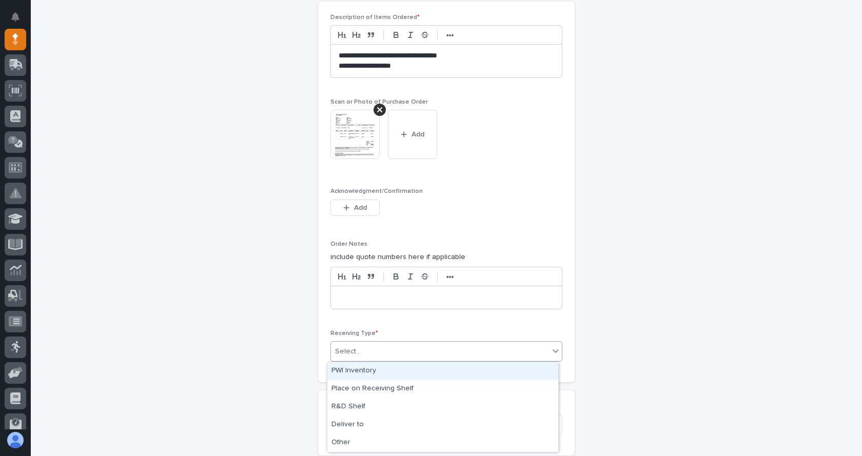
click at [370, 350] on div "Select..." at bounding box center [440, 351] width 218 height 17
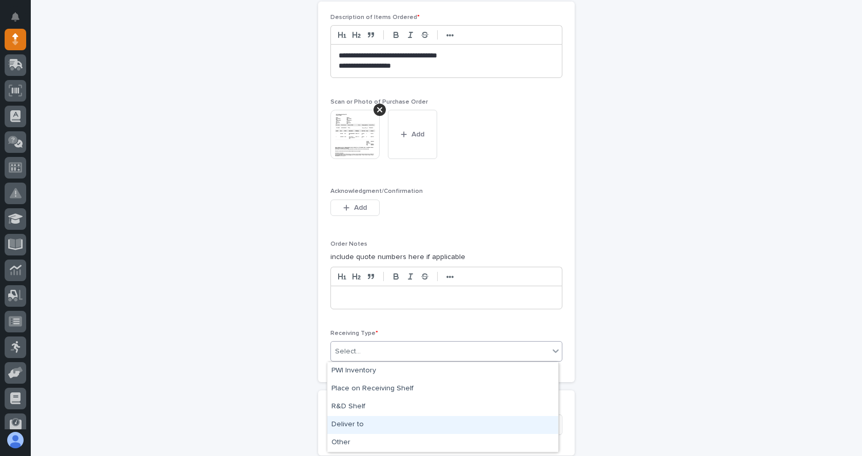
click at [358, 426] on div "Deliver to" at bounding box center [442, 425] width 231 height 18
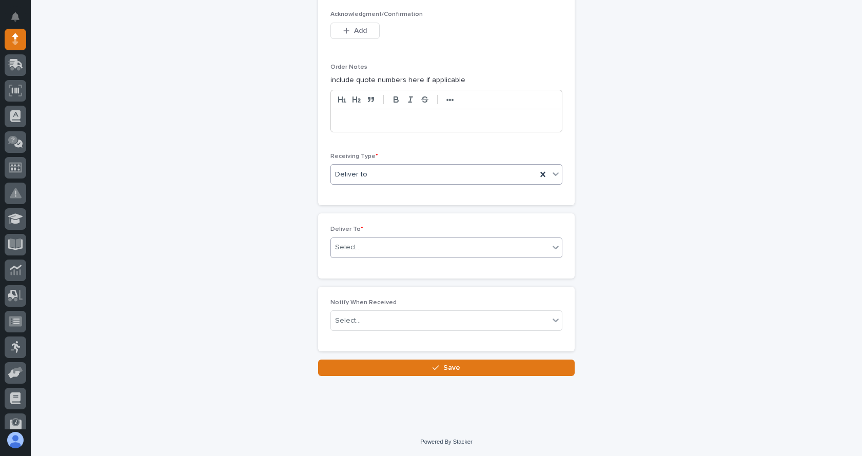
scroll to position [896, 0]
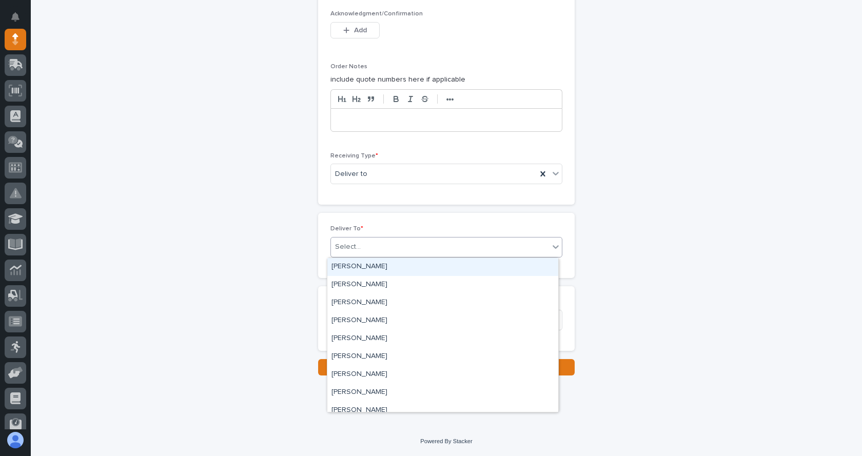
click at [359, 240] on div "Select..." at bounding box center [440, 247] width 218 height 17
type input "****"
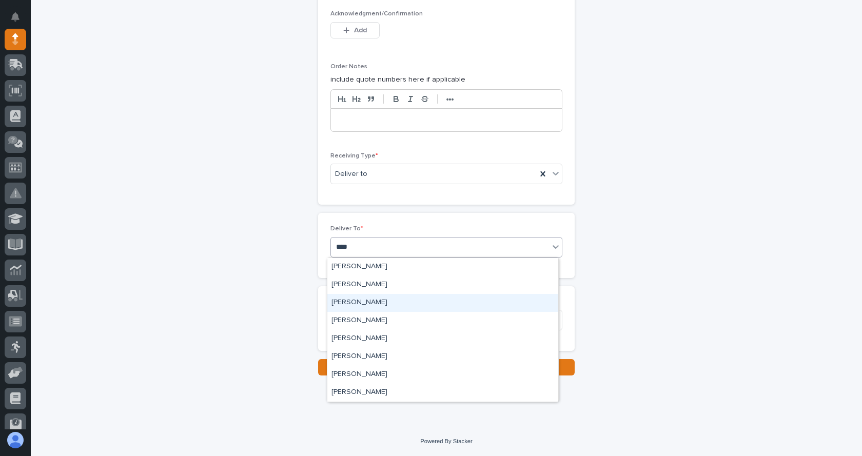
click at [364, 301] on div "[PERSON_NAME]" at bounding box center [442, 303] width 231 height 18
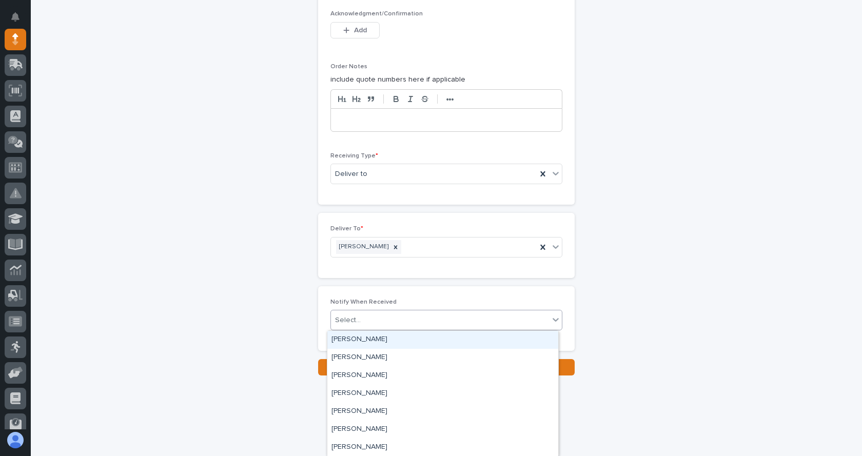
click at [360, 319] on div "Select..." at bounding box center [440, 320] width 218 height 17
type input "****"
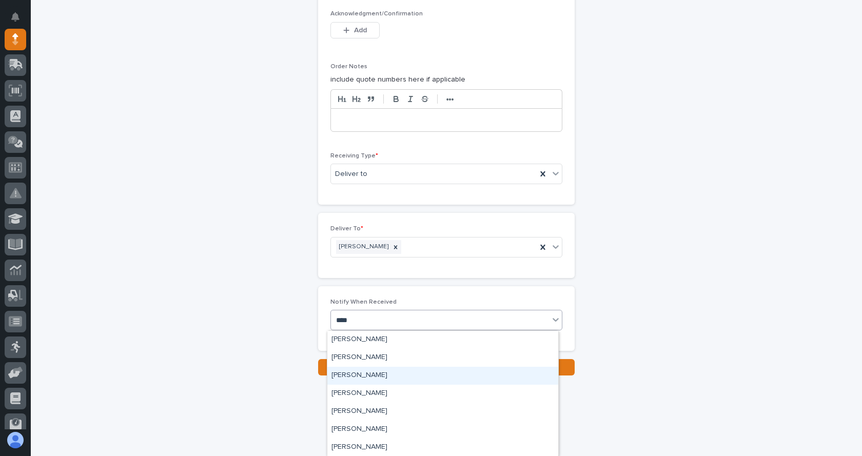
click at [362, 375] on div "[PERSON_NAME]" at bounding box center [442, 376] width 231 height 18
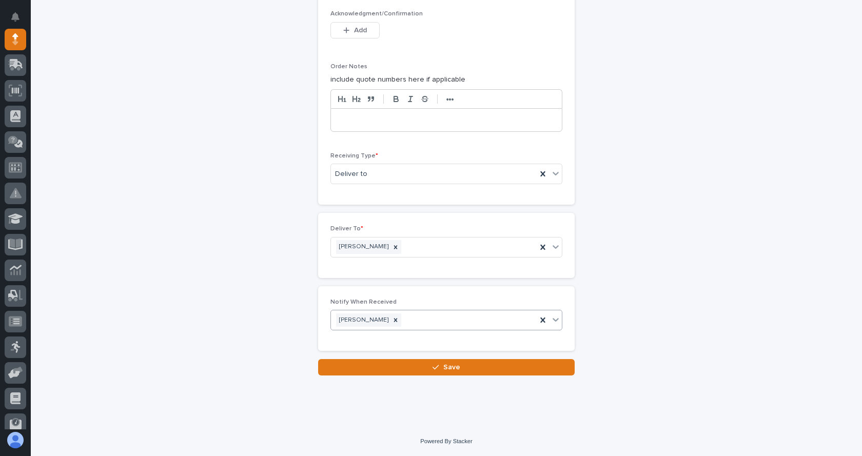
drag, startPoint x: 430, startPoint y: 368, endPoint x: 437, endPoint y: 377, distance: 11.7
click at [433, 368] on icon "button" at bounding box center [436, 367] width 6 height 7
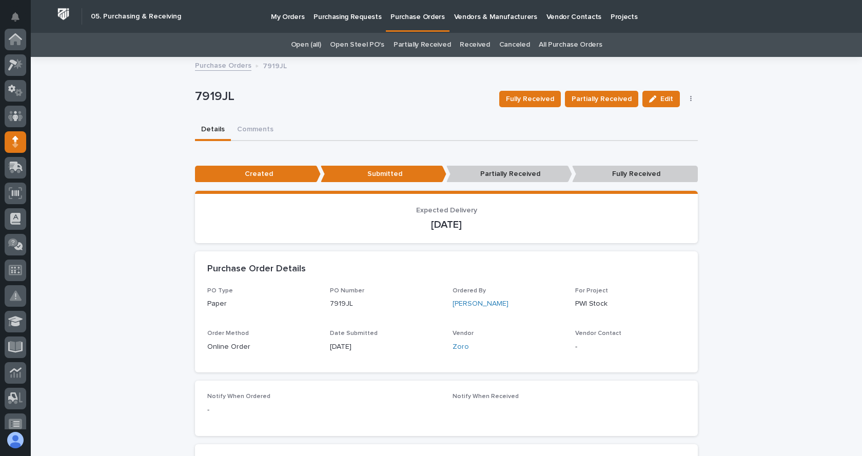
scroll to position [103, 0]
click at [211, 66] on link "Purchase Orders" at bounding box center [223, 65] width 56 height 12
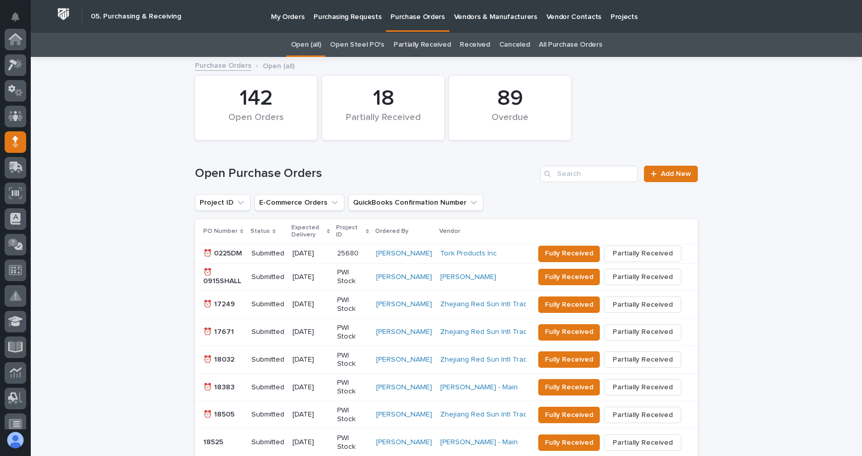
scroll to position [103, 0]
click at [683, 169] on link "Add New" at bounding box center [671, 174] width 54 height 16
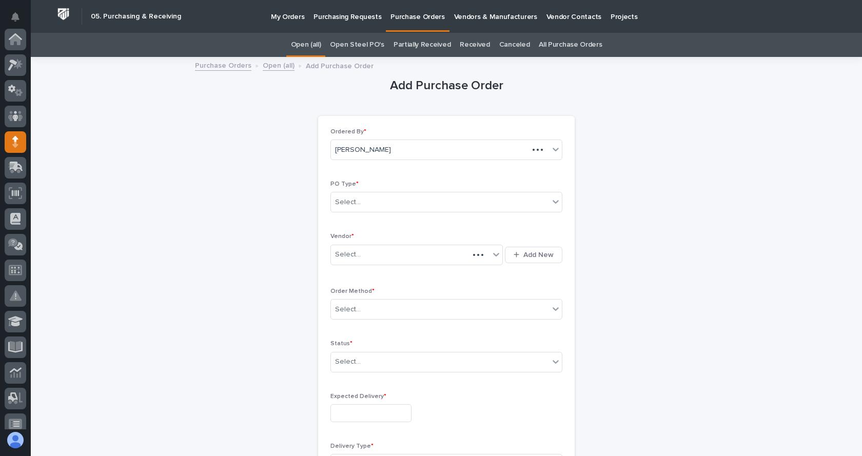
scroll to position [103, 0]
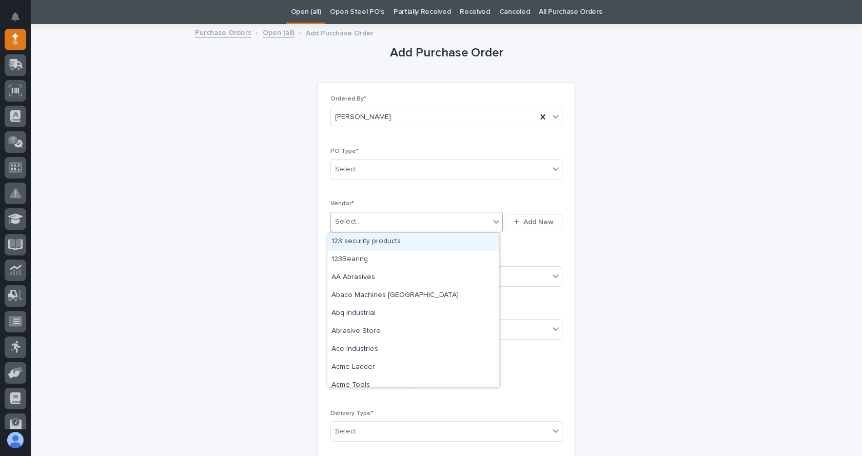
click at [369, 219] on div "Select..." at bounding box center [410, 222] width 159 height 17
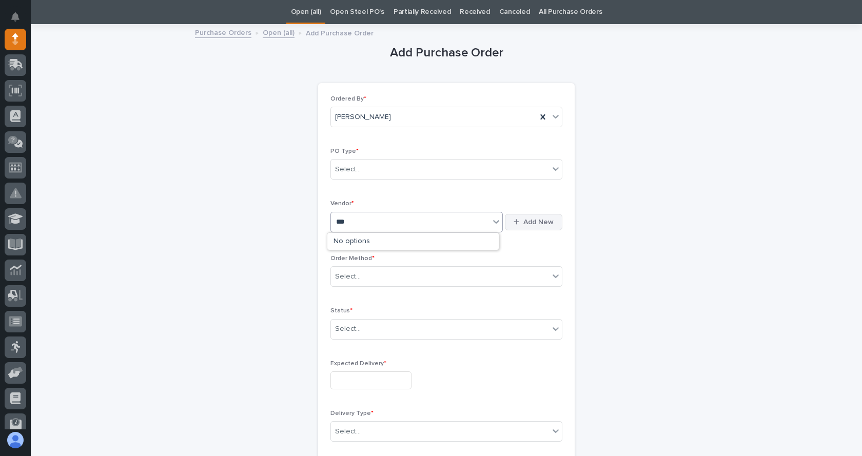
type input "***"
click at [517, 224] on div "button" at bounding box center [519, 222] width 10 height 7
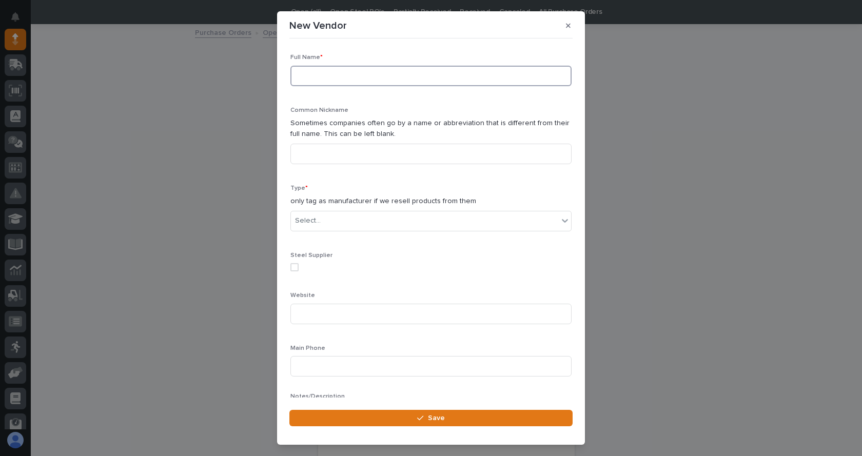
click at [335, 73] on input at bounding box center [431, 76] width 281 height 21
click at [353, 216] on div "Select..." at bounding box center [424, 221] width 267 height 17
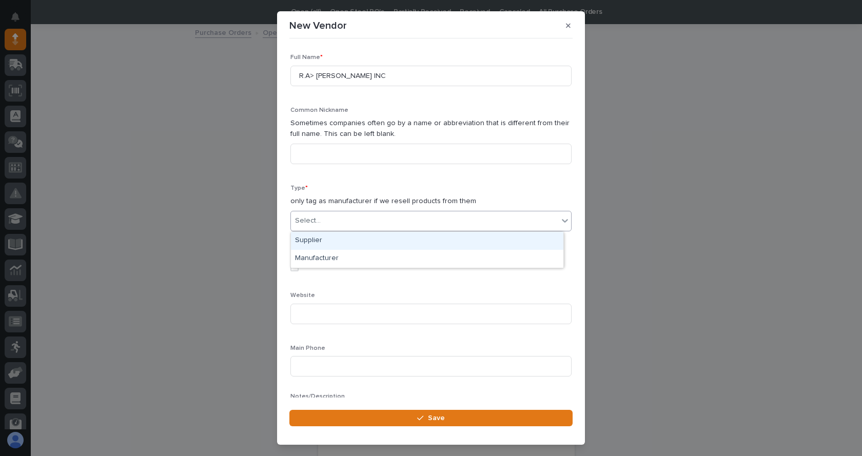
click at [314, 240] on div "Supplier" at bounding box center [427, 241] width 273 height 18
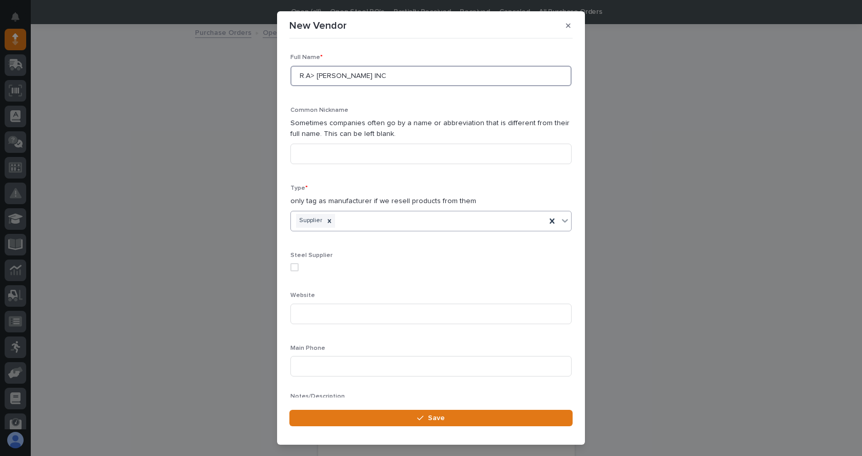
click at [313, 73] on input "R.A> [PERSON_NAME] INC" at bounding box center [431, 76] width 281 height 21
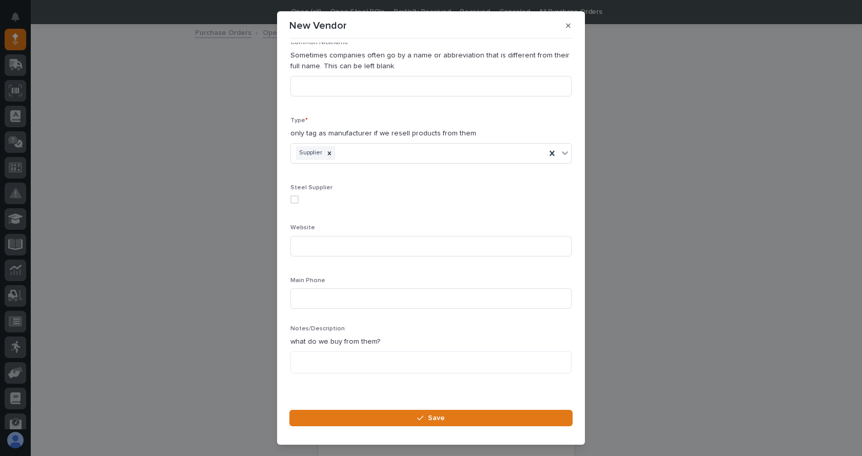
scroll to position [75, 0]
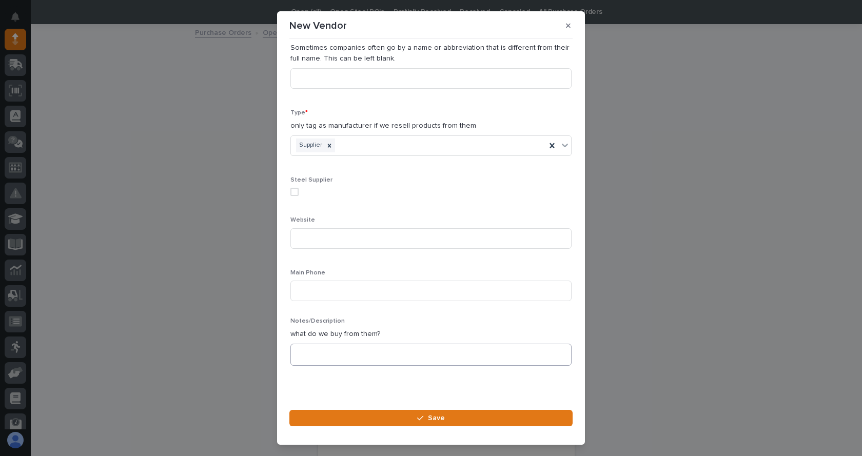
type input "[PERSON_NAME] INC"
click at [319, 358] on textarea at bounding box center [431, 355] width 281 height 22
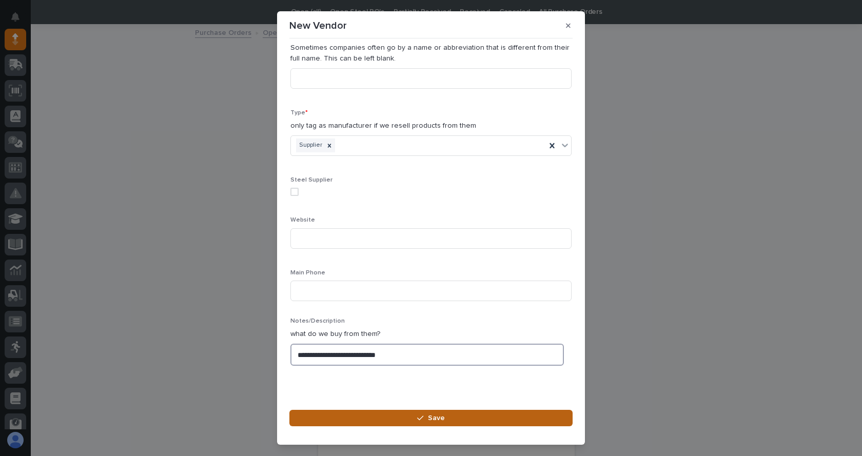
type textarea "**********"
click at [420, 419] on icon "button" at bounding box center [420, 418] width 6 height 7
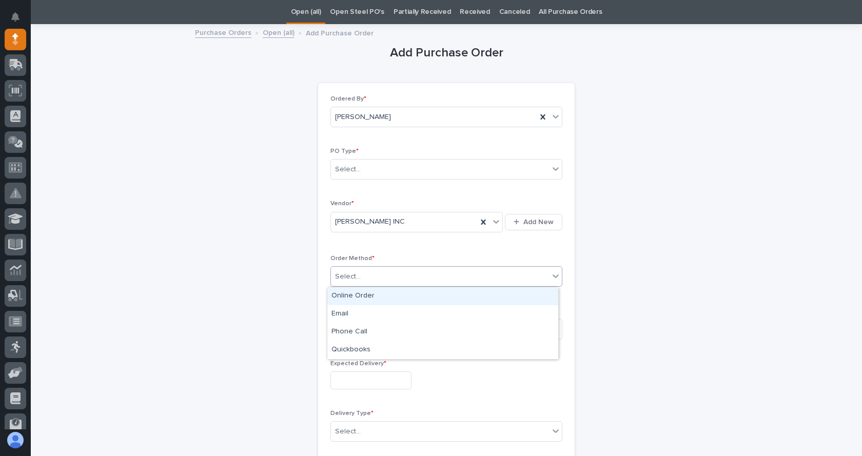
click at [553, 272] on icon at bounding box center [556, 276] width 10 height 10
click at [354, 294] on div "Online Order" at bounding box center [442, 296] width 231 height 18
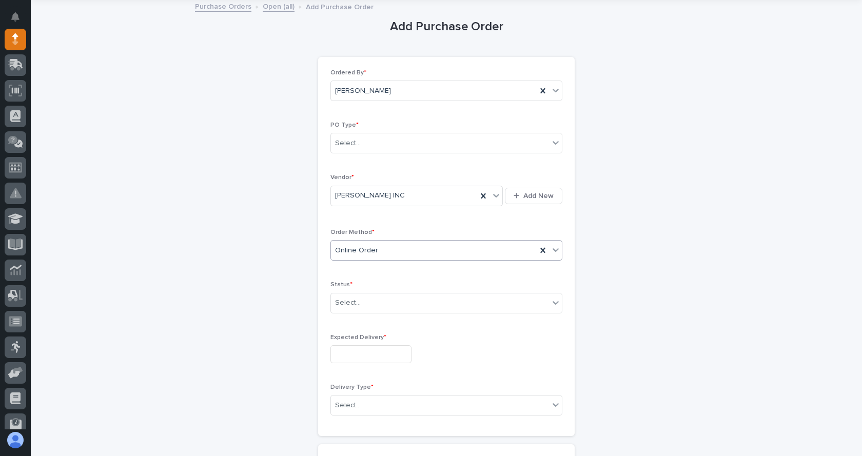
scroll to position [84, 0]
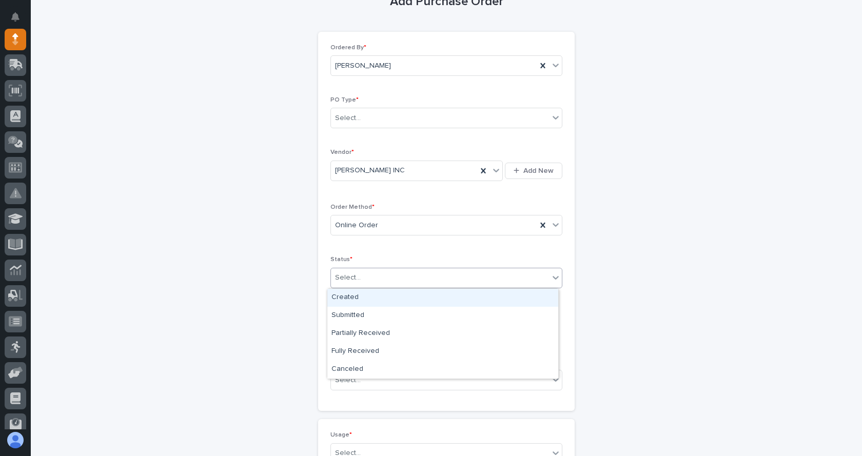
click at [409, 278] on div "Select..." at bounding box center [440, 277] width 218 height 17
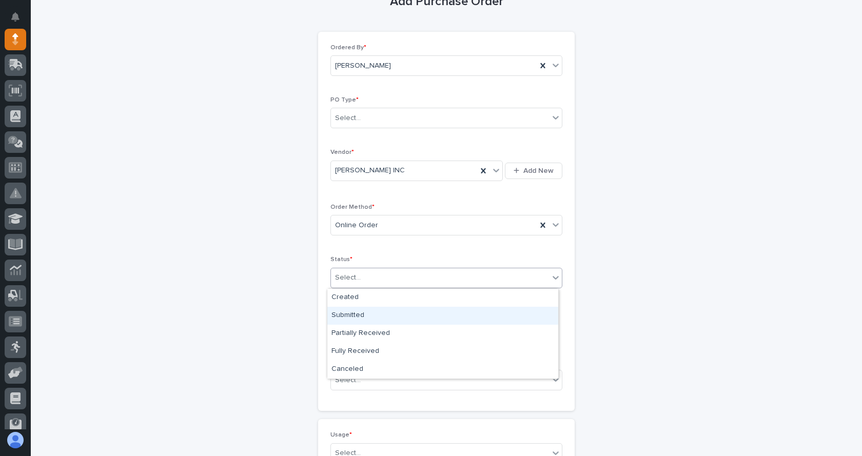
click at [359, 313] on div "Submitted" at bounding box center [442, 316] width 231 height 18
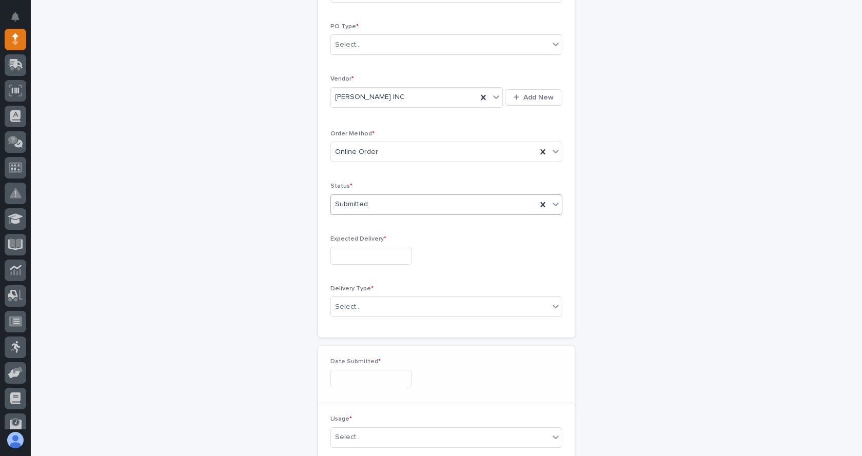
scroll to position [158, 0]
click at [365, 259] on input "text" at bounding box center [371, 256] width 81 height 18
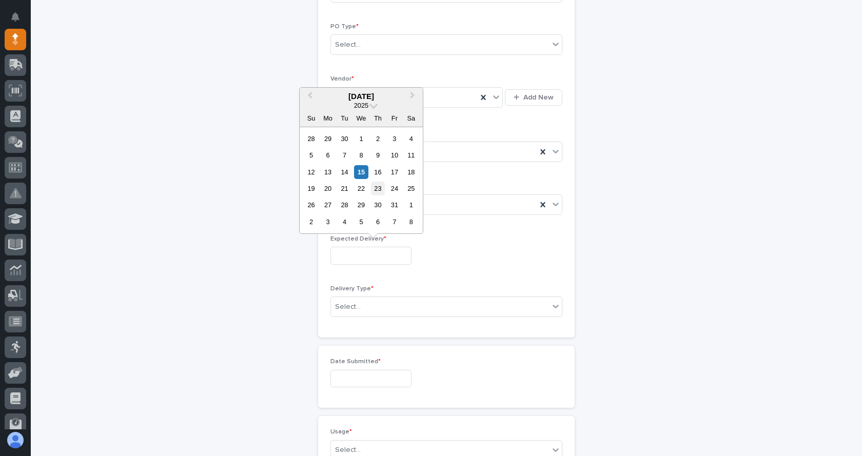
click at [380, 190] on div "23" at bounding box center [378, 189] width 14 height 14
type input "**********"
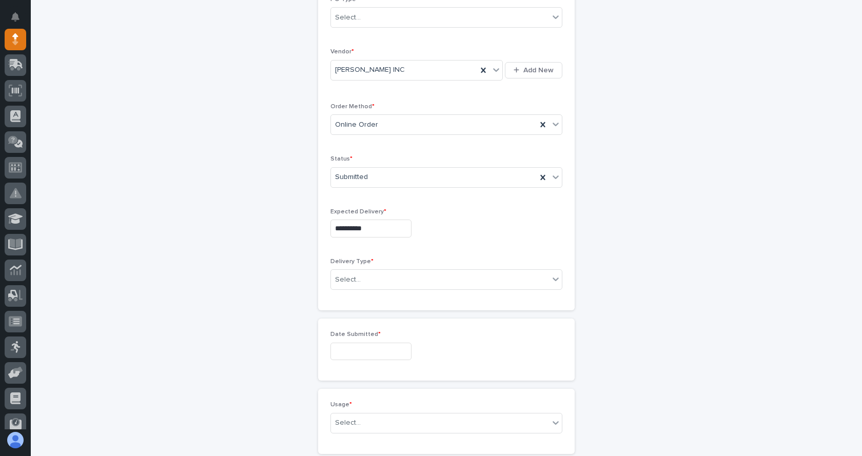
scroll to position [209, 0]
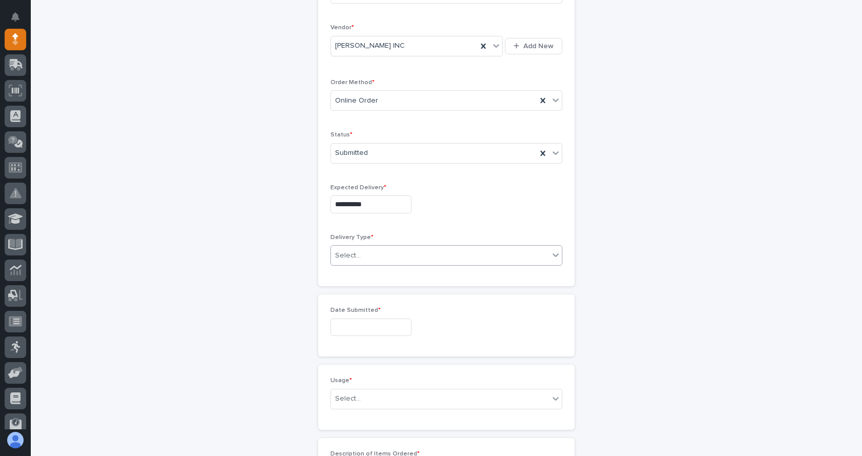
click at [370, 255] on div "Select..." at bounding box center [440, 255] width 218 height 17
click at [370, 271] on div "Deliver to PWI" at bounding box center [442, 275] width 231 height 18
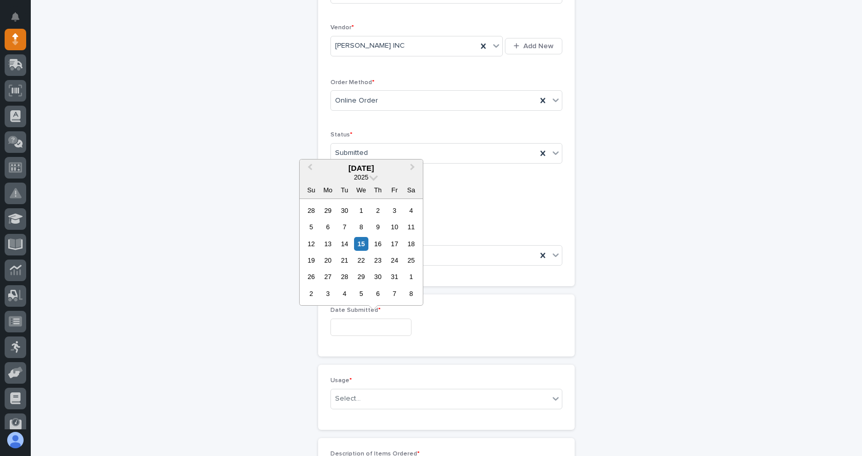
click at [372, 322] on input "text" at bounding box center [371, 328] width 81 height 18
click at [378, 222] on div "9" at bounding box center [378, 227] width 14 height 14
type input "**********"
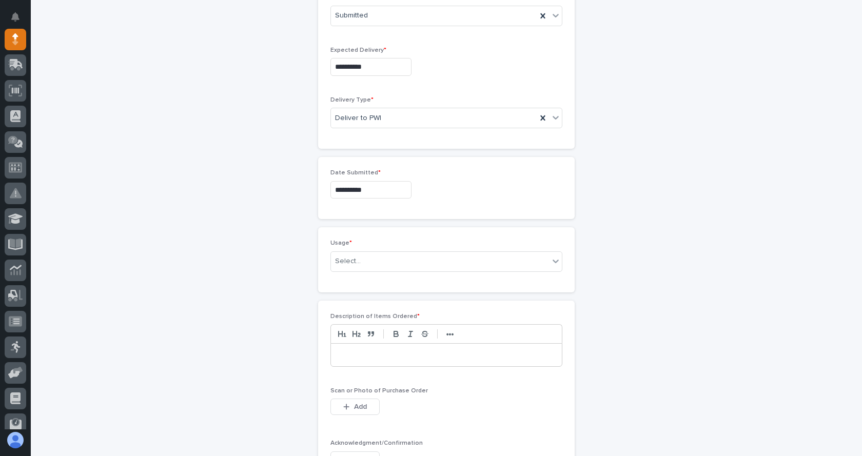
scroll to position [363, 0]
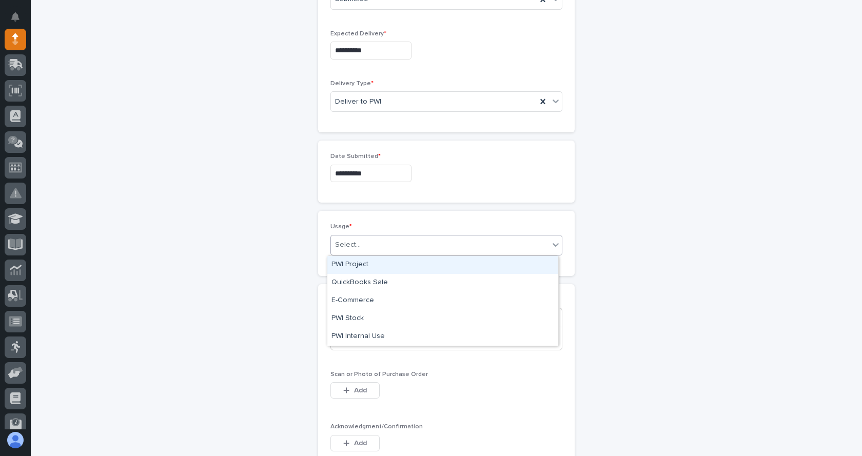
click at [361, 243] on div "Select..." at bounding box center [440, 245] width 218 height 17
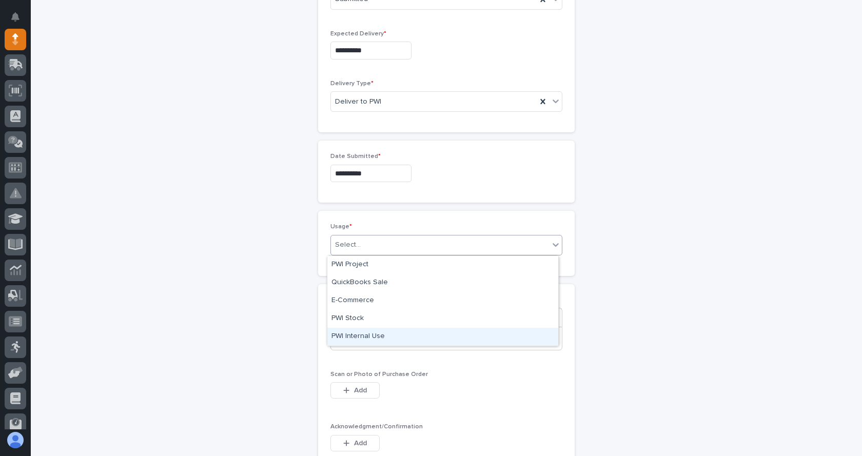
click at [358, 334] on div "PWI Internal Use" at bounding box center [442, 337] width 231 height 18
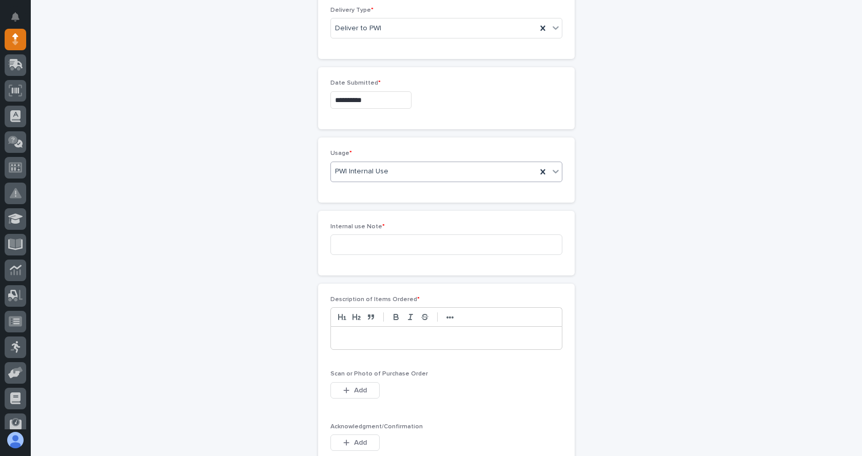
scroll to position [451, 0]
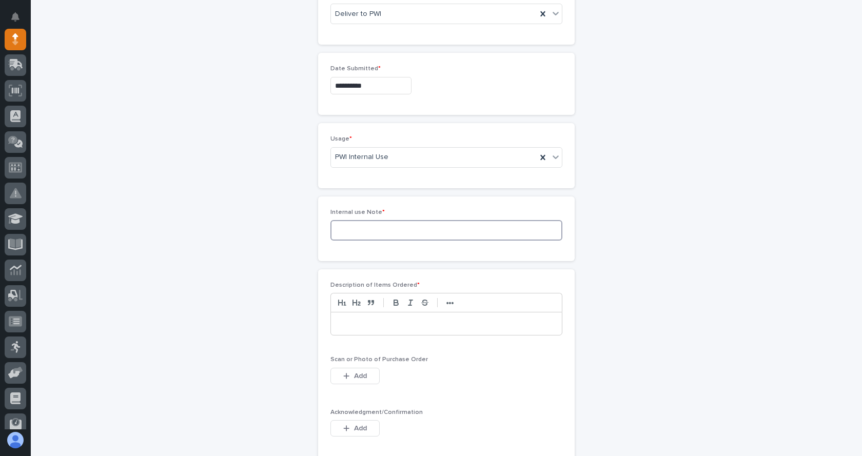
click at [348, 225] on input at bounding box center [447, 230] width 232 height 21
type input "Repairs on oven"
click at [345, 330] on div at bounding box center [446, 324] width 231 height 23
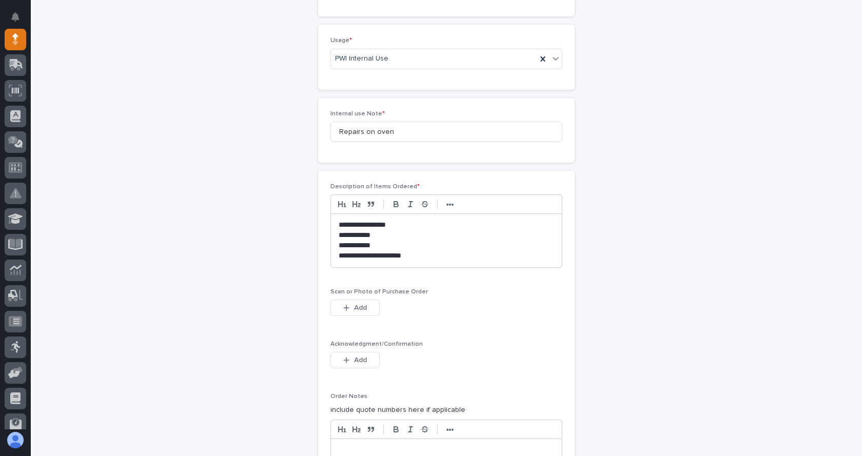
scroll to position [553, 0]
click at [344, 302] on icon "button" at bounding box center [346, 303] width 6 height 7
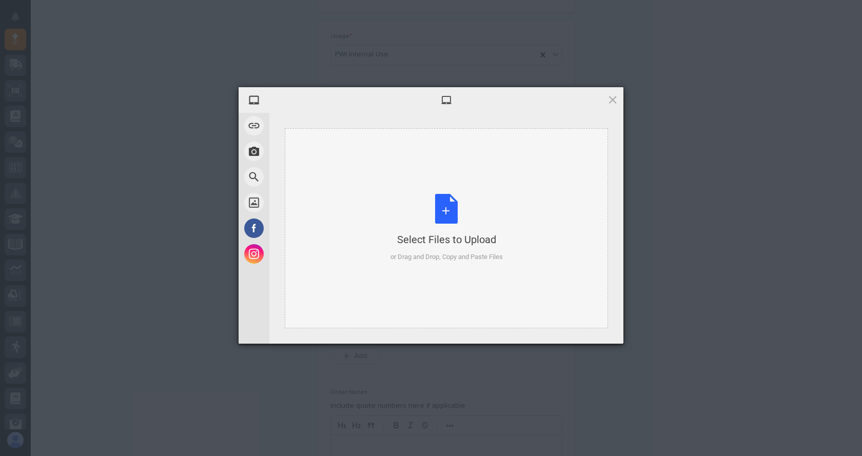
click at [450, 209] on div "Select Files to Upload or Drag and Drop, Copy and Paste Files" at bounding box center [447, 228] width 112 height 68
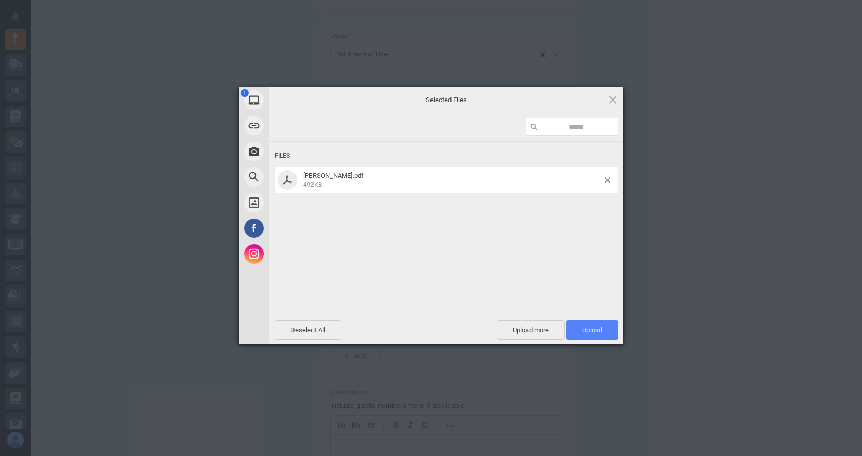
click at [604, 326] on span "Upload 1" at bounding box center [593, 330] width 52 height 20
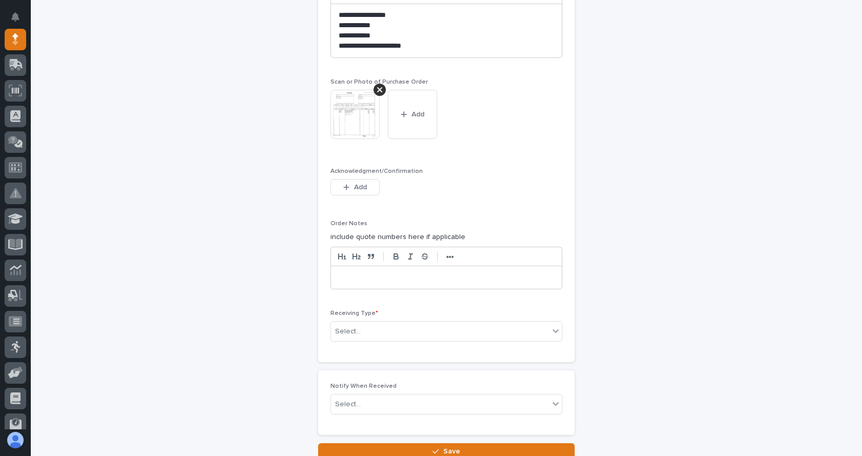
scroll to position [777, 0]
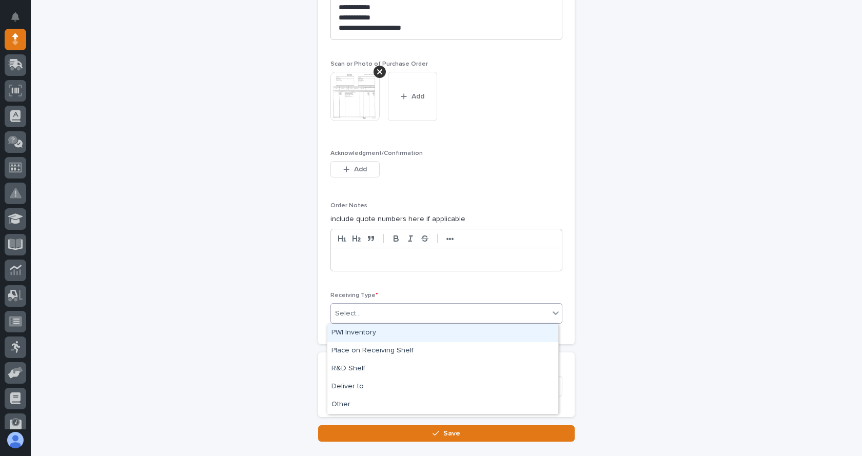
click at [551, 314] on icon at bounding box center [556, 313] width 10 height 10
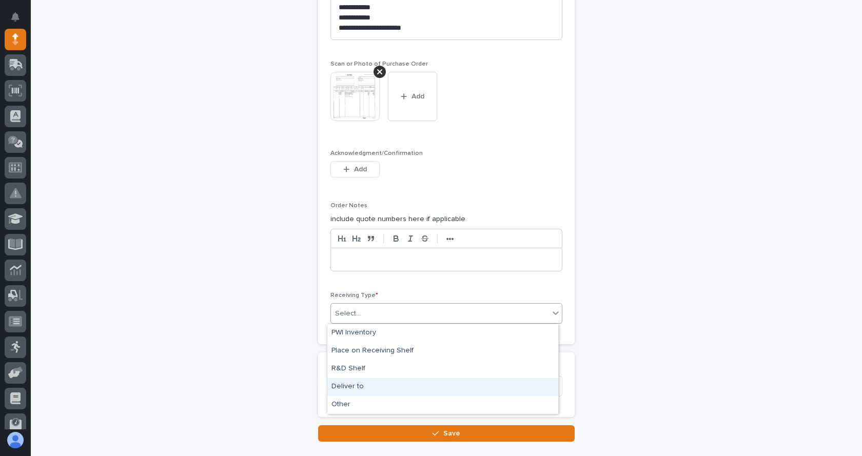
click at [357, 390] on div "Deliver to" at bounding box center [442, 387] width 231 height 18
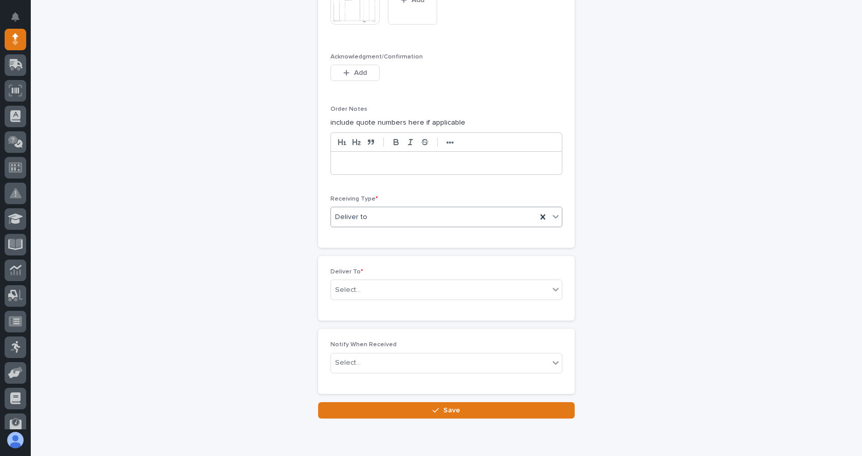
scroll to position [880, 0]
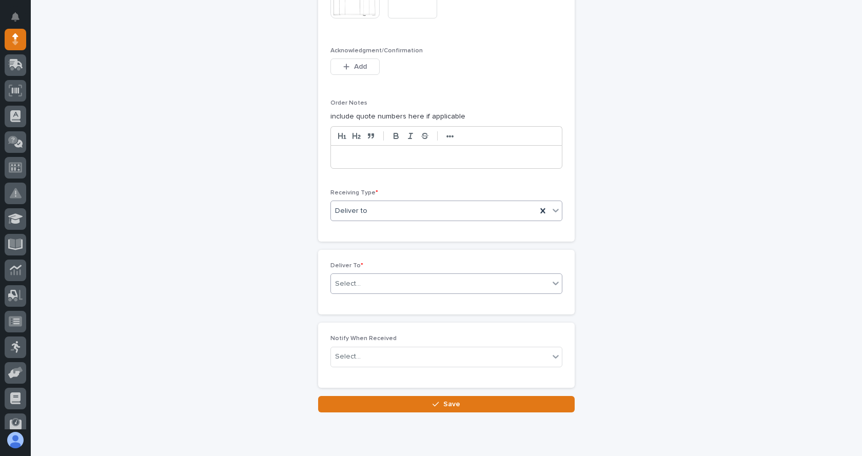
click at [374, 285] on div "Select..." at bounding box center [440, 284] width 218 height 17
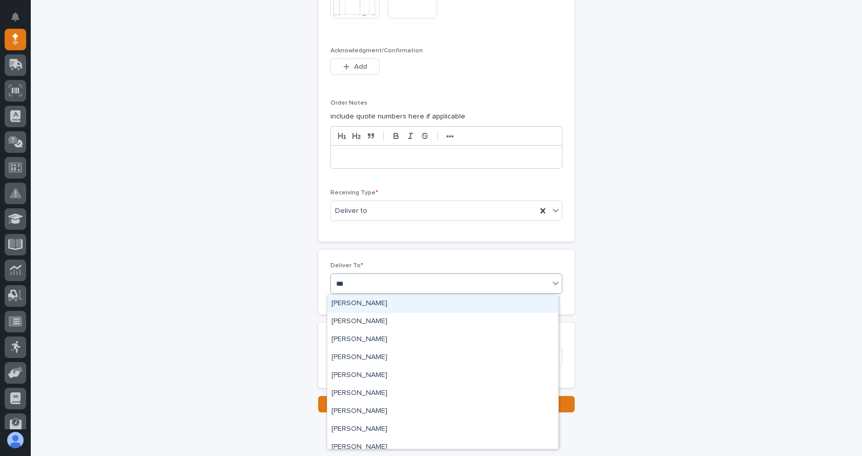
type input "****"
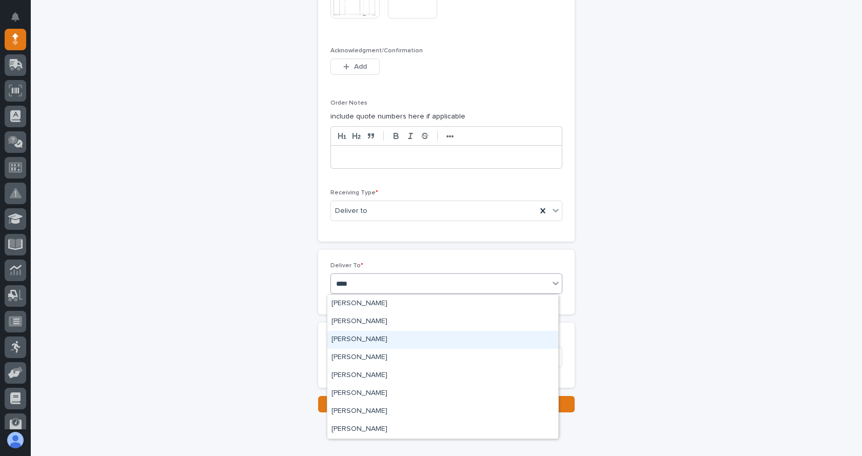
click at [374, 338] on div "[PERSON_NAME]" at bounding box center [442, 340] width 231 height 18
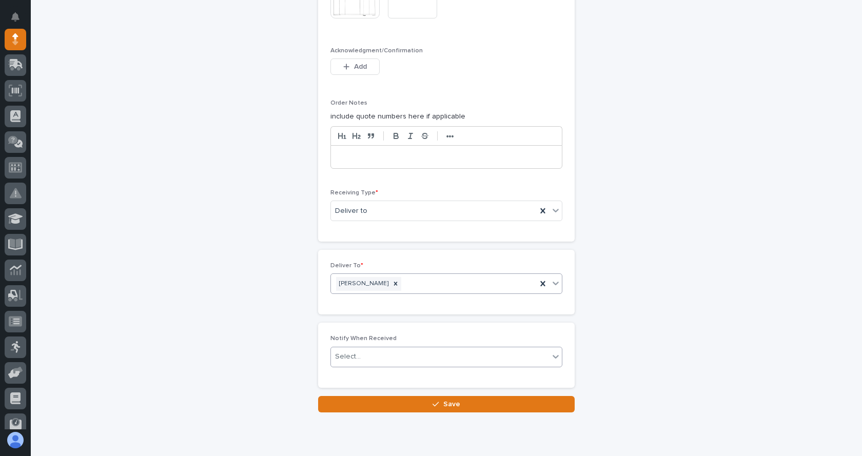
click at [555, 359] on icon at bounding box center [556, 357] width 10 height 10
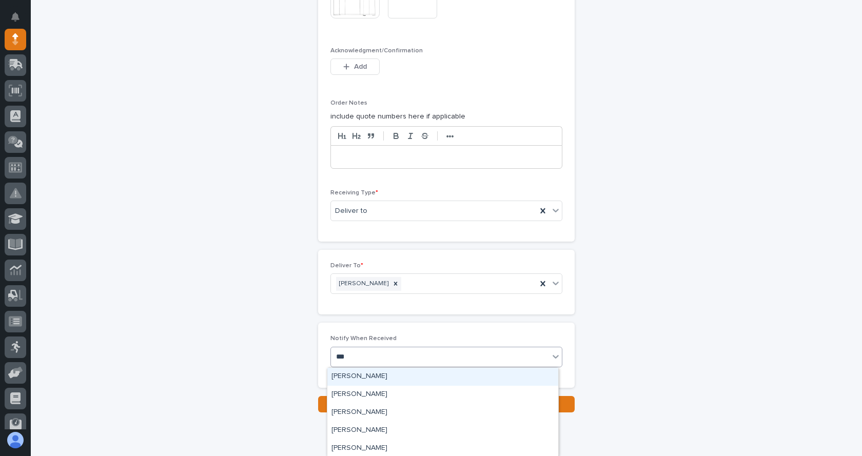
type input "****"
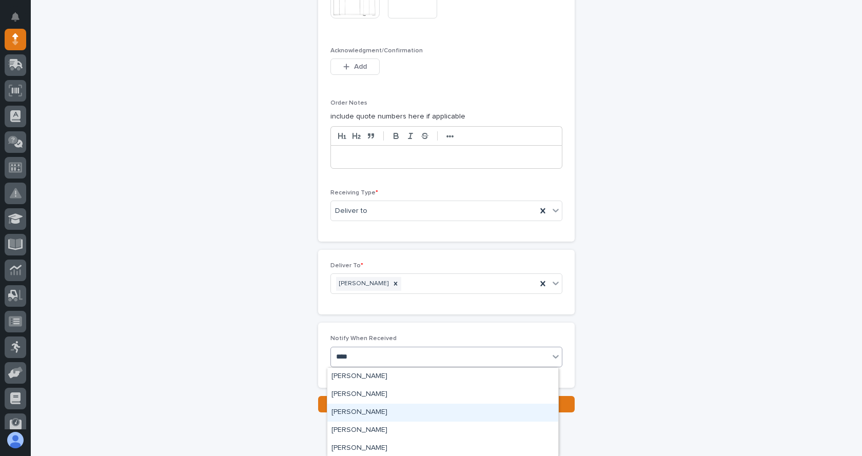
click at [361, 414] on div "[PERSON_NAME]" at bounding box center [442, 413] width 231 height 18
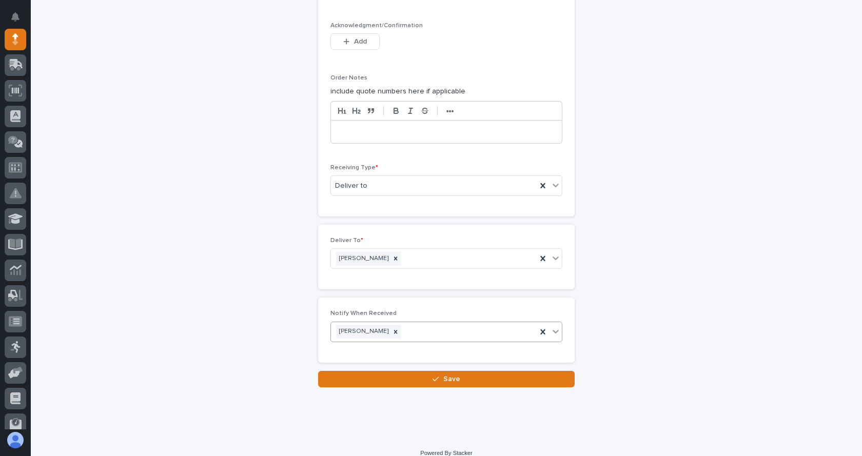
scroll to position [917, 0]
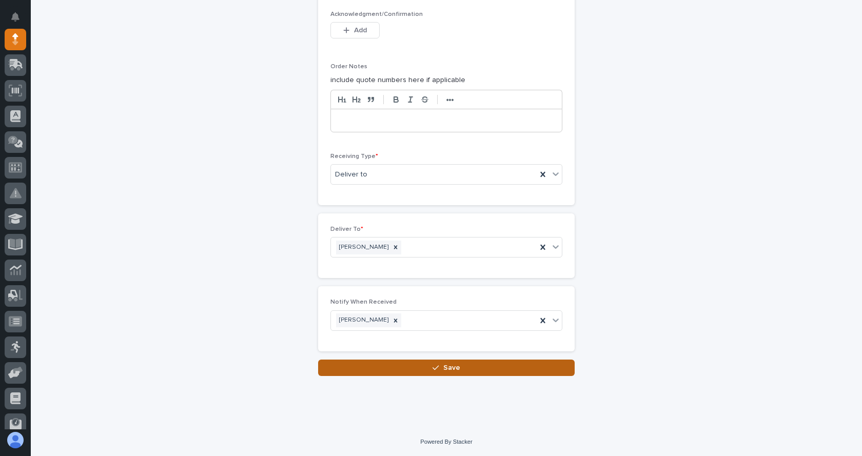
click at [445, 370] on span "Save" at bounding box center [451, 367] width 17 height 9
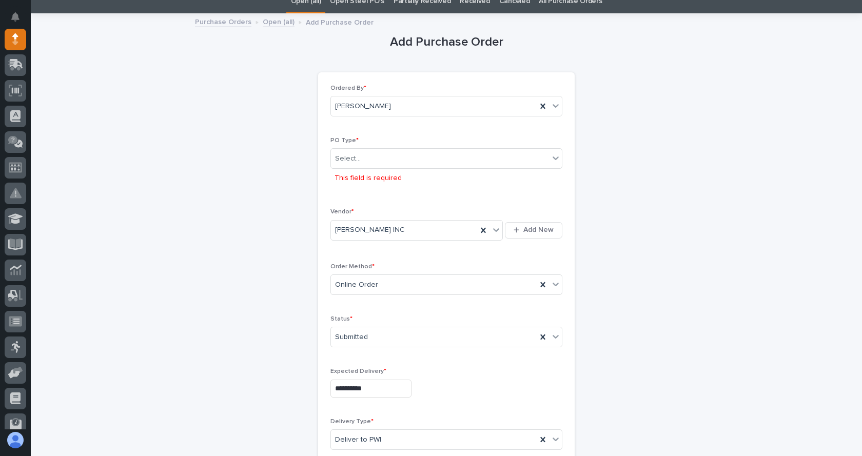
scroll to position [26, 0]
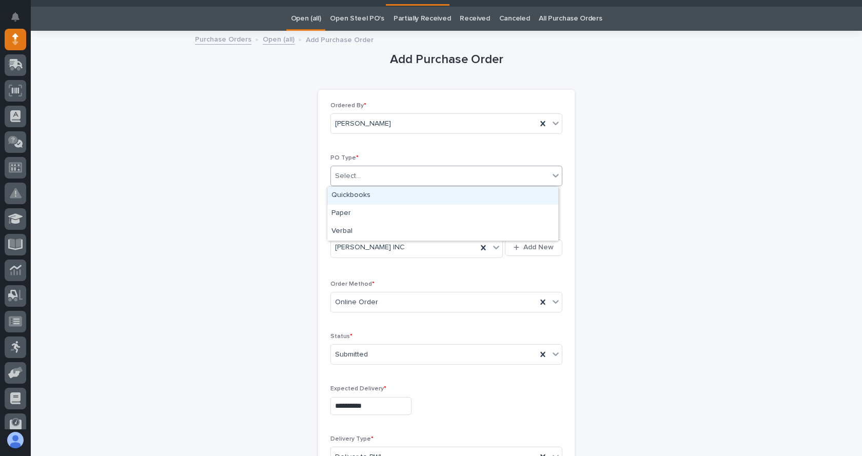
click at [376, 172] on div "Select..." at bounding box center [440, 176] width 218 height 17
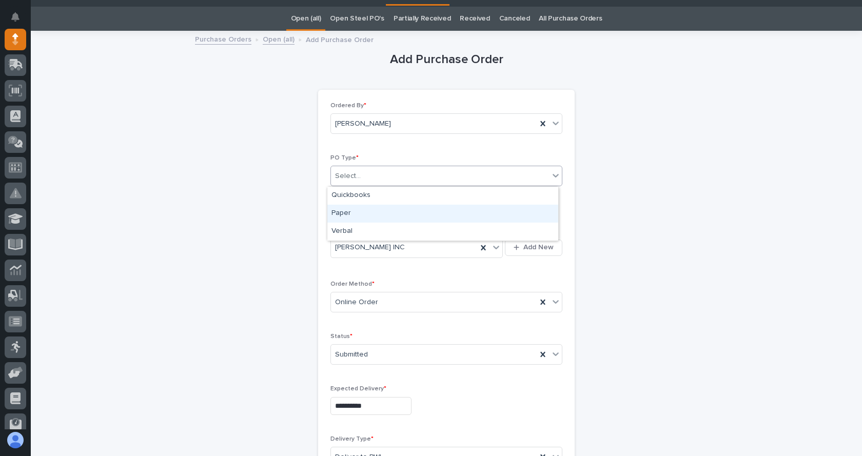
click at [356, 214] on div "Paper" at bounding box center [442, 214] width 231 height 18
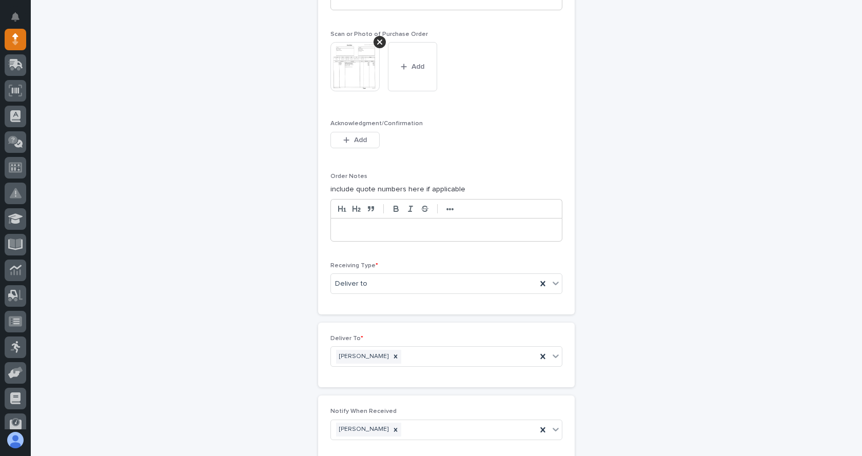
scroll to position [1009, 0]
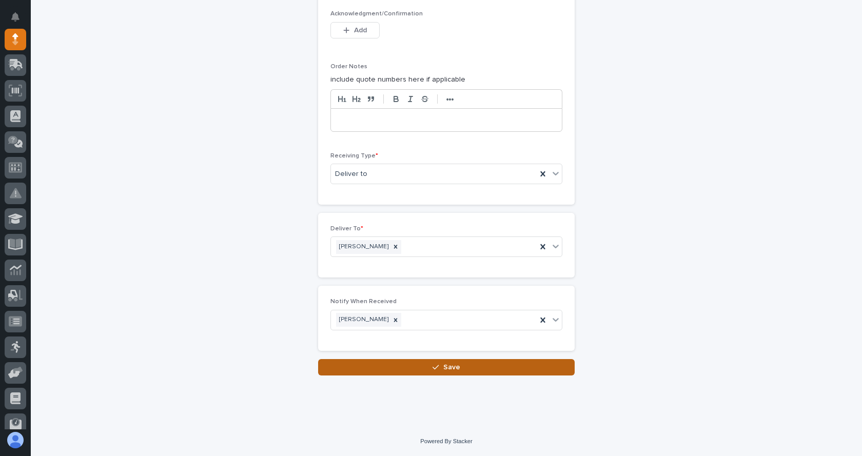
click at [436, 368] on div "button" at bounding box center [438, 367] width 10 height 7
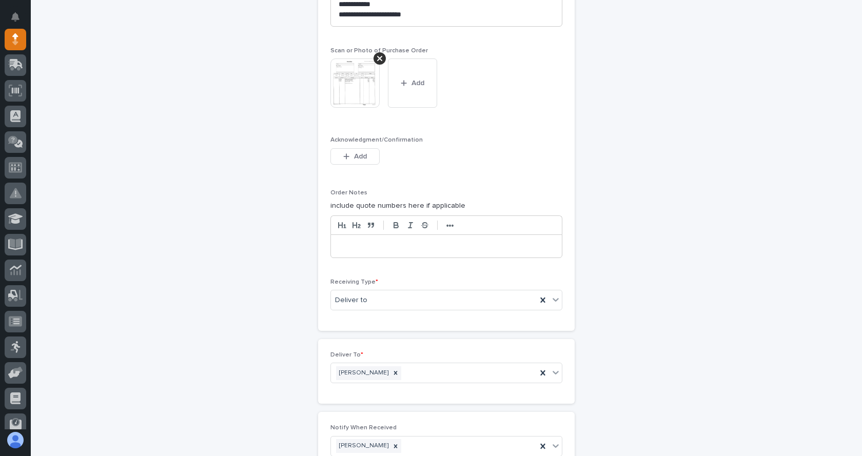
scroll to position [1024, 0]
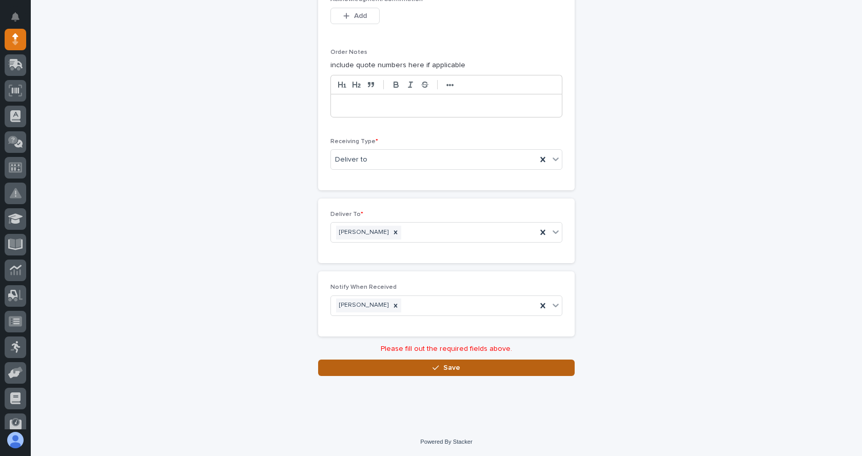
click at [439, 367] on div "button" at bounding box center [438, 367] width 10 height 7
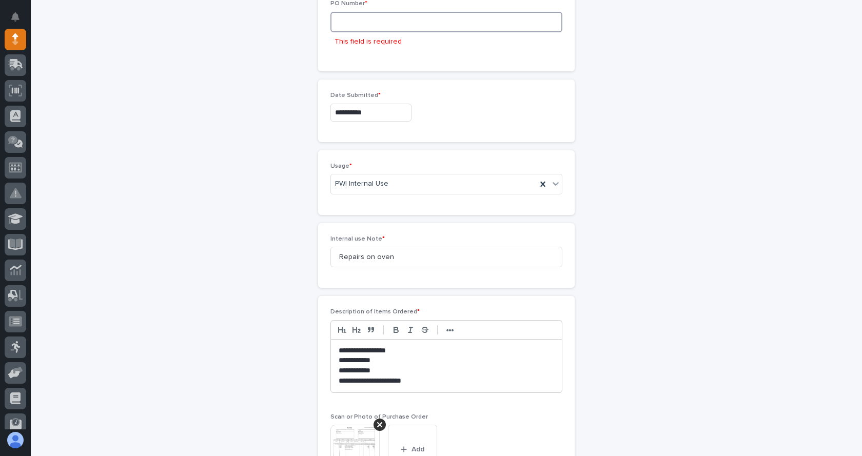
click at [357, 25] on input at bounding box center [447, 22] width 232 height 21
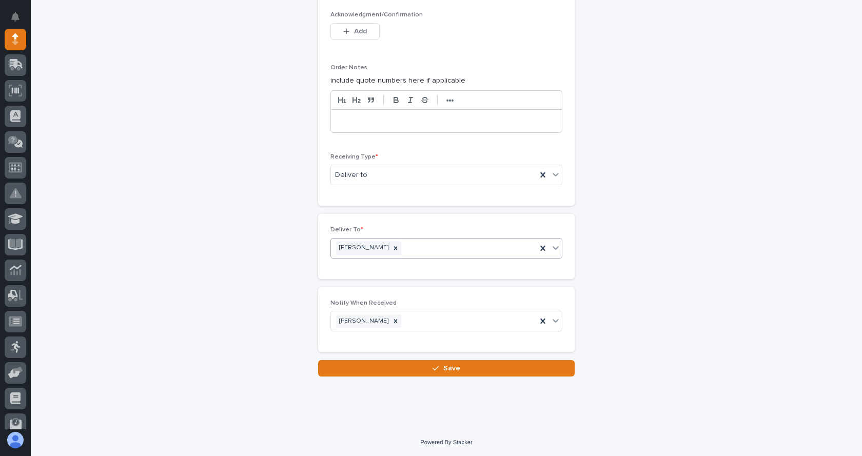
scroll to position [990, 0]
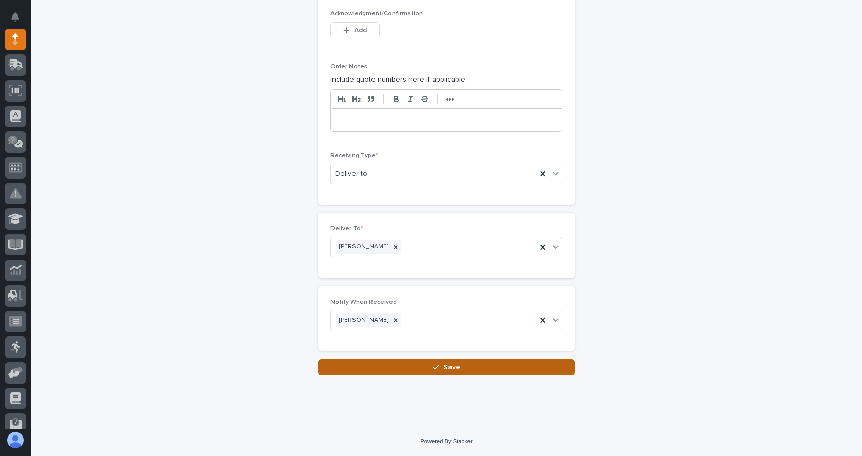
type input "7913JL"
click at [443, 369] on span "Save" at bounding box center [451, 367] width 17 height 9
